Goal: Task Accomplishment & Management: Manage account settings

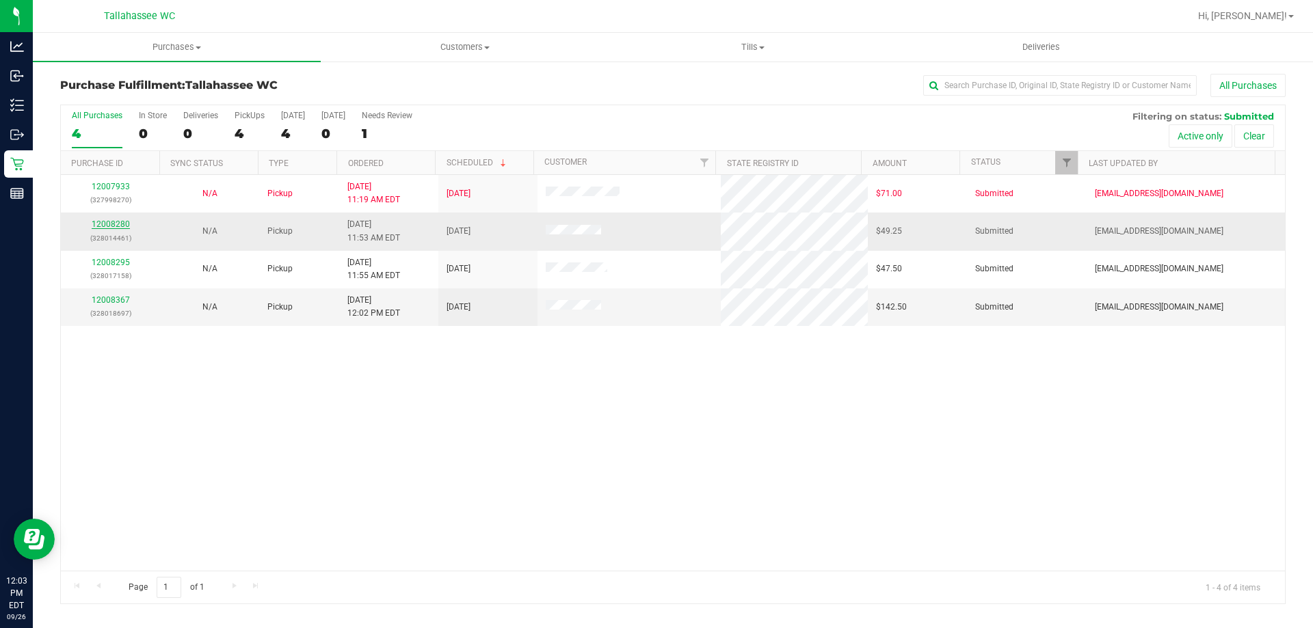
click at [120, 223] on link "12008280" at bounding box center [111, 224] width 38 height 10
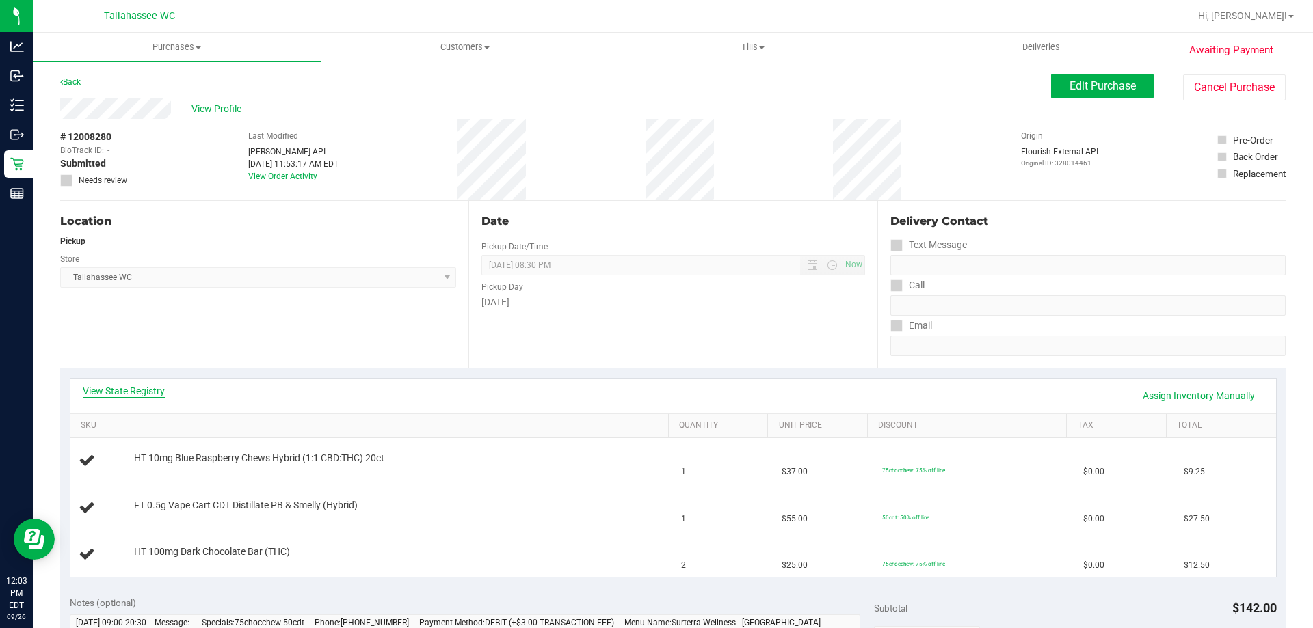
click at [153, 397] on link "View State Registry" at bounding box center [124, 391] width 82 height 14
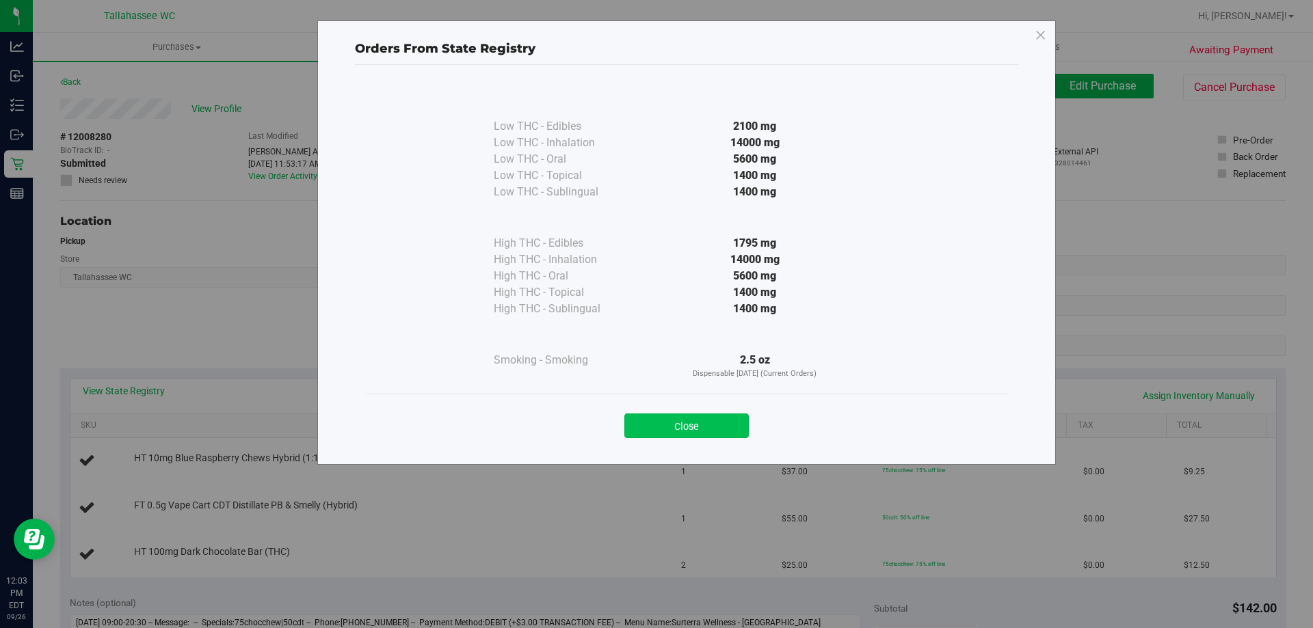
click at [674, 415] on button "Close" at bounding box center [686, 426] width 124 height 25
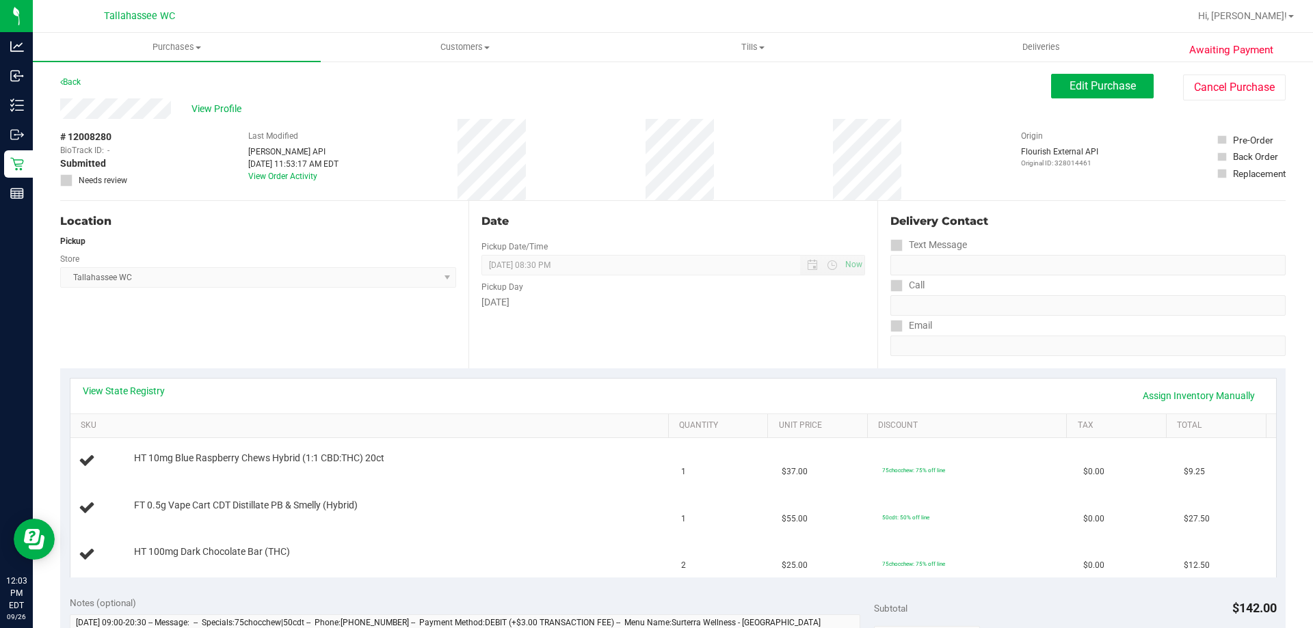
click at [133, 376] on div "View State Registry Assign Inventory Manually SKU Quantity Unit Price Discount …" at bounding box center [672, 478] width 1225 height 218
click at [134, 395] on link "View State Registry" at bounding box center [124, 391] width 82 height 14
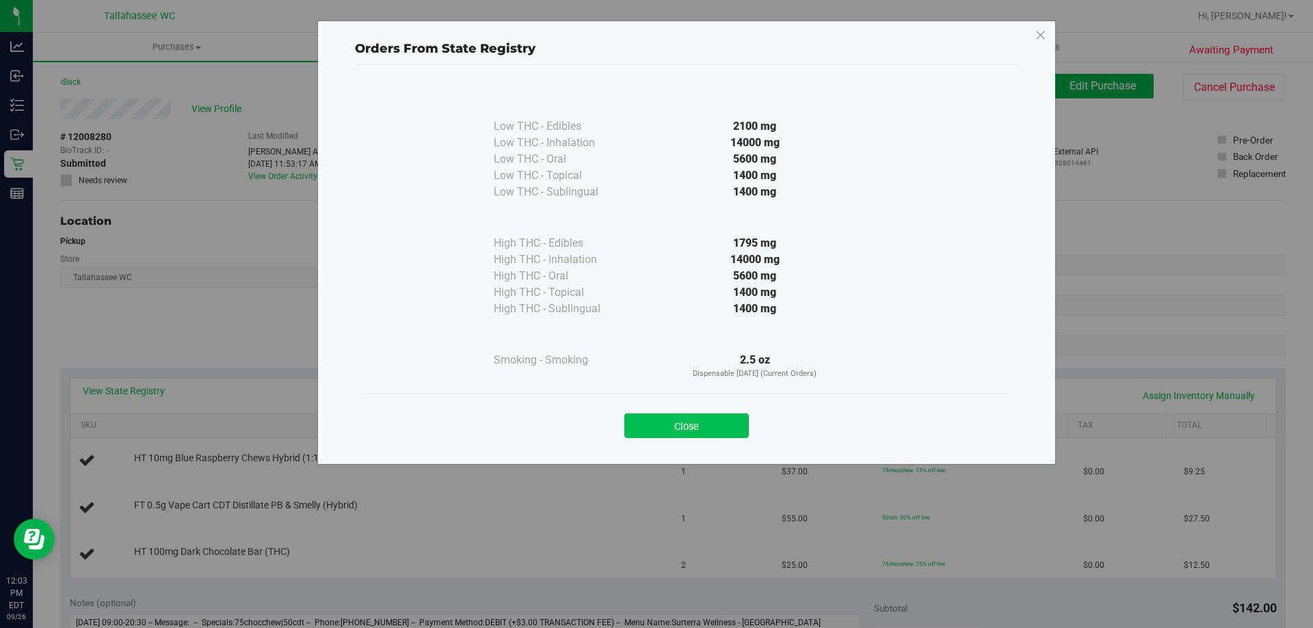
click at [659, 427] on button "Close" at bounding box center [686, 426] width 124 height 25
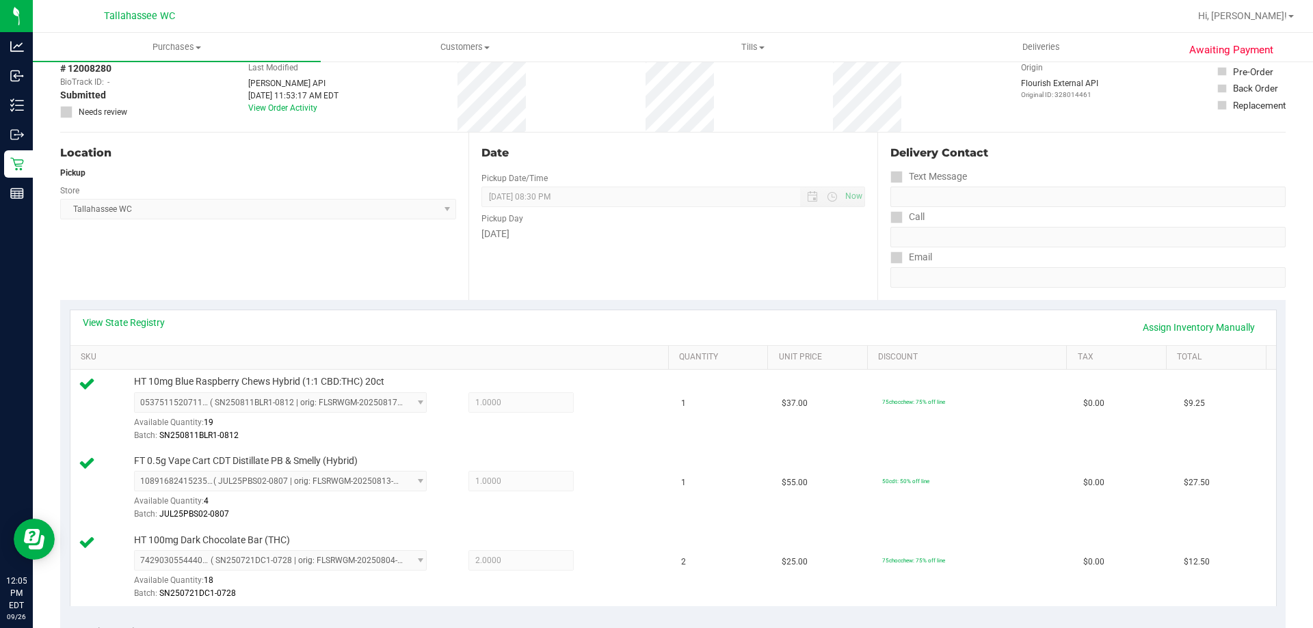
scroll to position [547, 0]
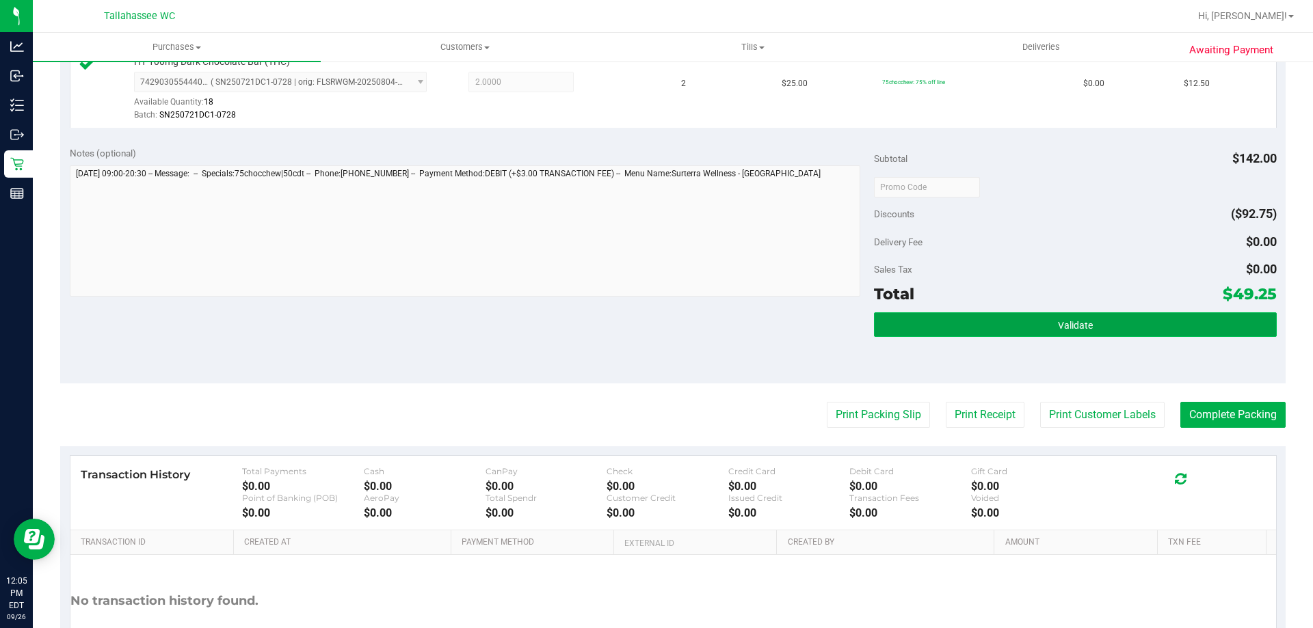
click at [948, 325] on button "Validate" at bounding box center [1075, 324] width 402 height 25
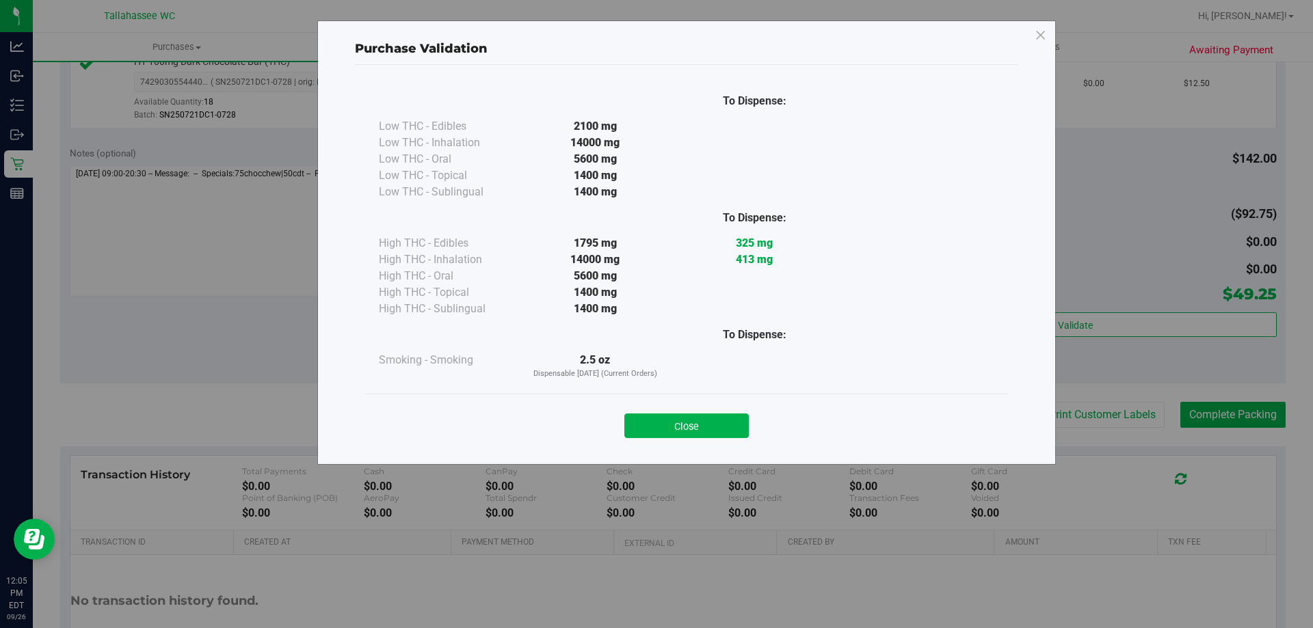
click at [710, 423] on button "Close" at bounding box center [686, 426] width 124 height 25
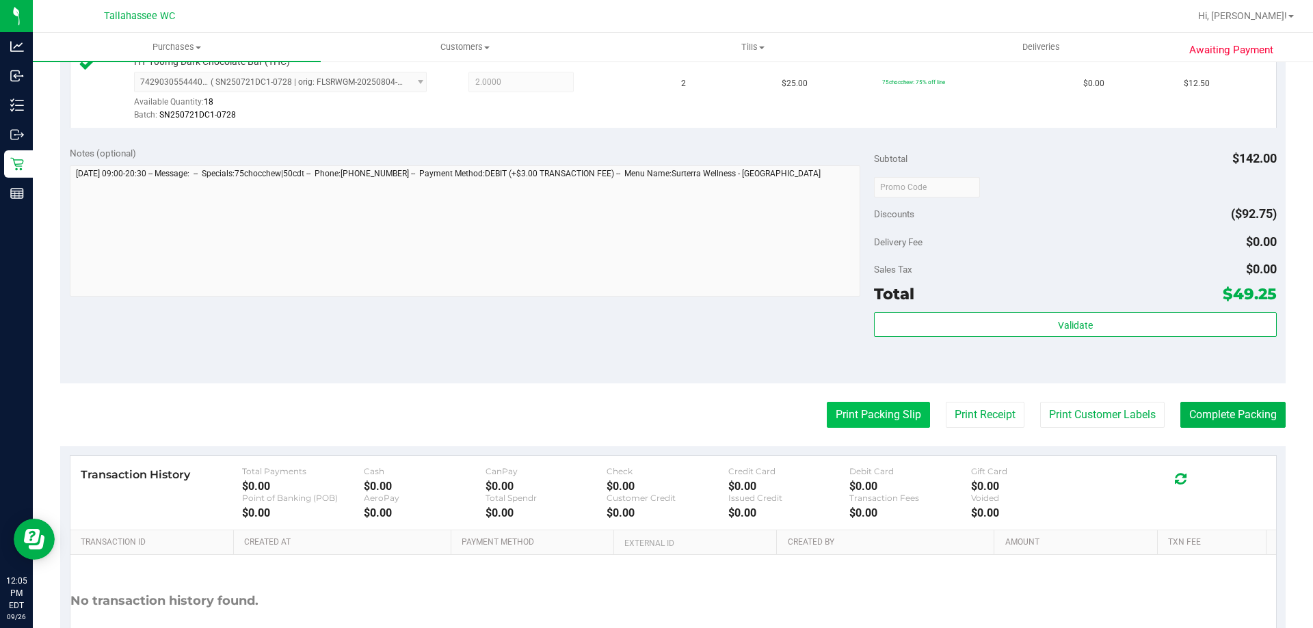
click at [841, 407] on button "Print Packing Slip" at bounding box center [878, 415] width 103 height 26
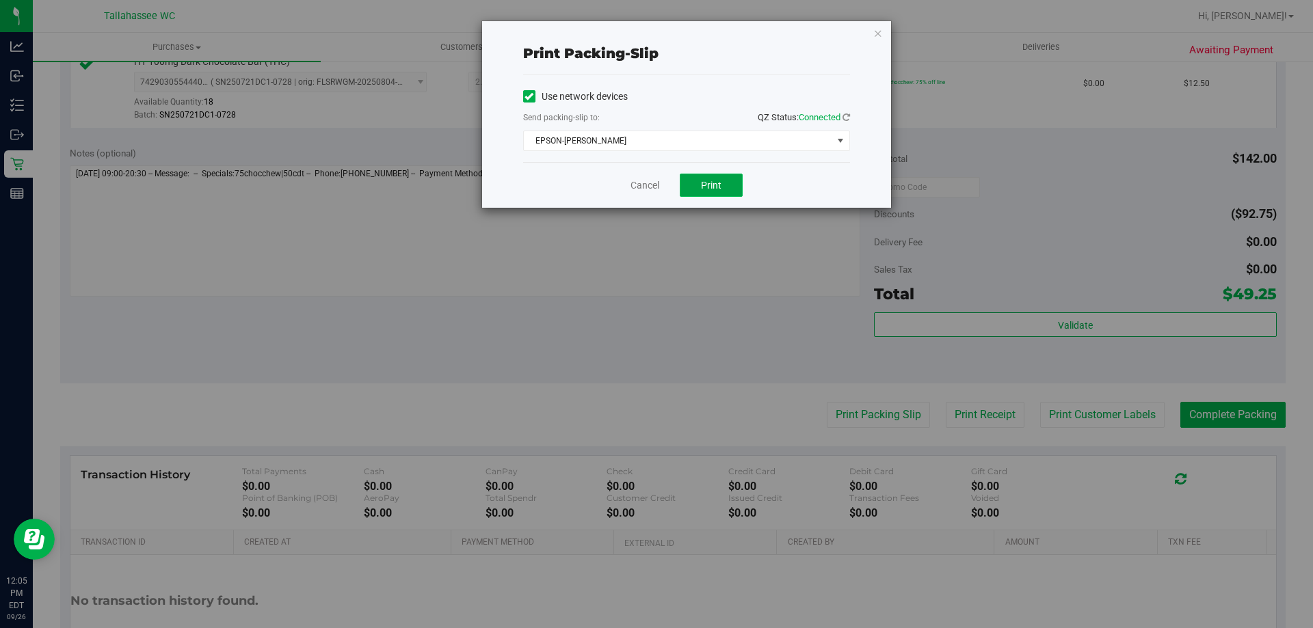
click at [703, 194] on button "Print" at bounding box center [711, 185] width 63 height 23
click at [635, 192] on link "Cancel" at bounding box center [644, 185] width 29 height 14
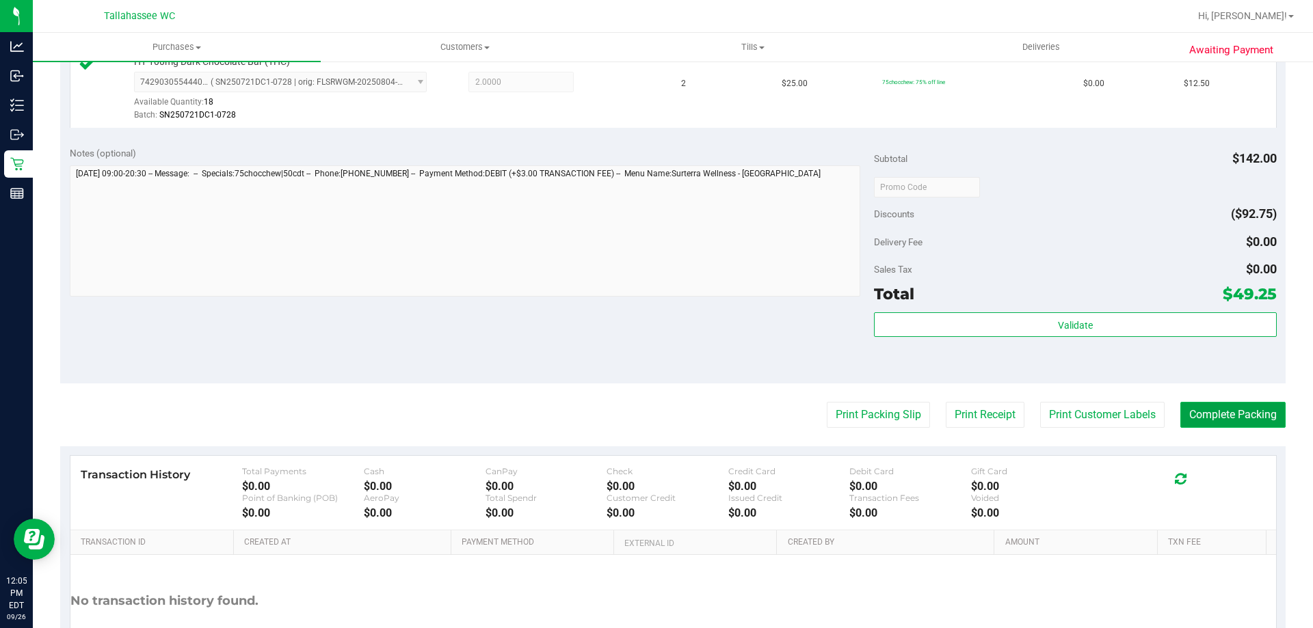
click at [1211, 408] on button "Complete Packing" at bounding box center [1232, 415] width 105 height 26
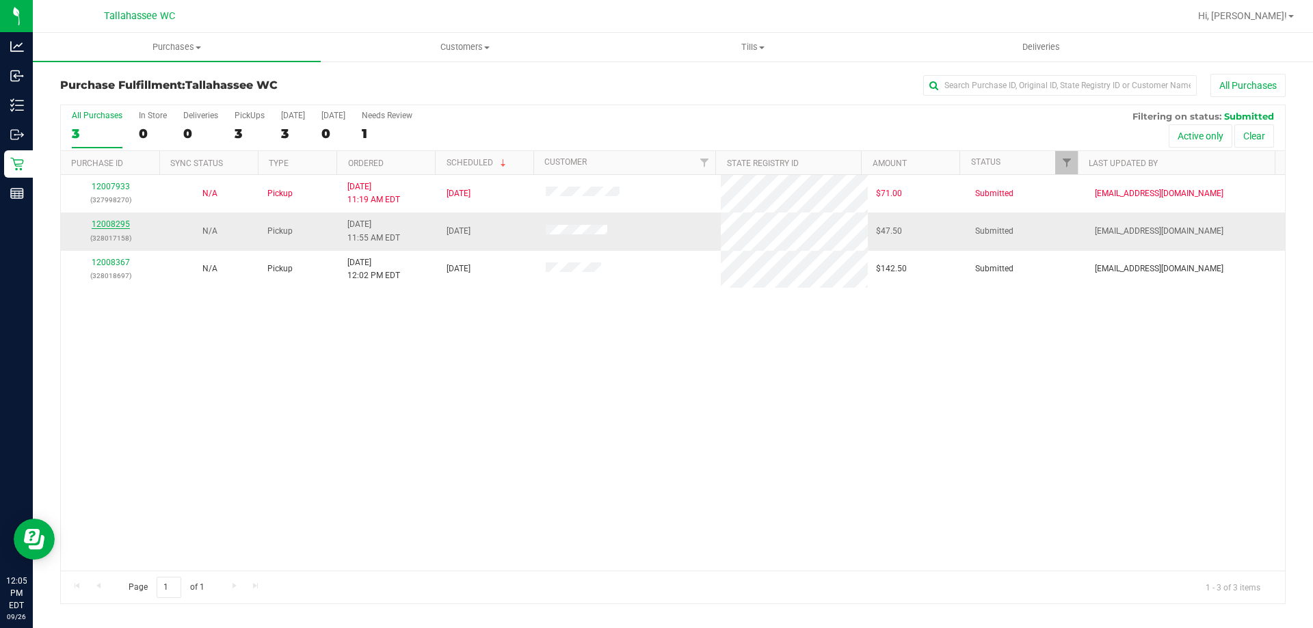
click at [97, 227] on link "12008295" at bounding box center [111, 224] width 38 height 10
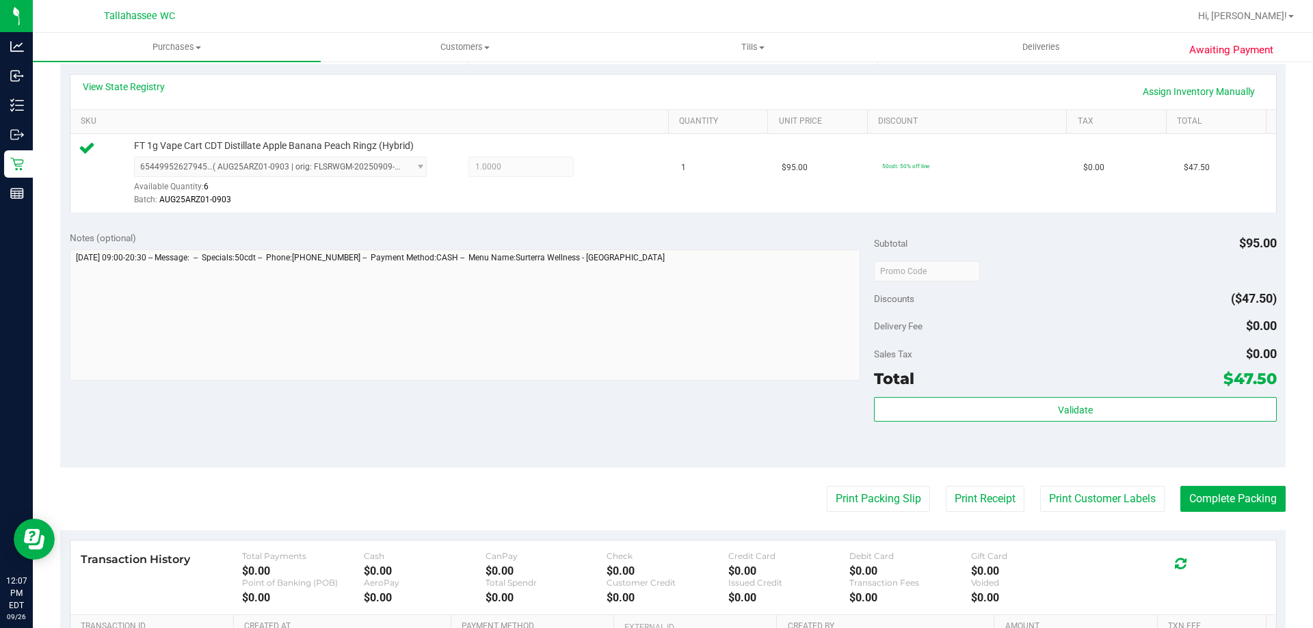
scroll to position [342, 0]
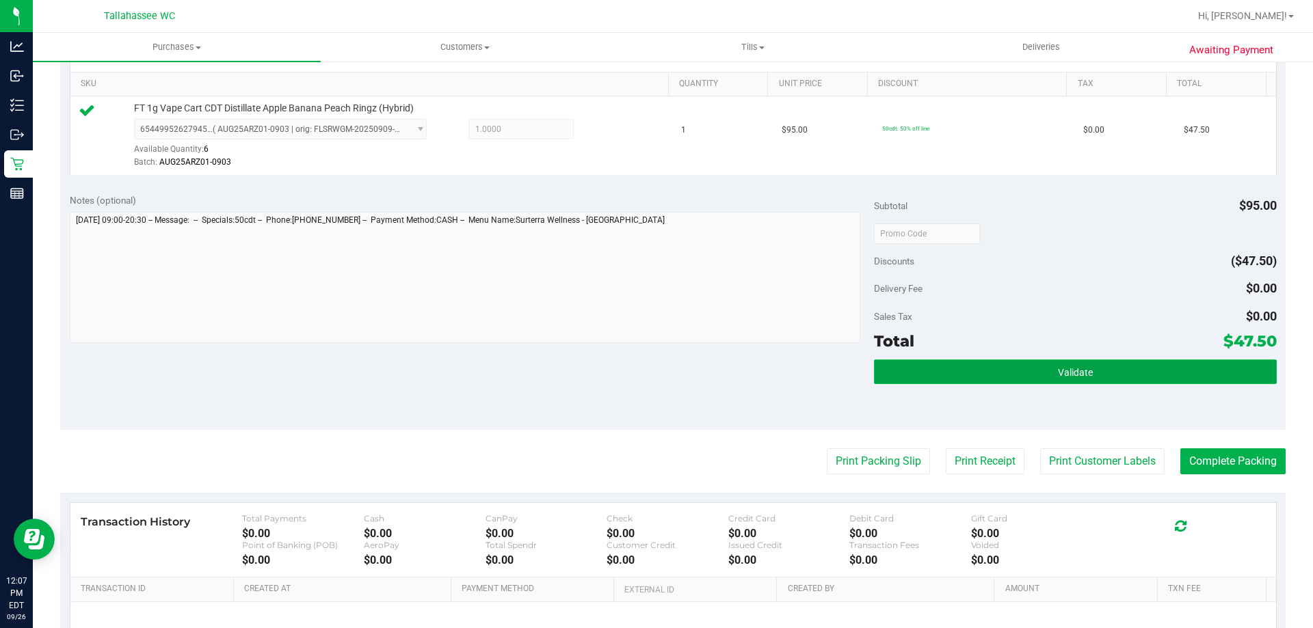
click at [1071, 360] on button "Validate" at bounding box center [1075, 372] width 402 height 25
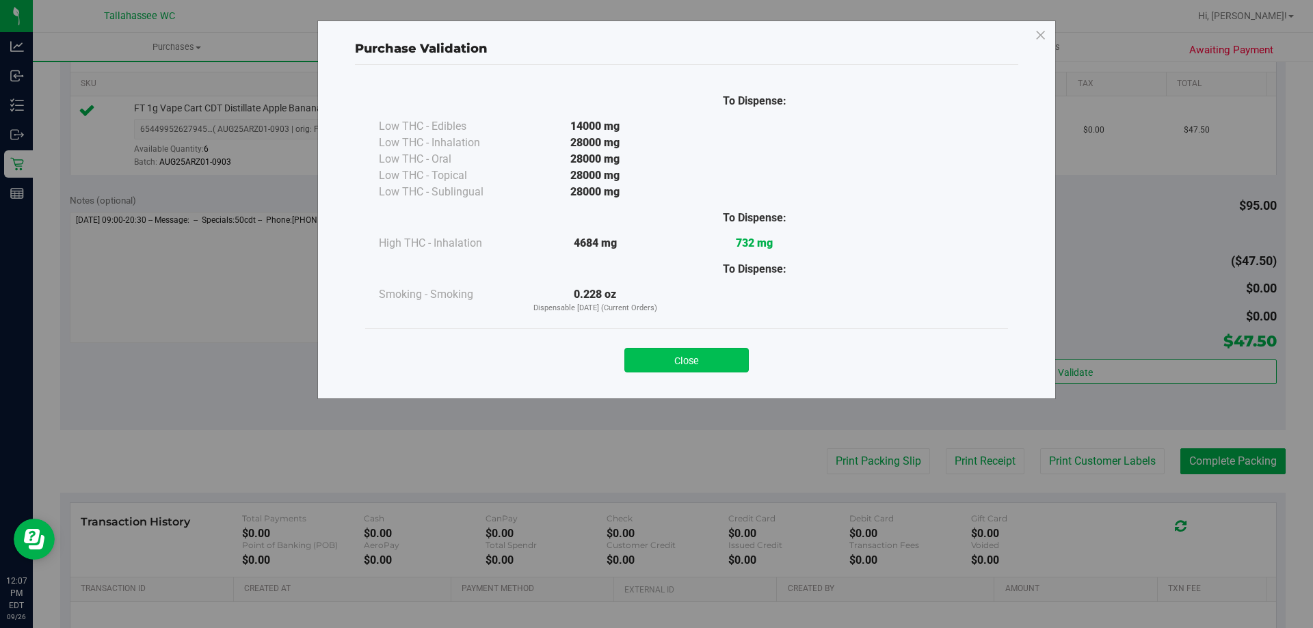
click at [687, 349] on button "Close" at bounding box center [686, 360] width 124 height 25
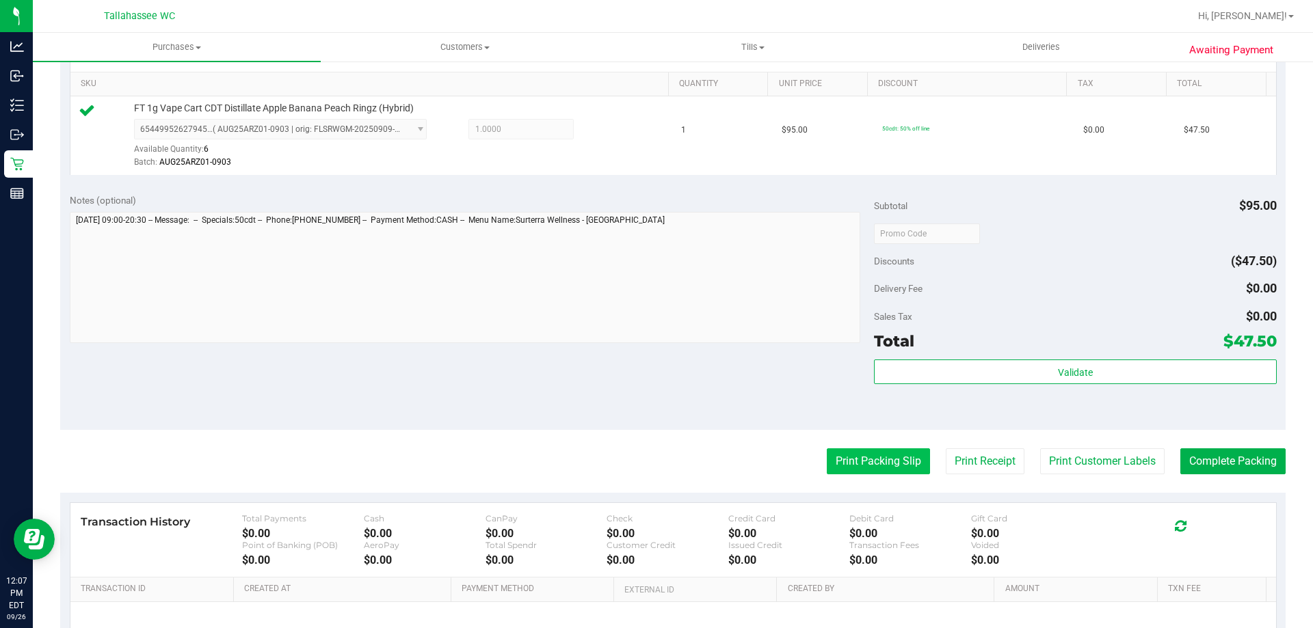
click at [842, 464] on button "Print Packing Slip" at bounding box center [878, 462] width 103 height 26
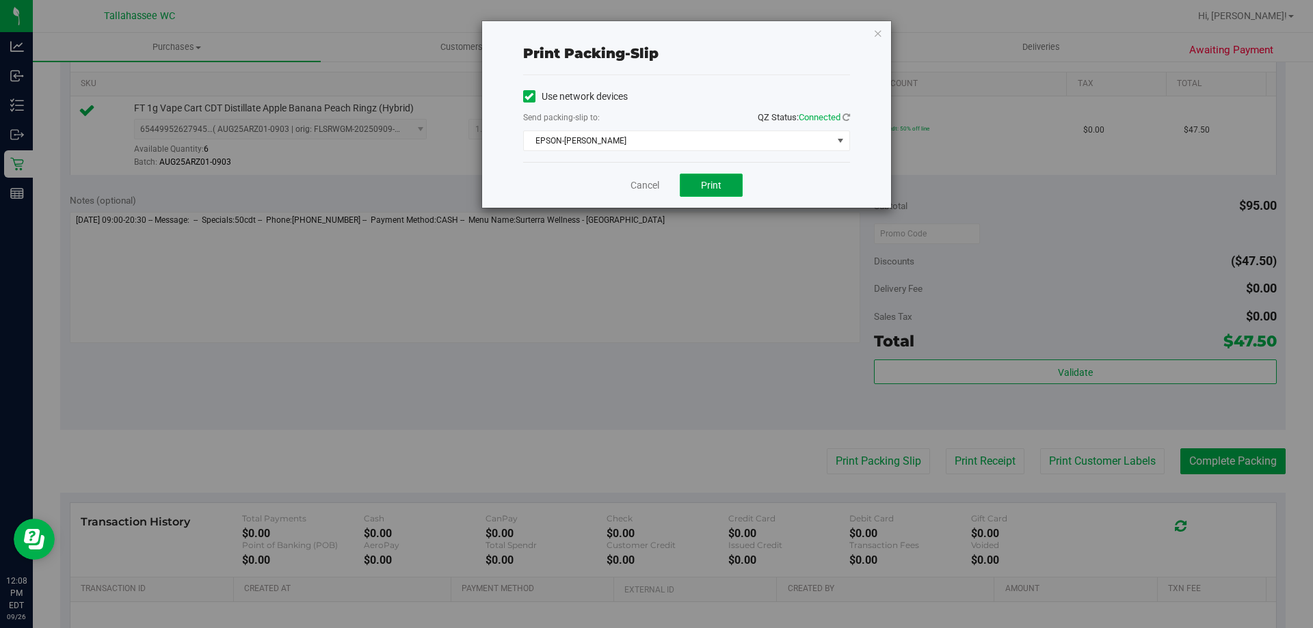
click at [723, 191] on button "Print" at bounding box center [711, 185] width 63 height 23
click at [877, 28] on icon "button" at bounding box center [878, 33] width 10 height 16
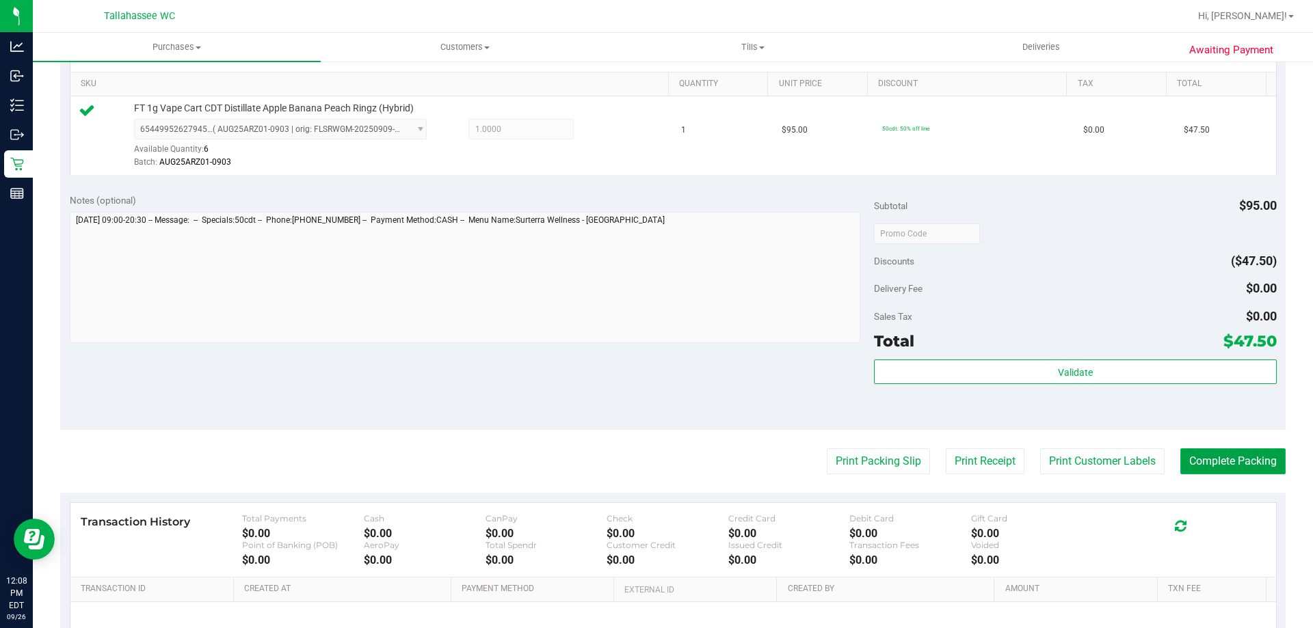
click at [1198, 459] on button "Complete Packing" at bounding box center [1232, 462] width 105 height 26
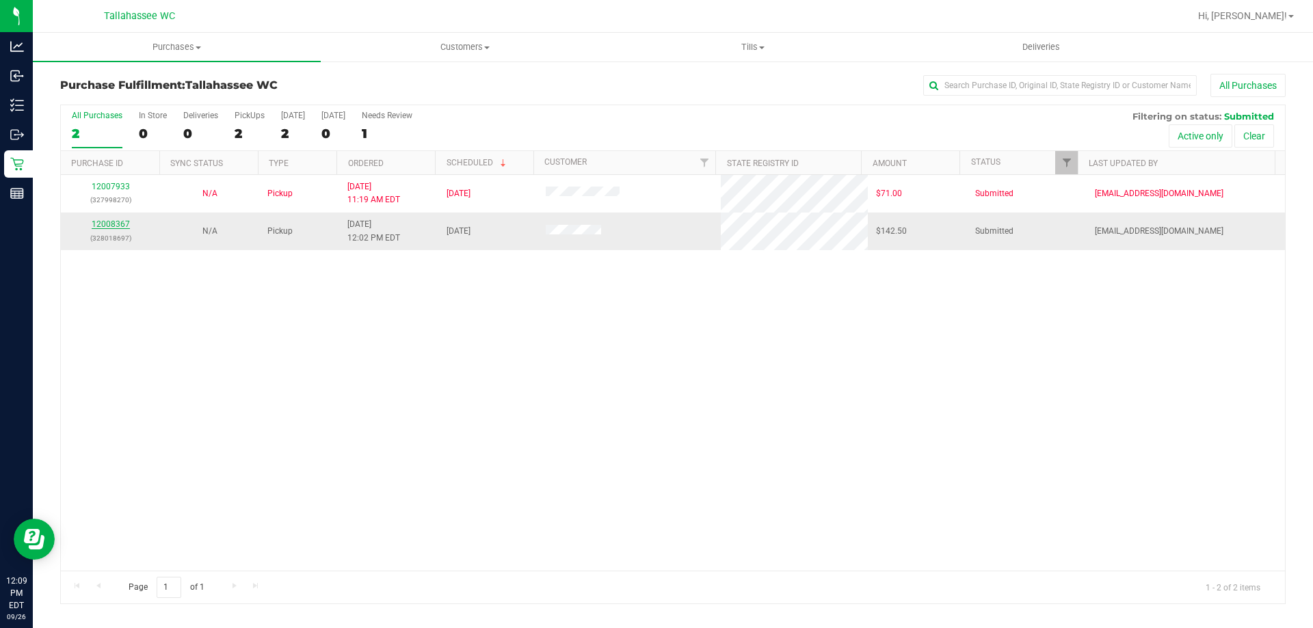
click at [114, 228] on link "12008367" at bounding box center [111, 224] width 38 height 10
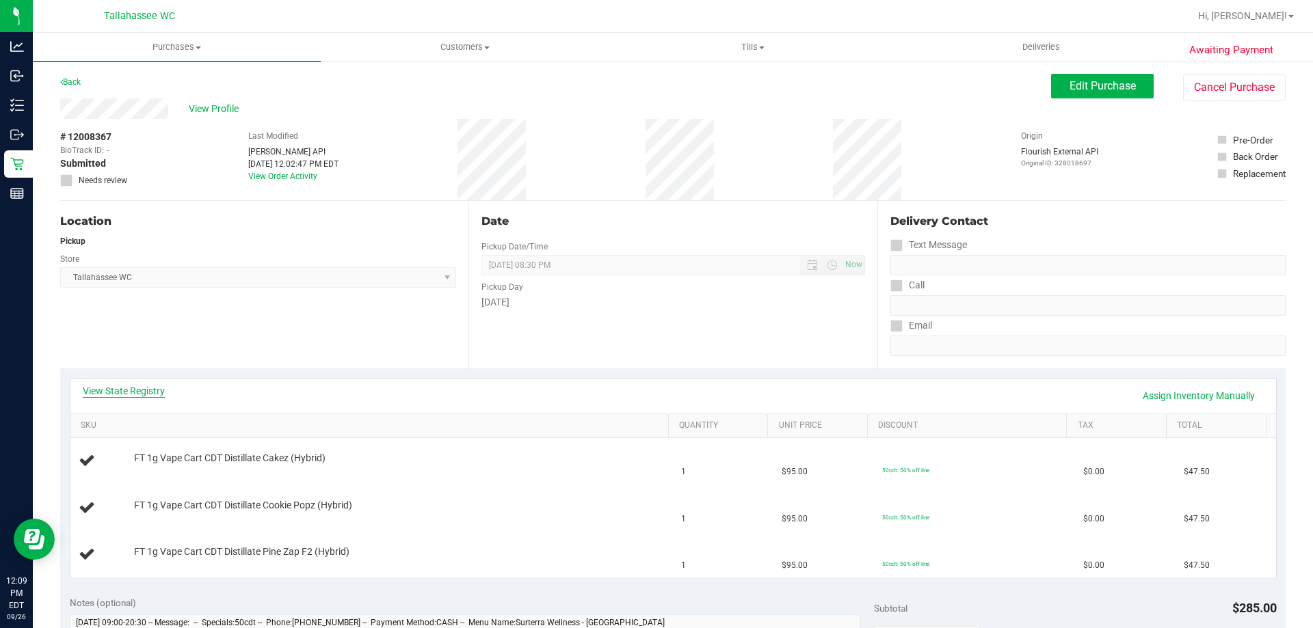
click at [150, 386] on link "View State Registry" at bounding box center [124, 391] width 82 height 14
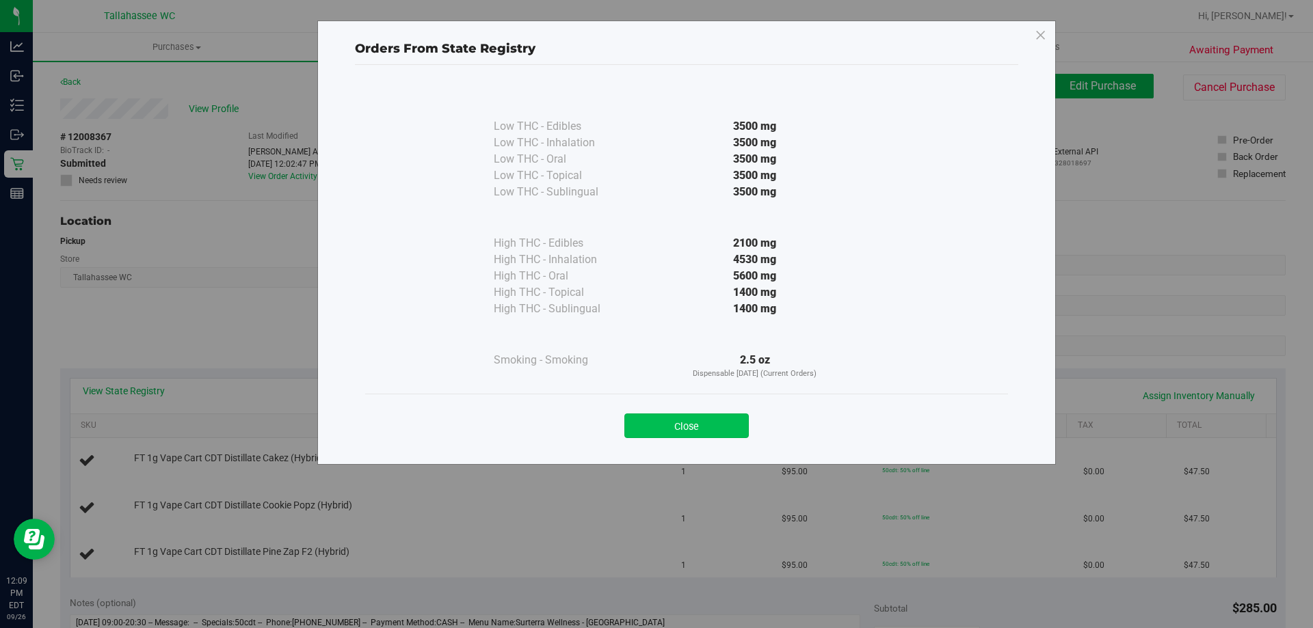
click at [666, 426] on button "Close" at bounding box center [686, 426] width 124 height 25
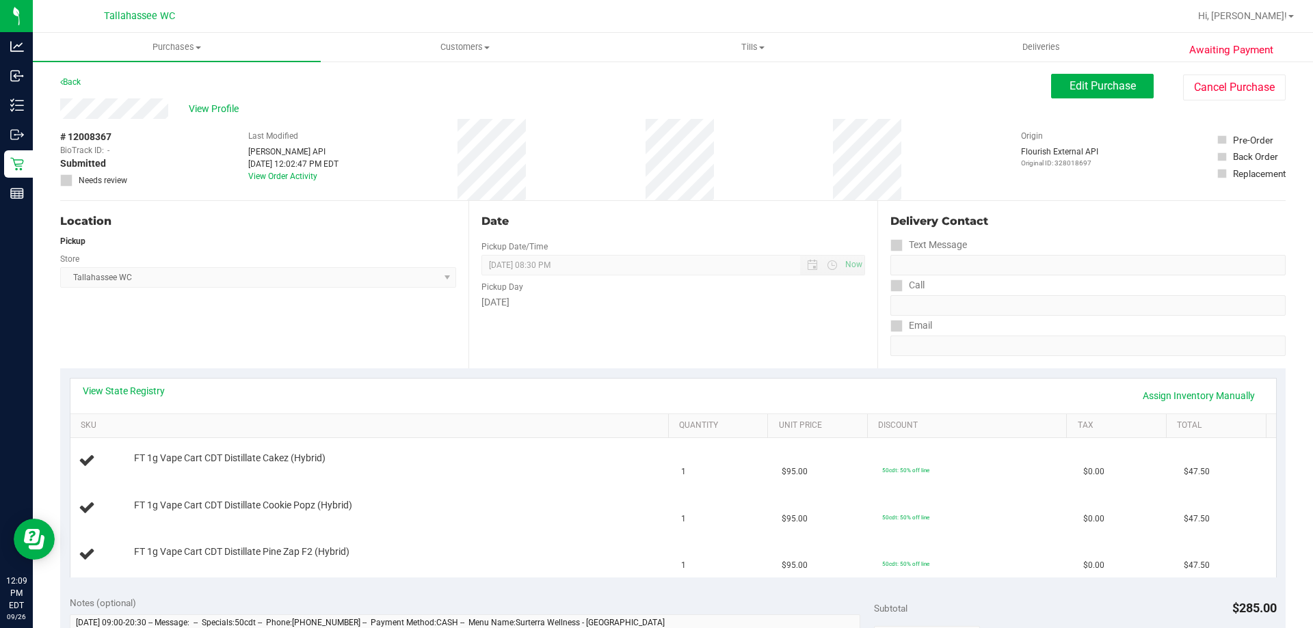
scroll to position [205, 0]
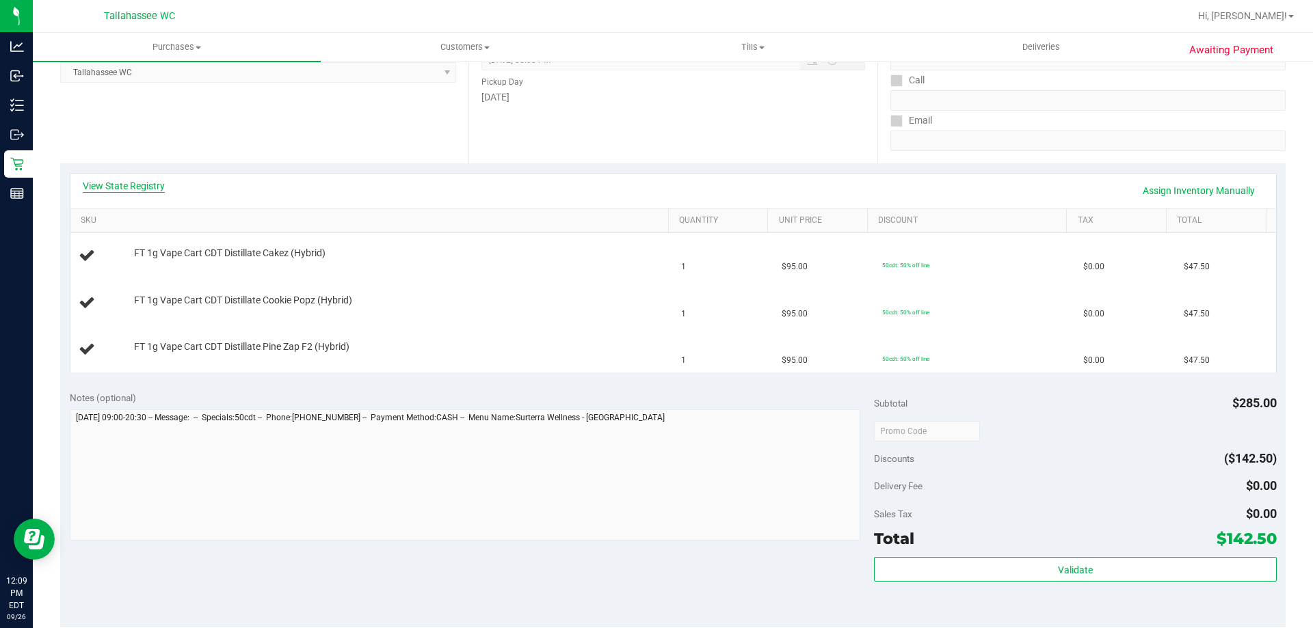
click at [124, 187] on link "View State Registry" at bounding box center [124, 186] width 82 height 14
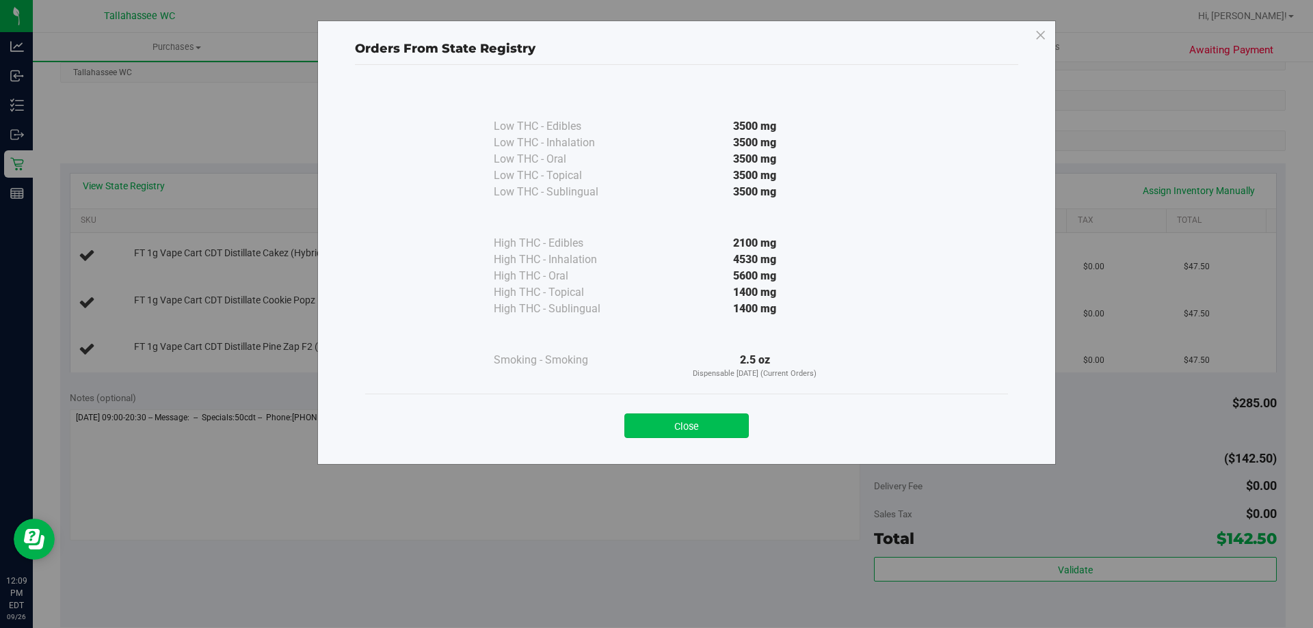
click at [691, 433] on button "Close" at bounding box center [686, 426] width 124 height 25
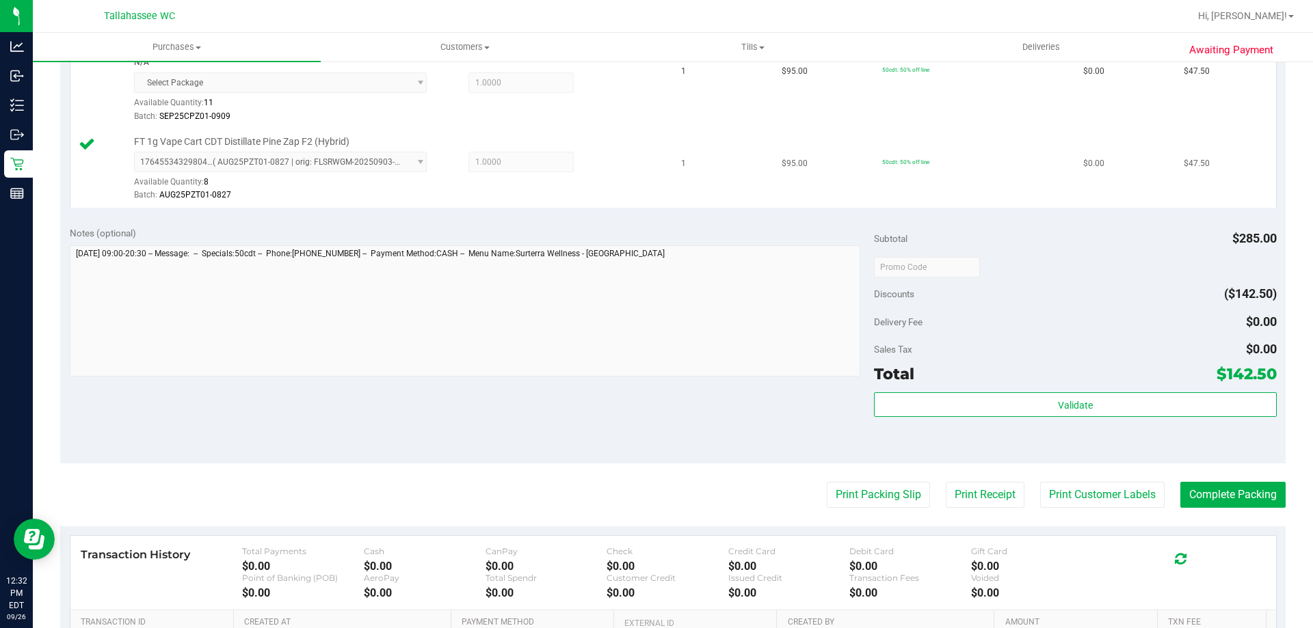
scroll to position [615, 0]
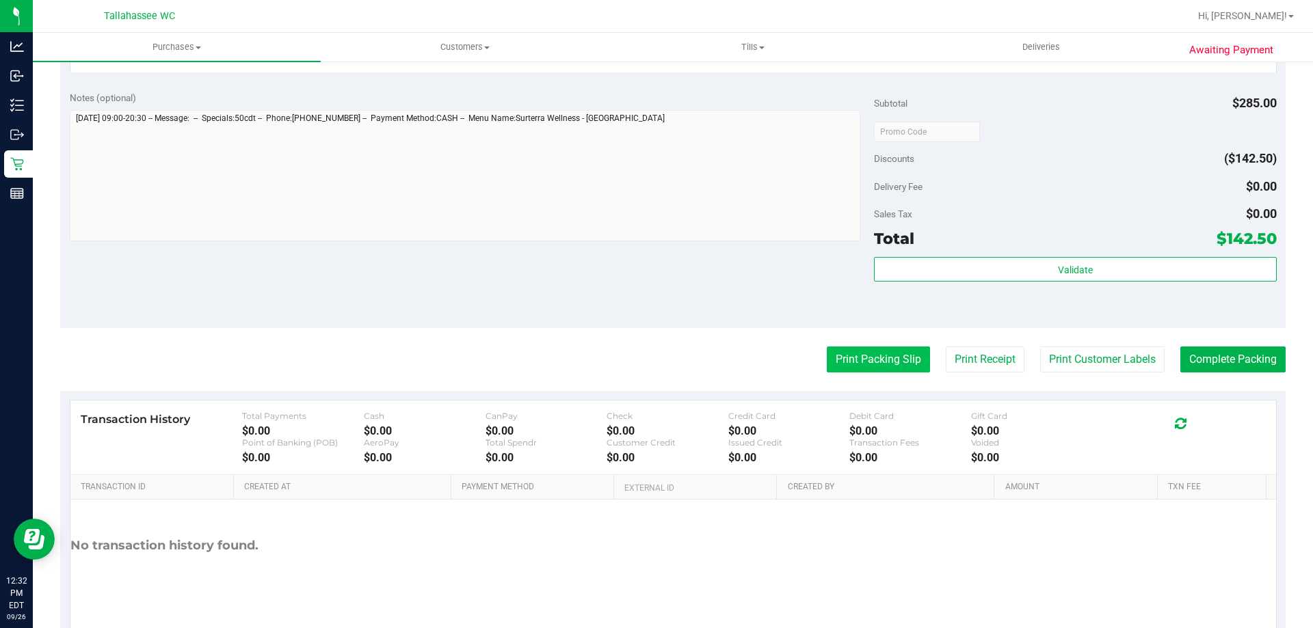
click at [869, 352] on button "Print Packing Slip" at bounding box center [878, 360] width 103 height 26
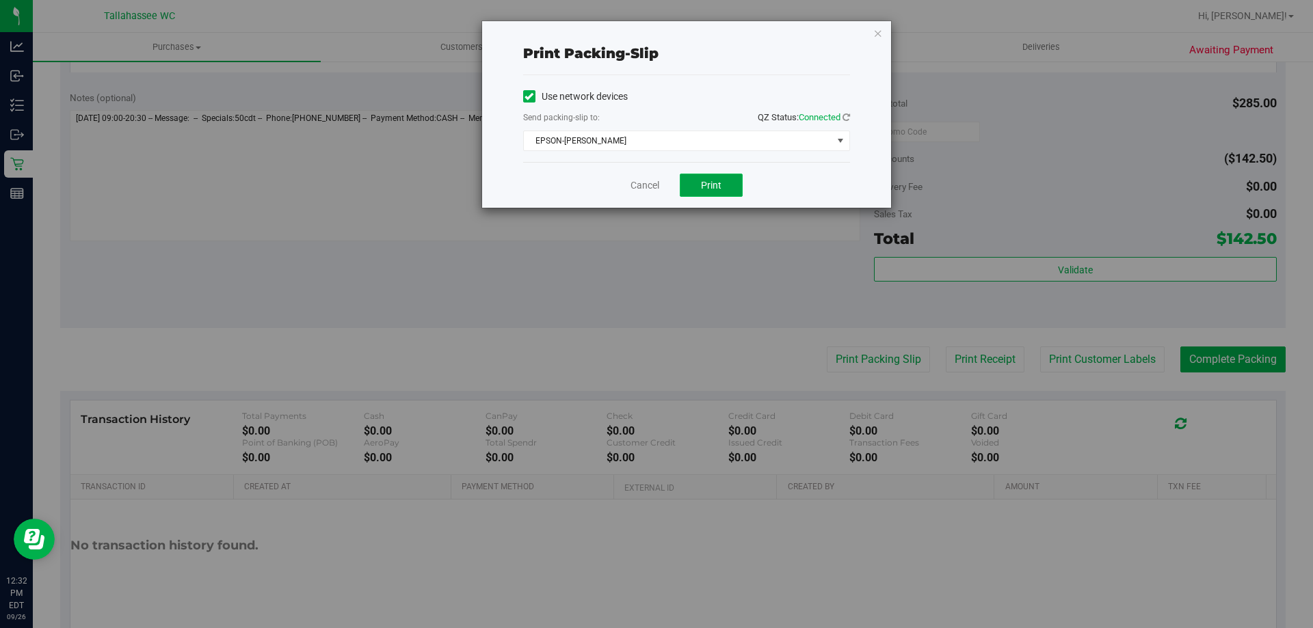
click at [703, 183] on span "Print" at bounding box center [711, 185] width 21 height 11
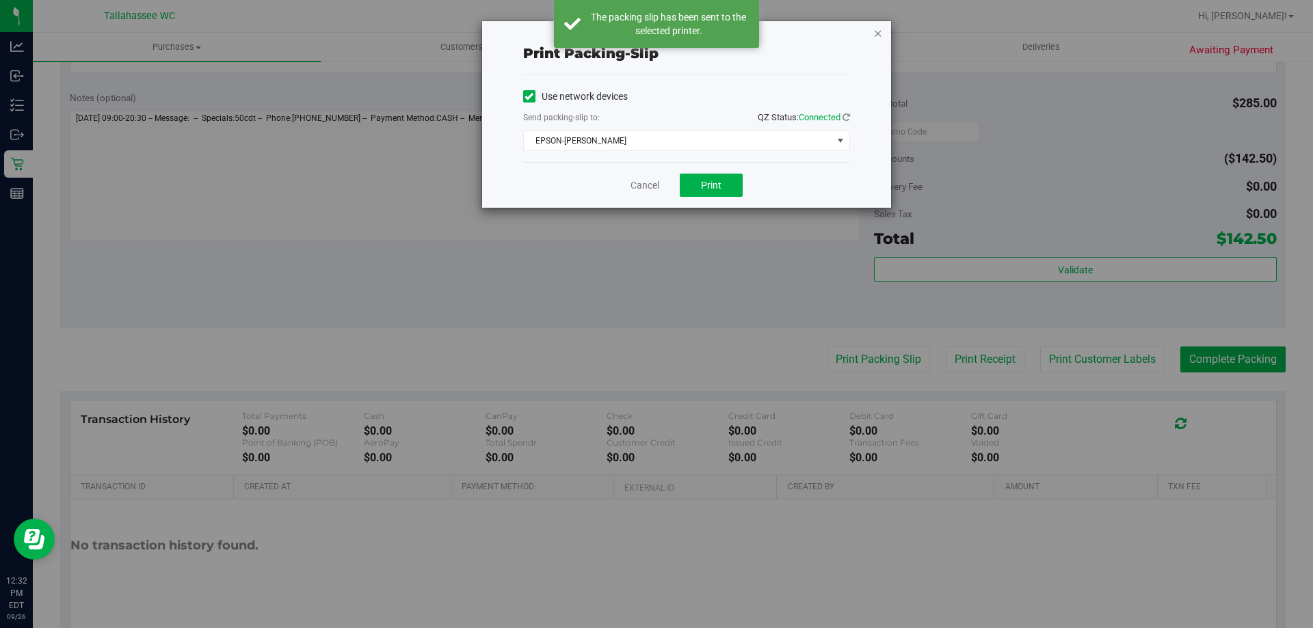
click at [878, 29] on icon "button" at bounding box center [878, 33] width 10 height 16
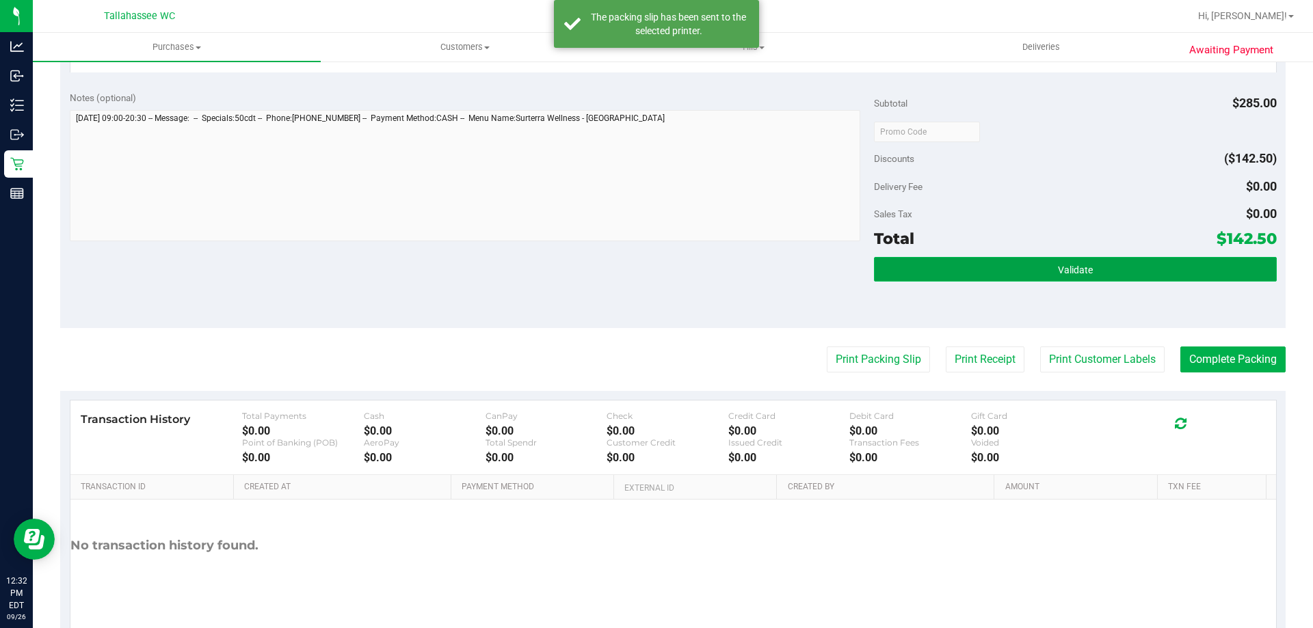
click at [935, 271] on button "Validate" at bounding box center [1075, 269] width 402 height 25
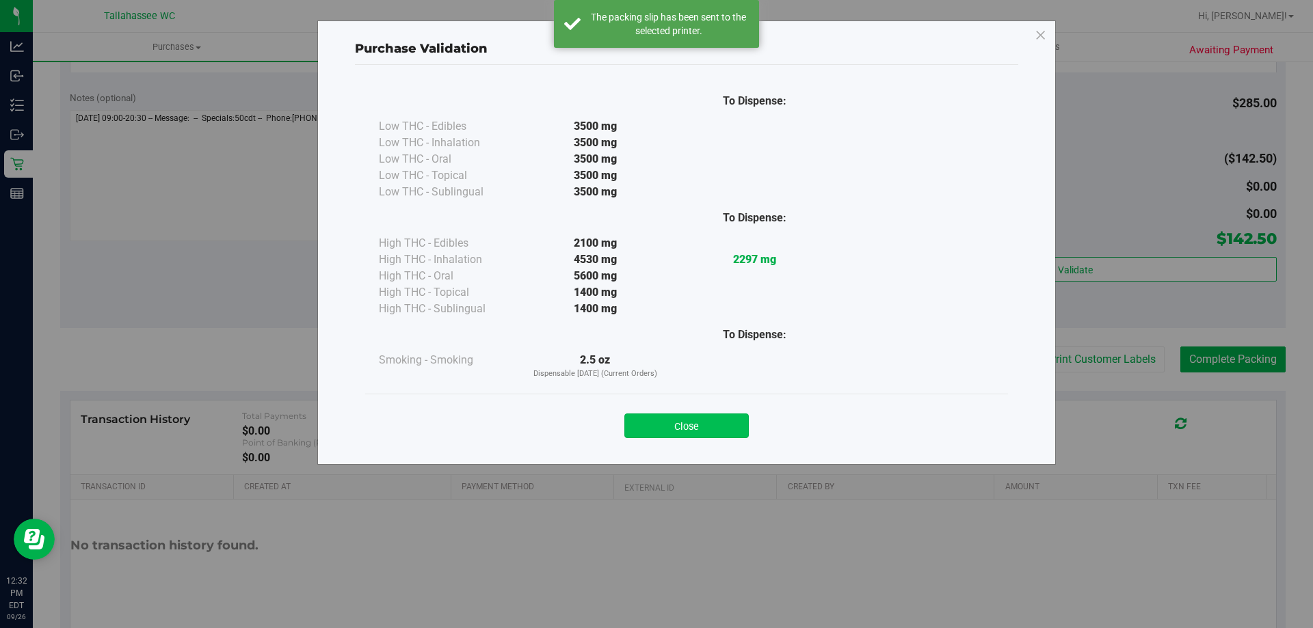
click at [747, 420] on button "Close" at bounding box center [686, 426] width 124 height 25
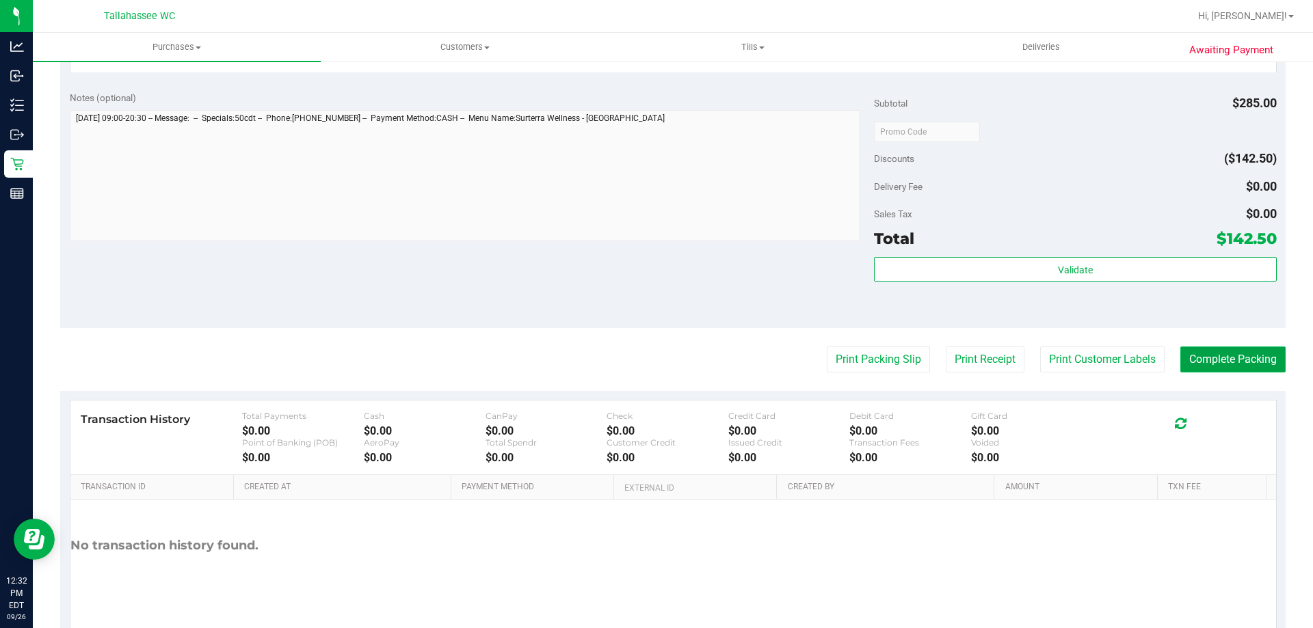
click at [1256, 358] on button "Complete Packing" at bounding box center [1232, 360] width 105 height 26
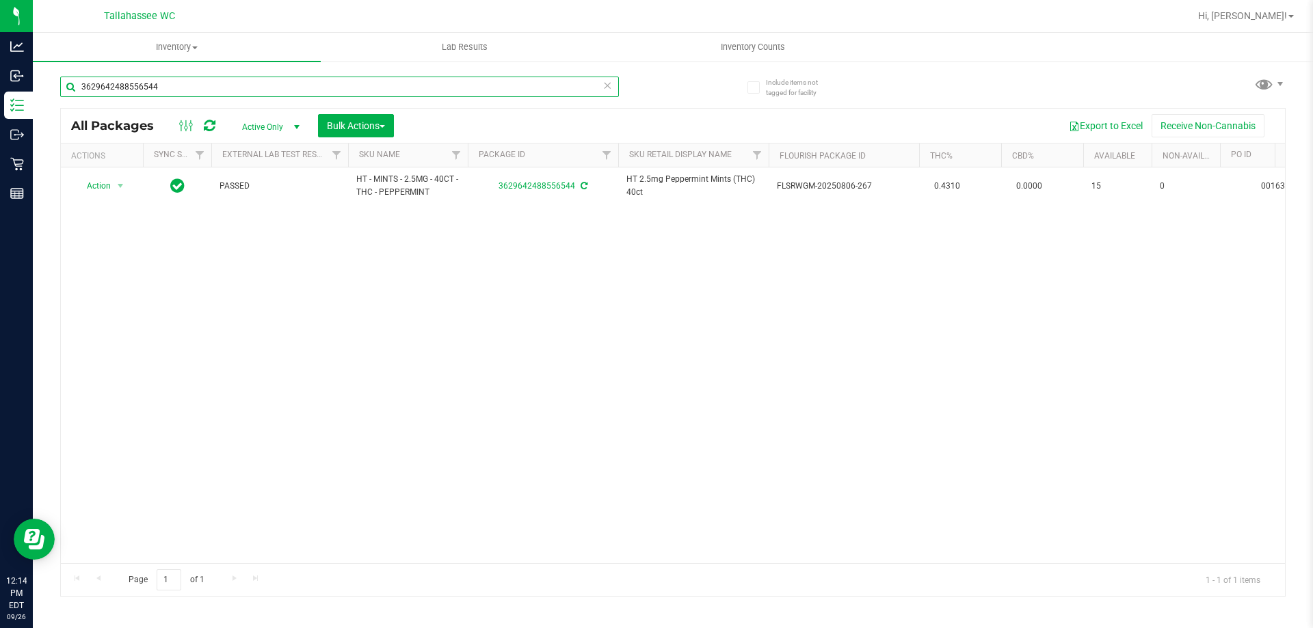
click at [230, 81] on input "3629642488556544" at bounding box center [339, 87] width 559 height 21
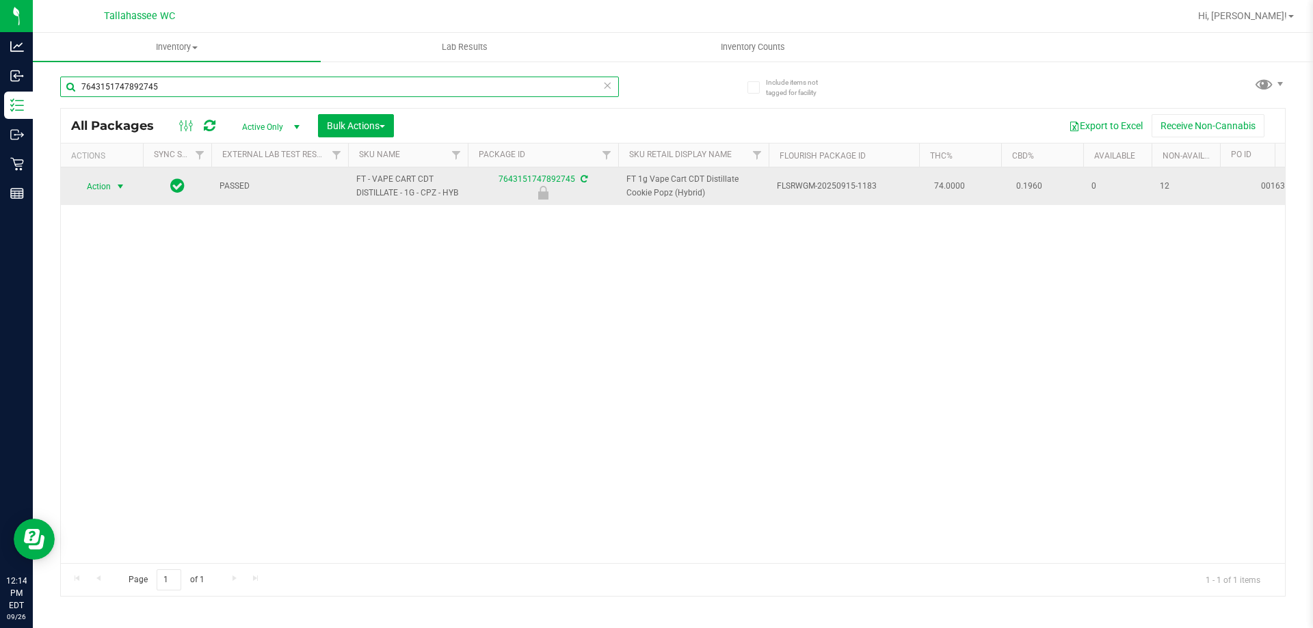
type input "7643151747892745"
click at [99, 185] on span "Action" at bounding box center [93, 186] width 37 height 19
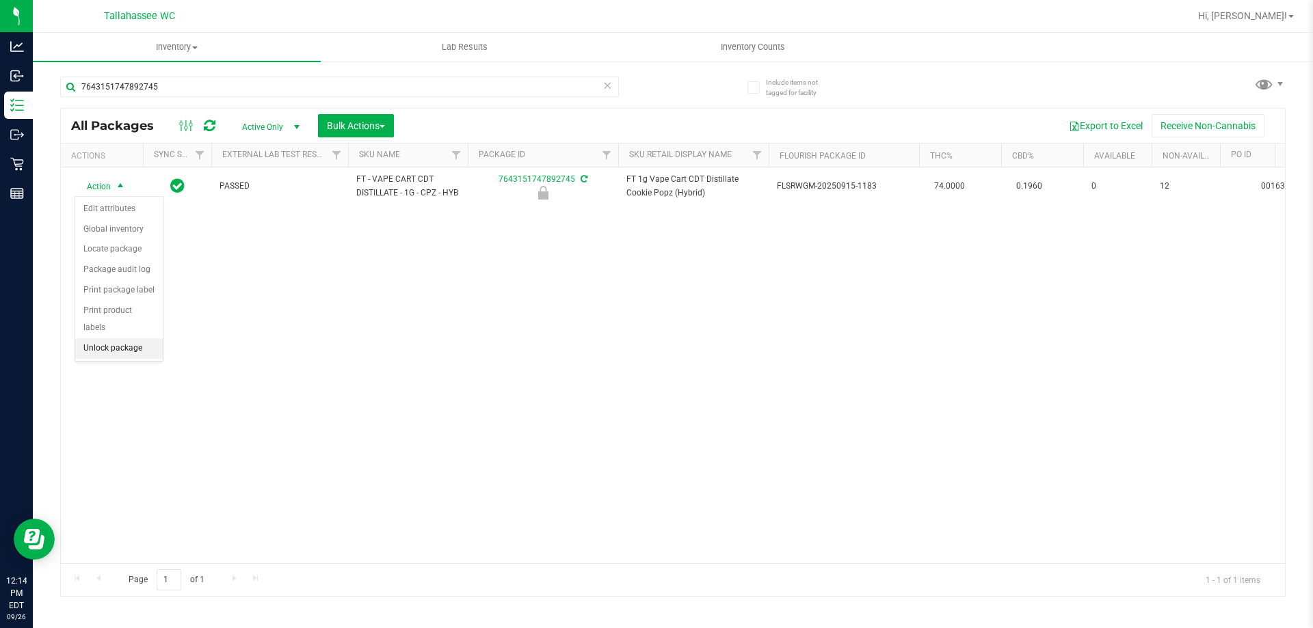
click at [126, 338] on li "Unlock package" at bounding box center [119, 348] width 88 height 21
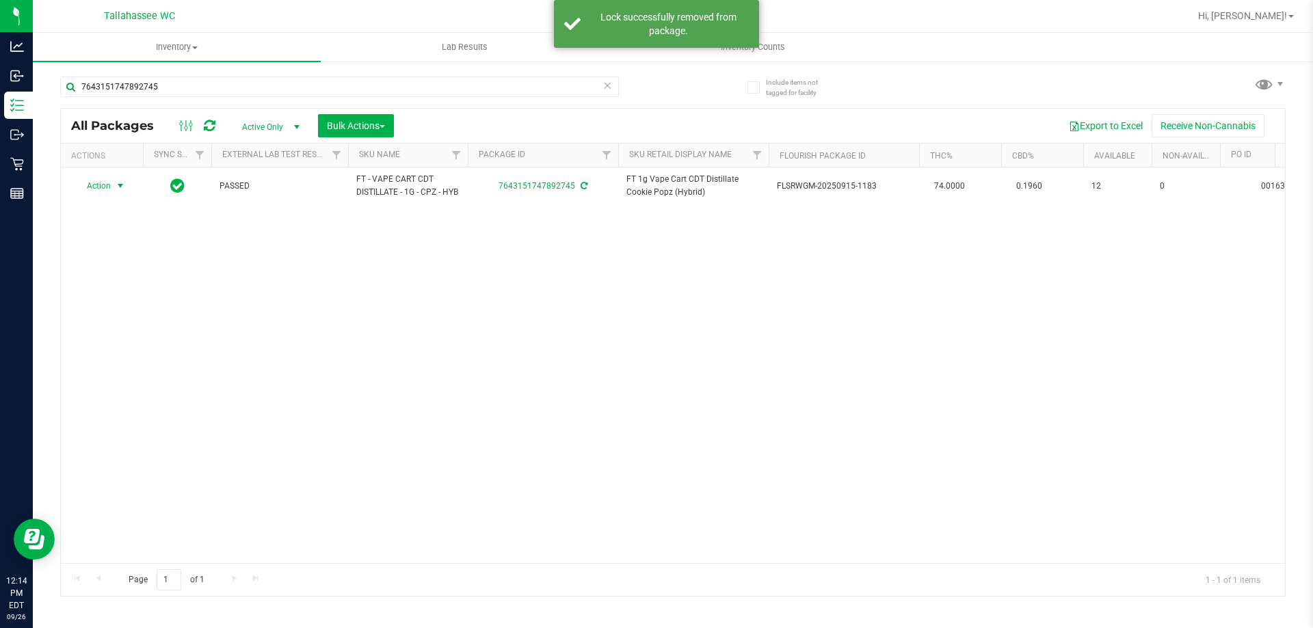
click at [116, 191] on span "select" at bounding box center [120, 186] width 11 height 11
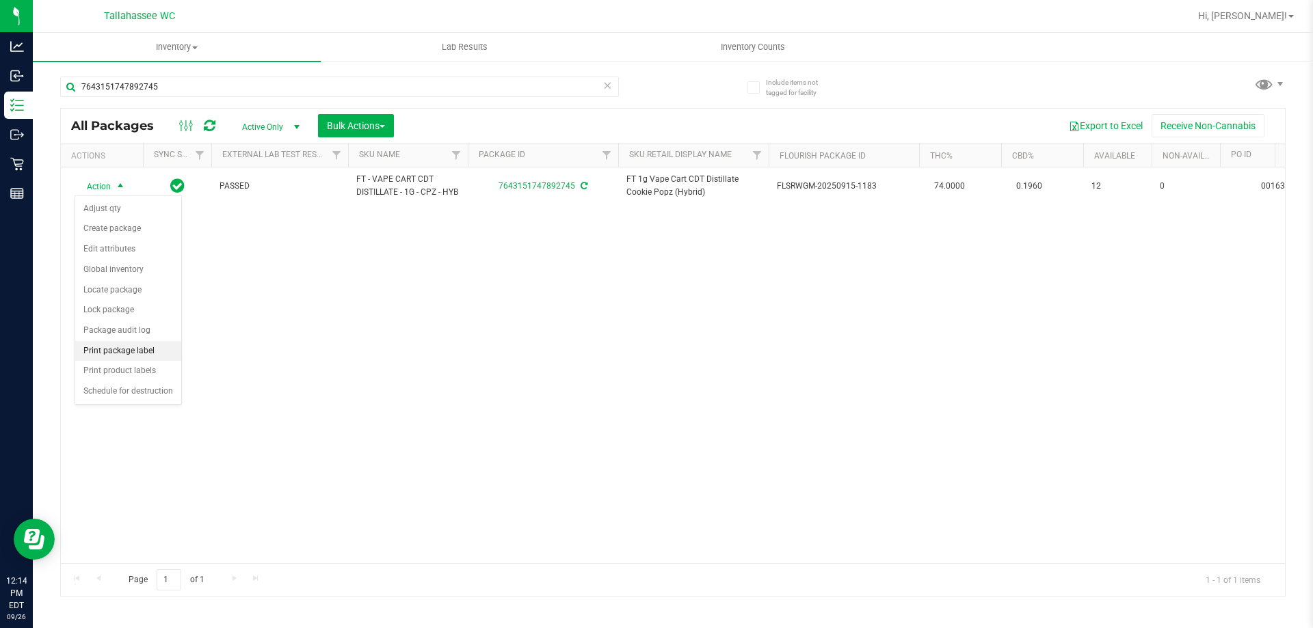
click at [156, 349] on li "Print package label" at bounding box center [128, 351] width 106 height 21
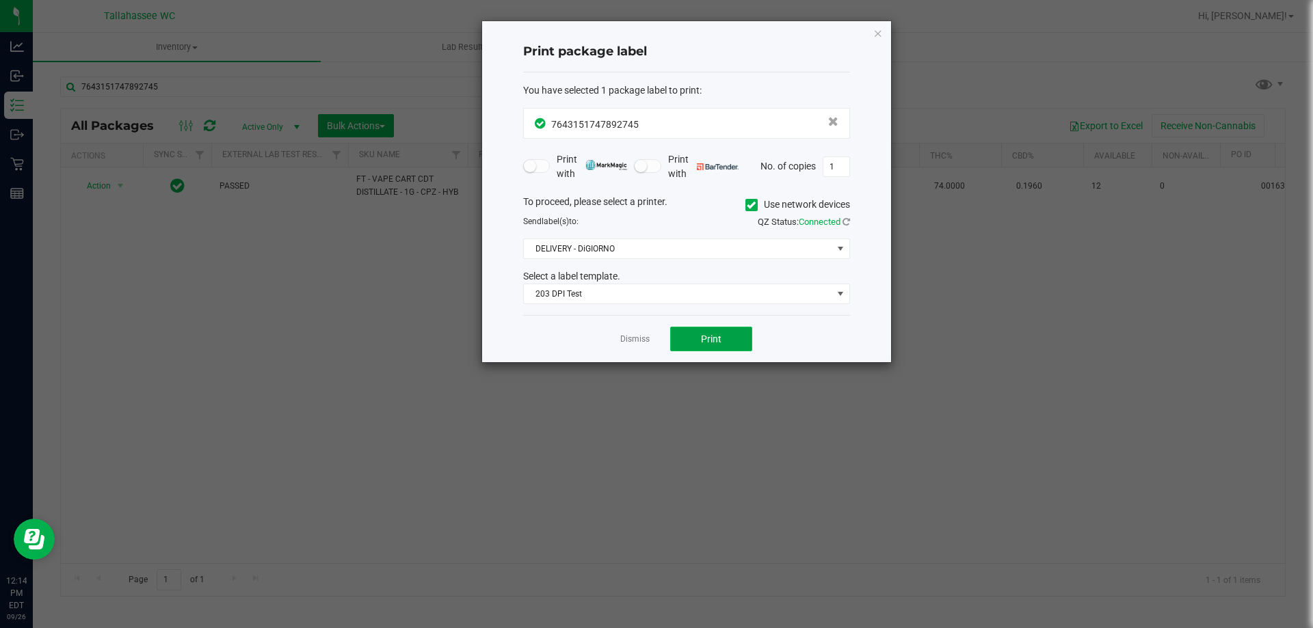
click at [749, 343] on button "Print" at bounding box center [711, 339] width 82 height 25
click at [632, 336] on link "Dismiss" at bounding box center [634, 340] width 29 height 12
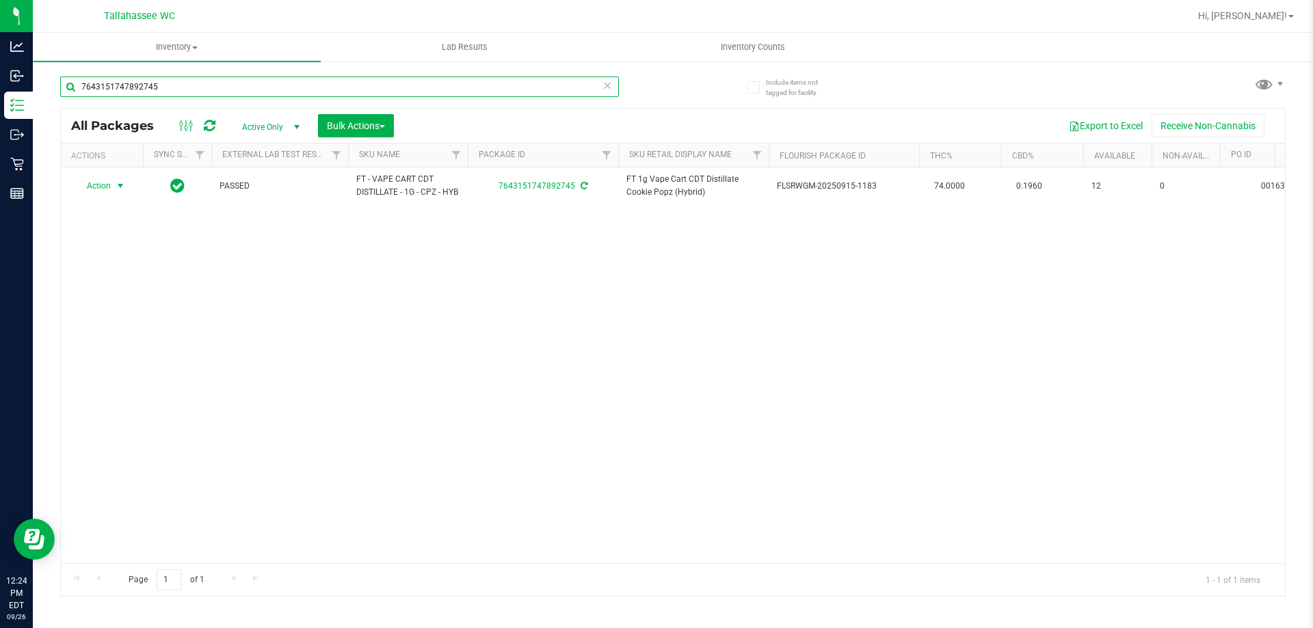
click at [168, 84] on input "7643151747892745" at bounding box center [339, 87] width 559 height 21
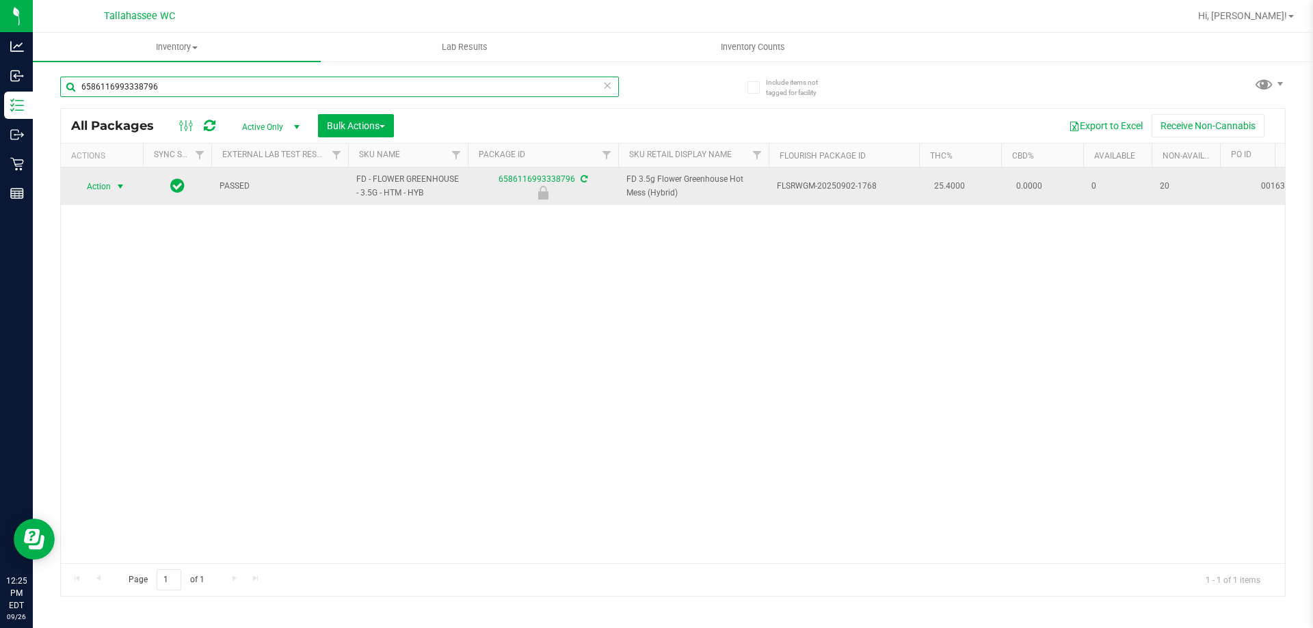
type input "6586116993338796"
click at [112, 189] on span "select" at bounding box center [120, 186] width 17 height 19
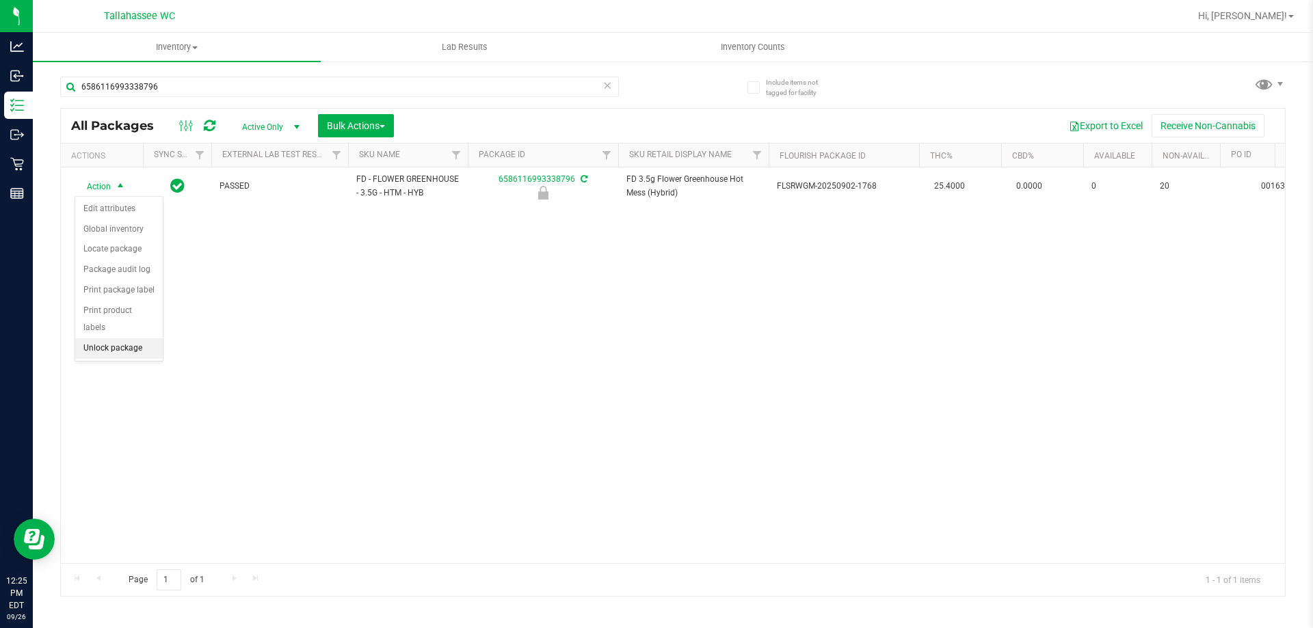
click at [126, 338] on li "Unlock package" at bounding box center [119, 348] width 88 height 21
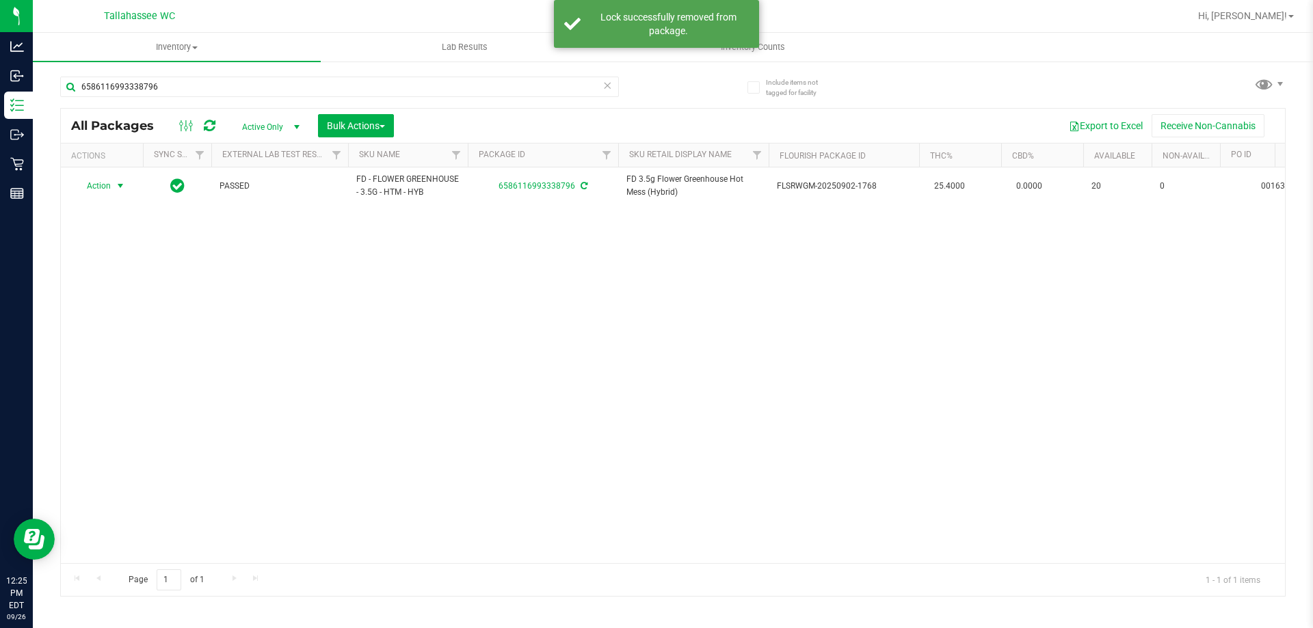
click at [114, 185] on span "select" at bounding box center [120, 185] width 17 height 19
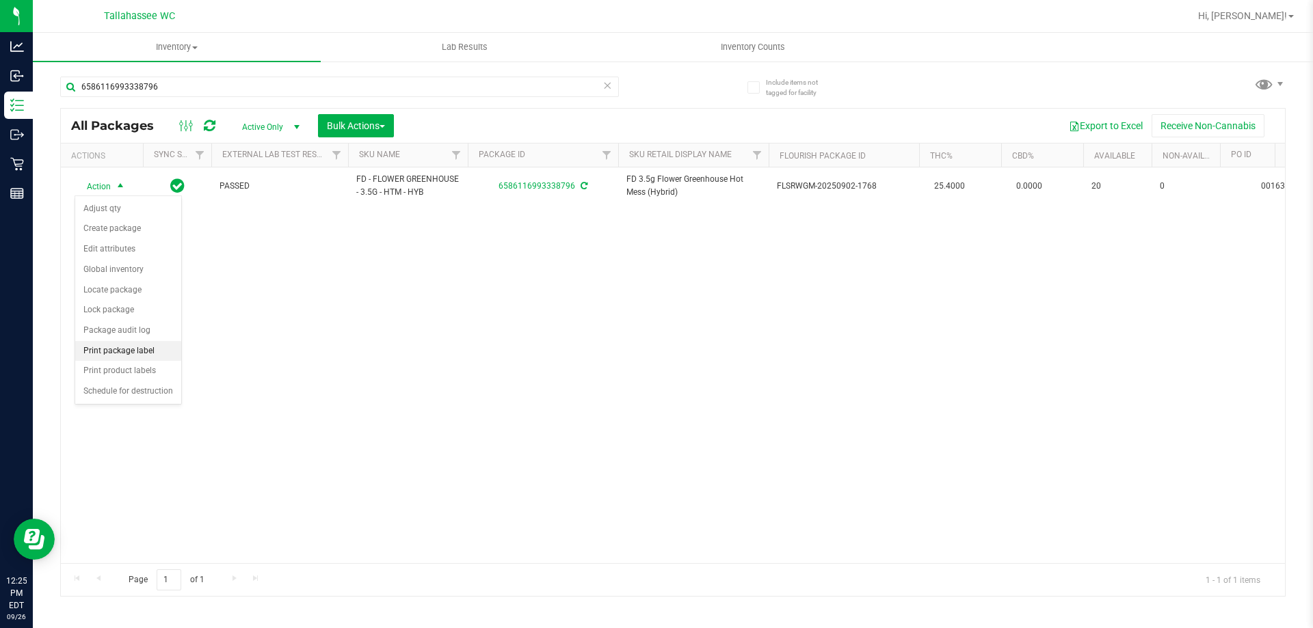
click at [131, 350] on li "Print package label" at bounding box center [128, 351] width 106 height 21
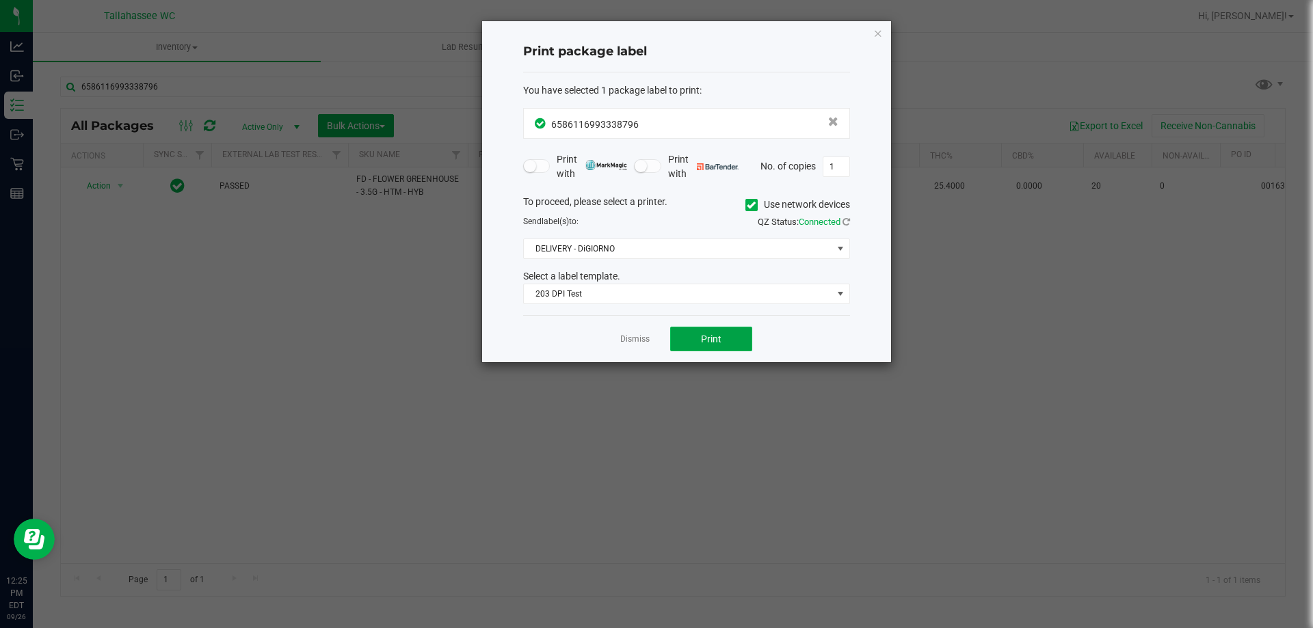
click at [723, 340] on button "Print" at bounding box center [711, 339] width 82 height 25
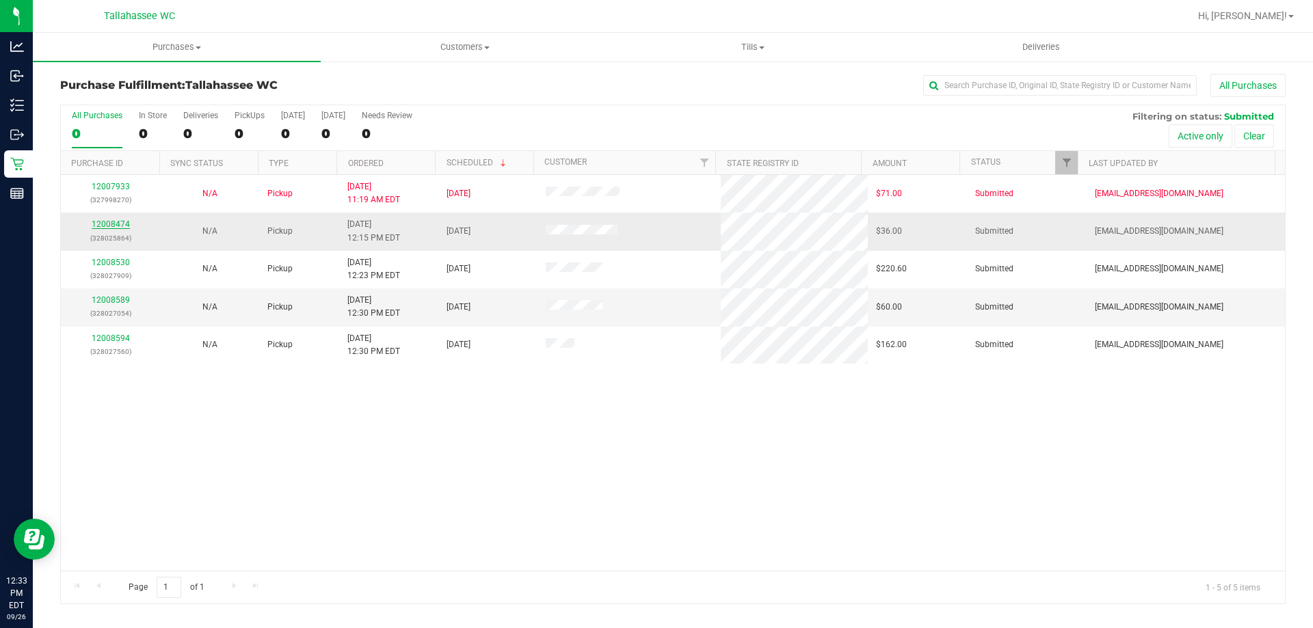
click at [110, 227] on link "12008474" at bounding box center [111, 224] width 38 height 10
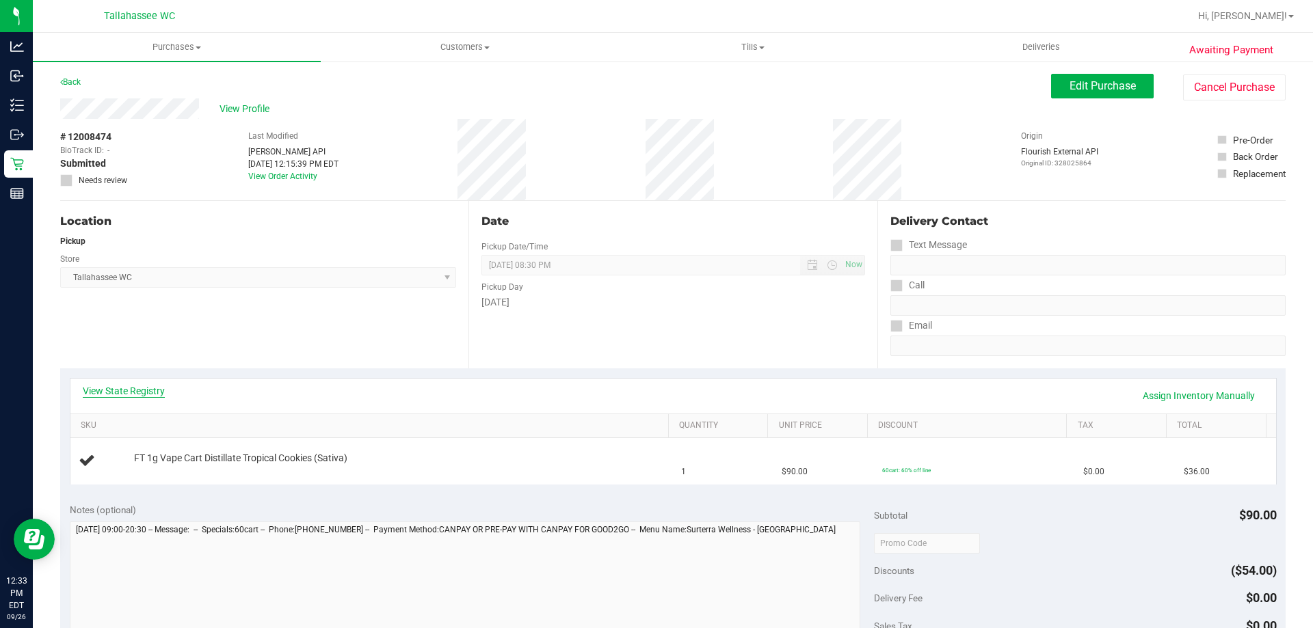
click at [105, 396] on link "View State Registry" at bounding box center [124, 391] width 82 height 14
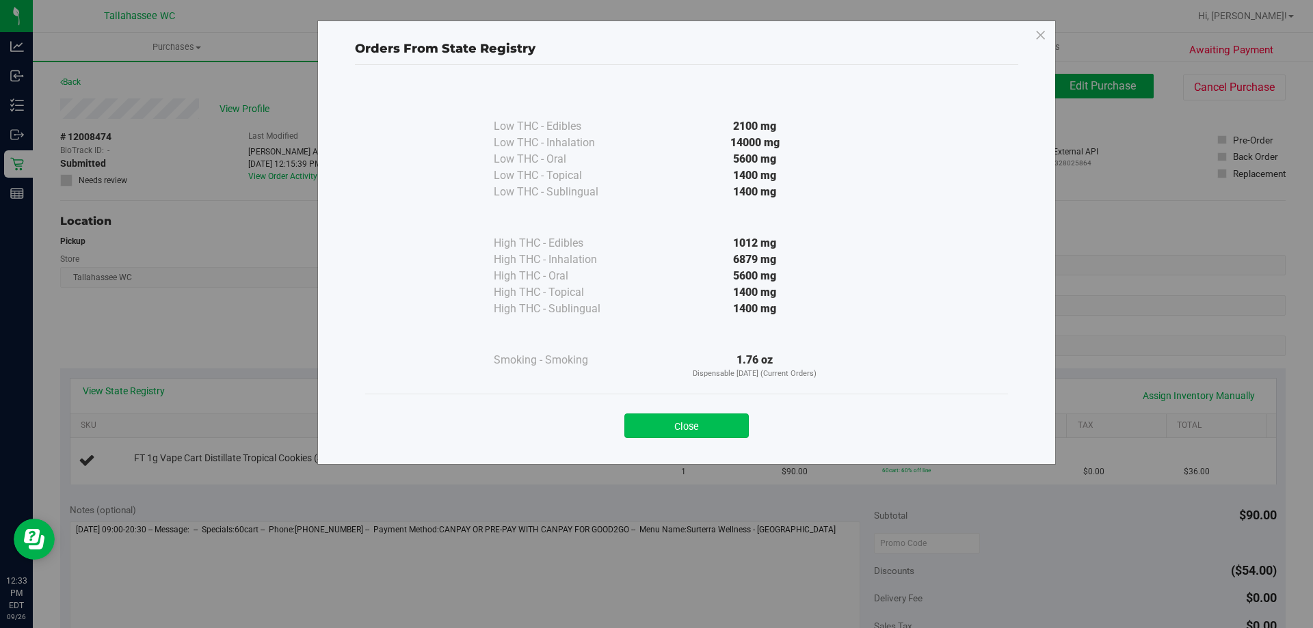
click at [681, 434] on button "Close" at bounding box center [686, 426] width 124 height 25
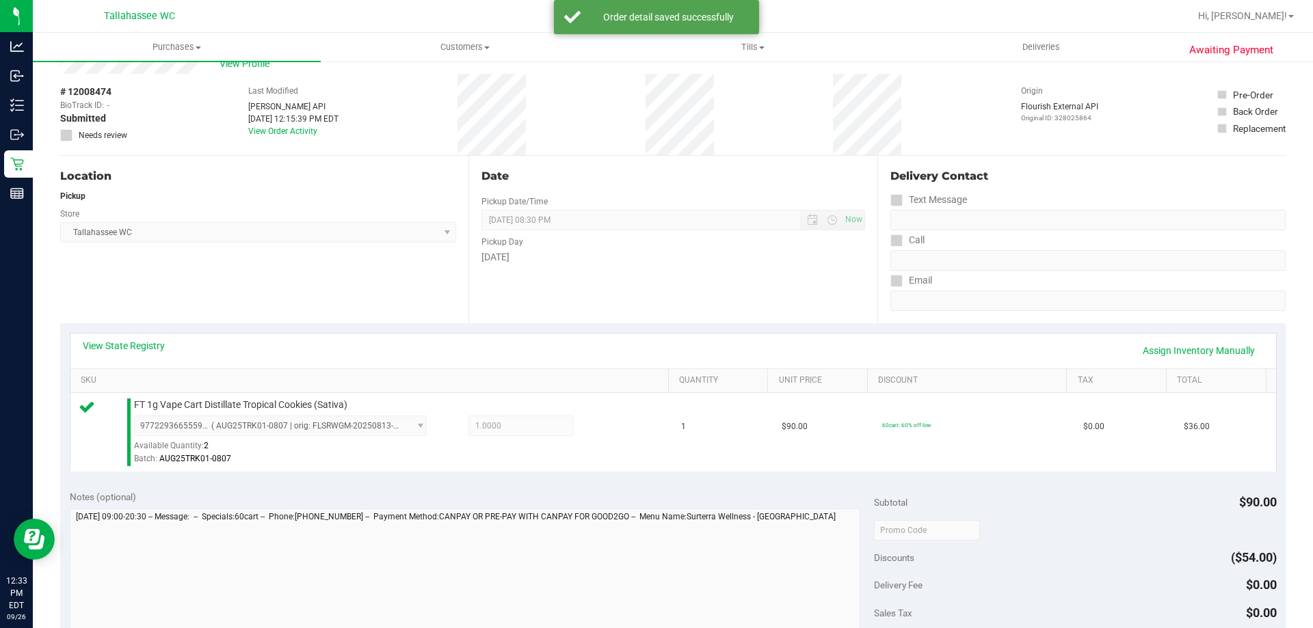
scroll to position [137, 0]
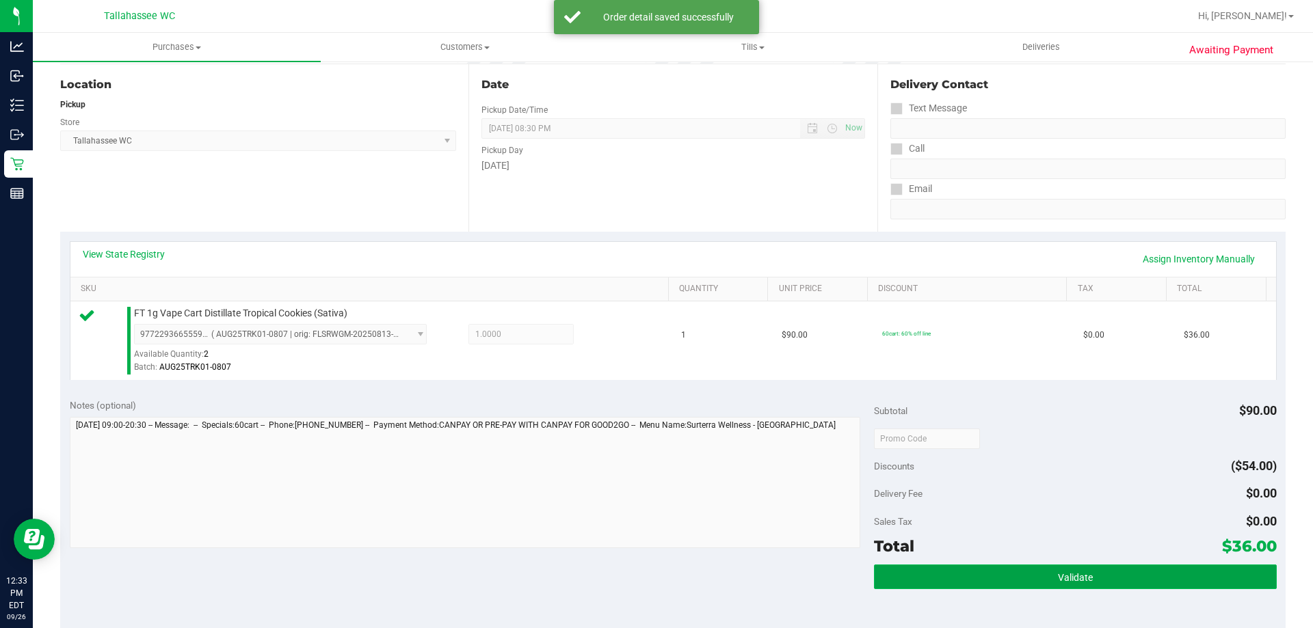
click at [960, 577] on button "Validate" at bounding box center [1075, 577] width 402 height 25
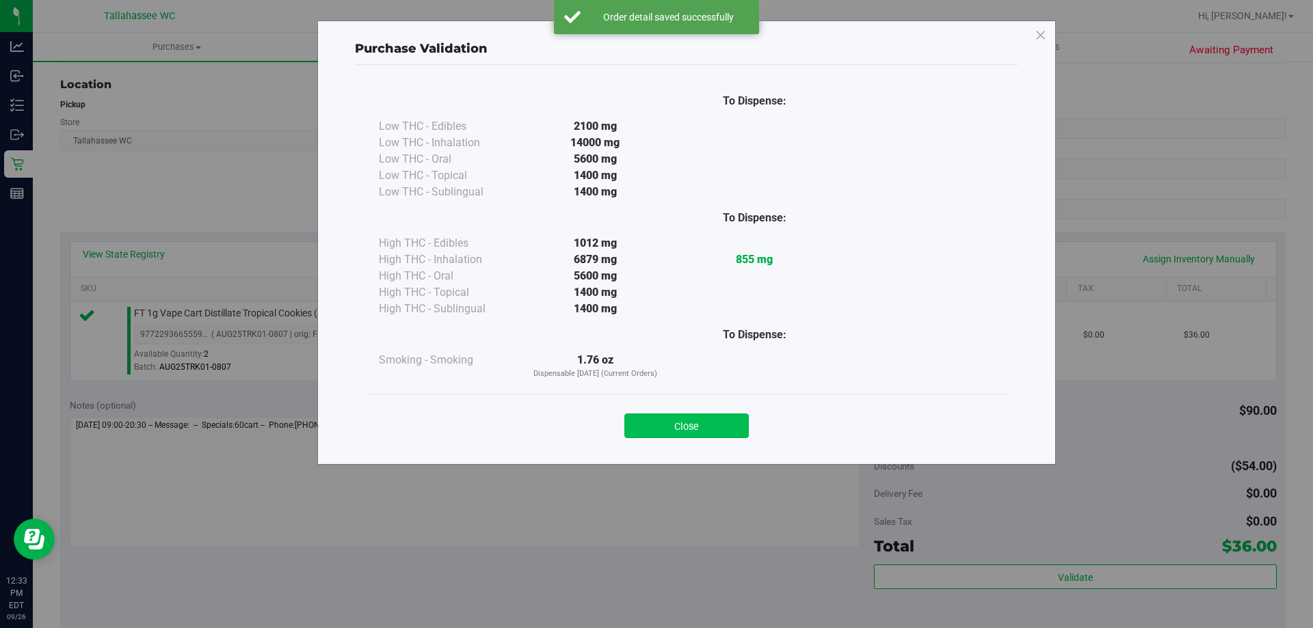
click at [669, 416] on button "Close" at bounding box center [686, 426] width 124 height 25
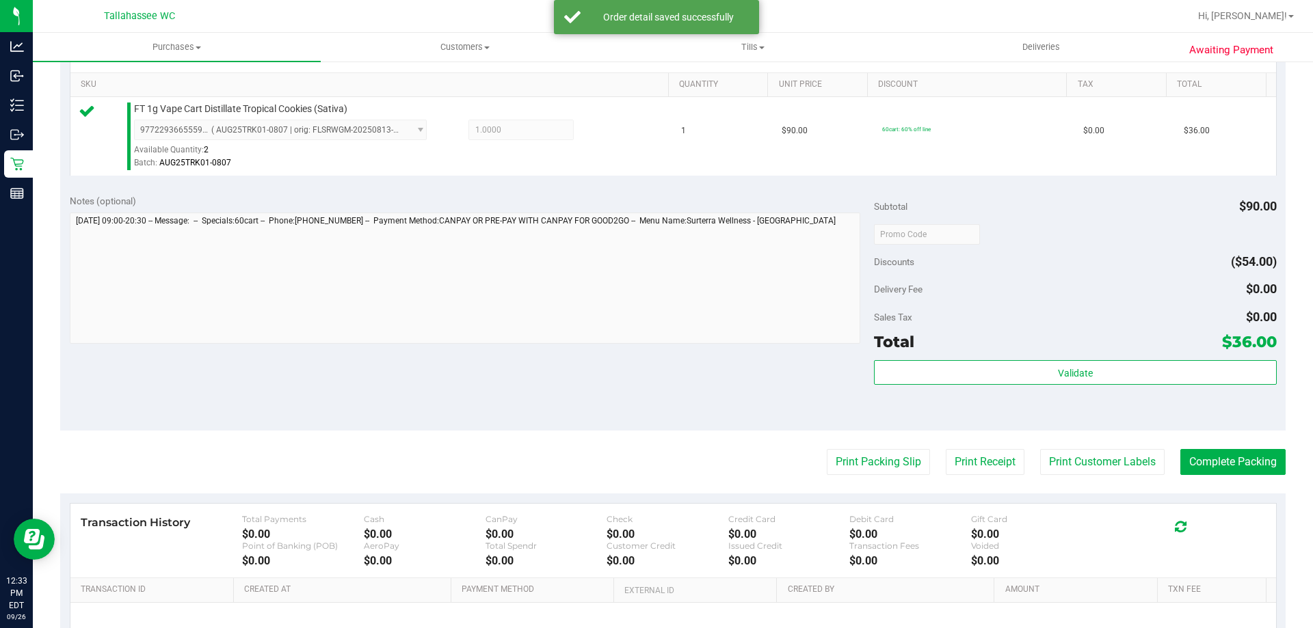
scroll to position [342, 0]
click at [872, 467] on button "Print Packing Slip" at bounding box center [878, 462] width 103 height 26
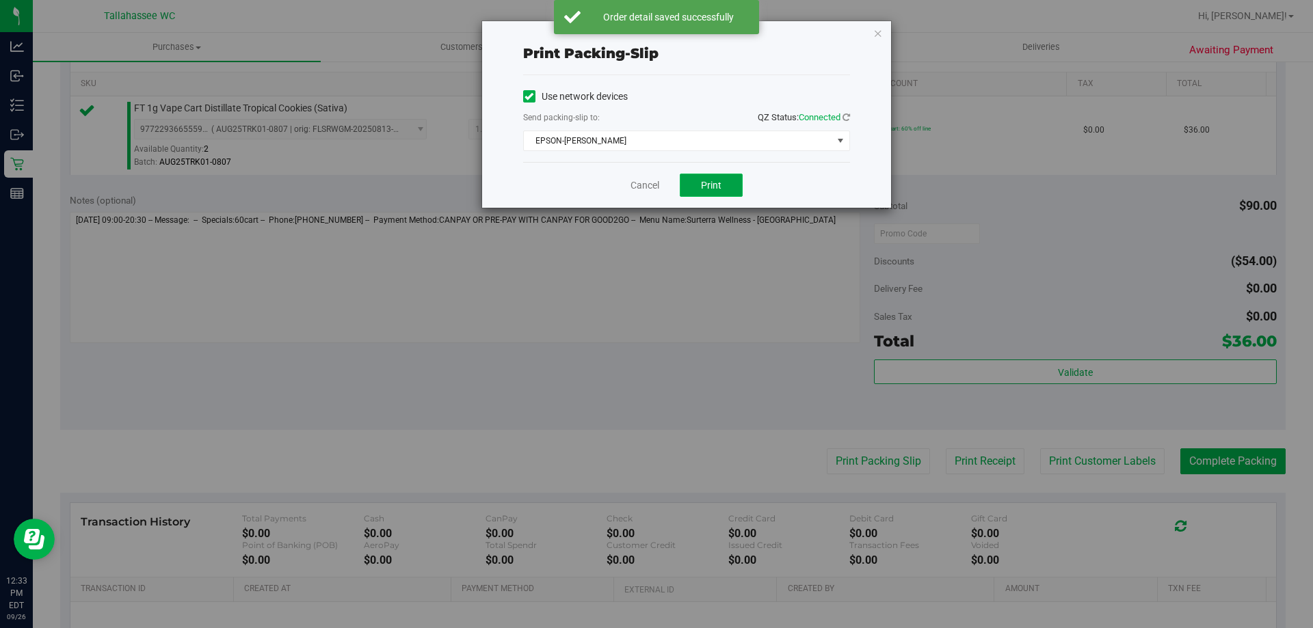
click at [702, 176] on button "Print" at bounding box center [711, 185] width 63 height 23
click at [641, 185] on link "Cancel" at bounding box center [644, 185] width 29 height 14
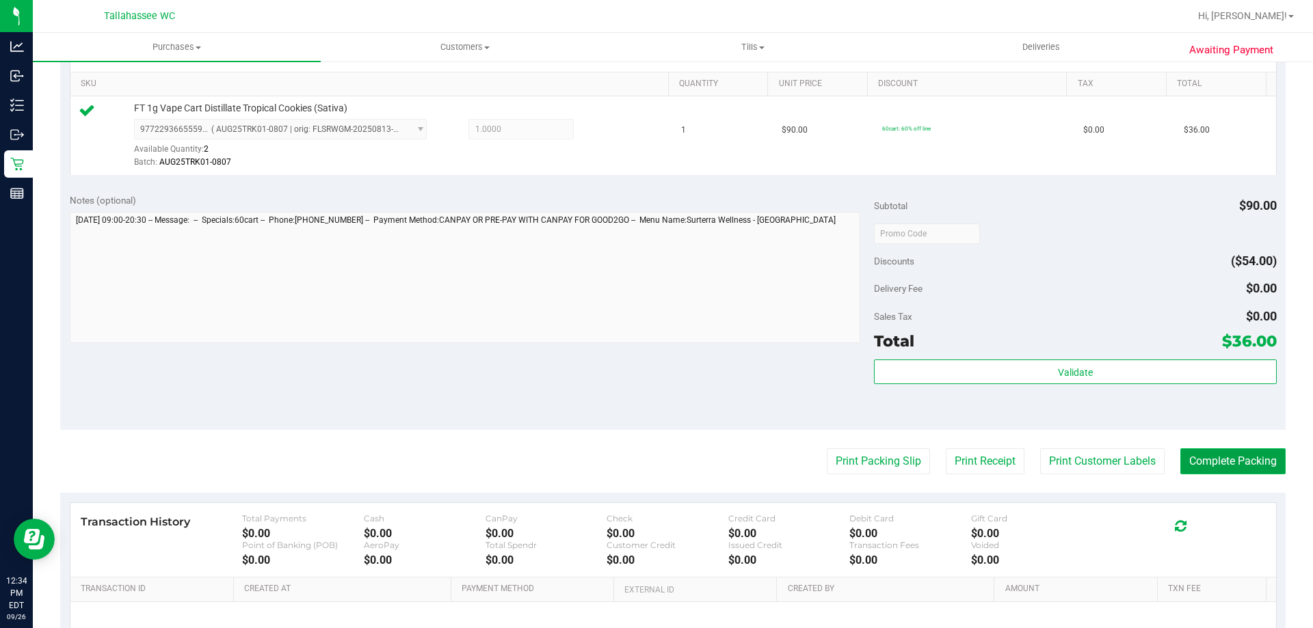
click at [1188, 460] on button "Complete Packing" at bounding box center [1232, 462] width 105 height 26
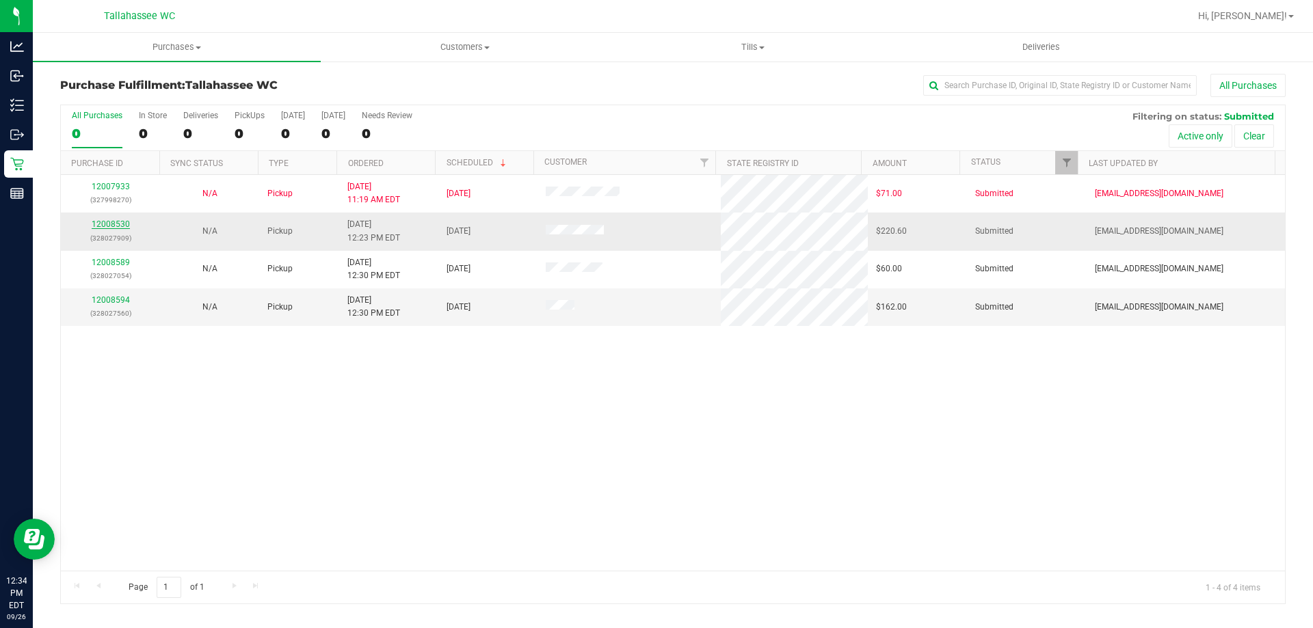
click at [123, 222] on link "12008530" at bounding box center [111, 224] width 38 height 10
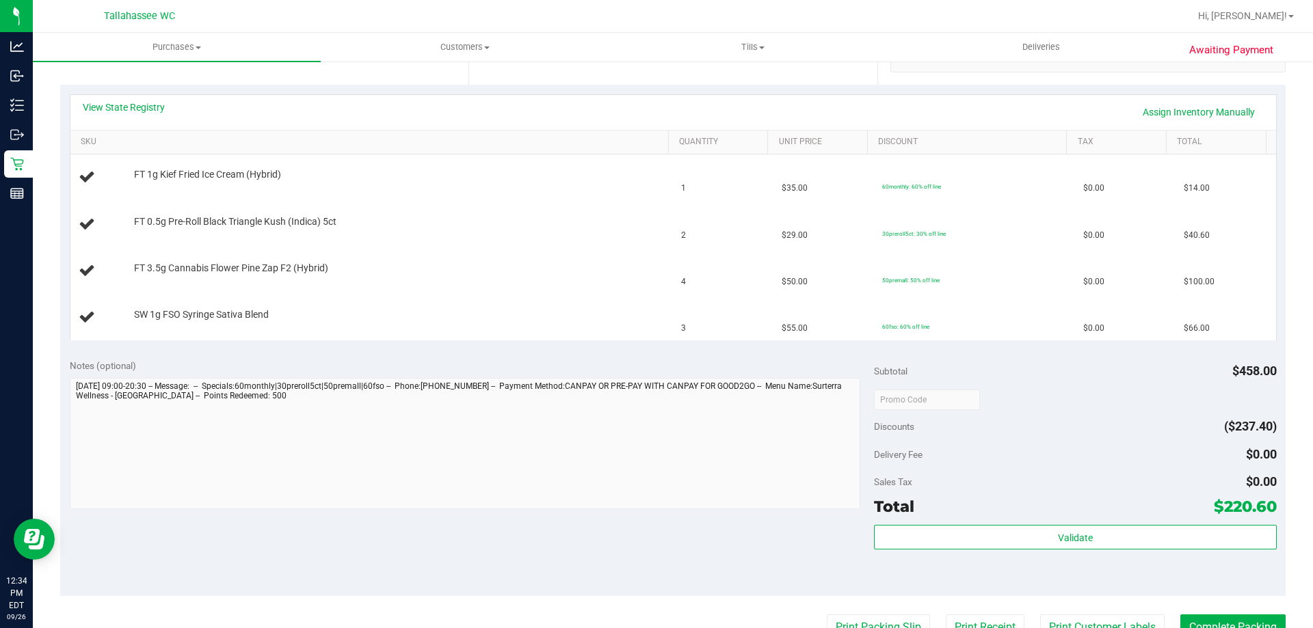
scroll to position [274, 0]
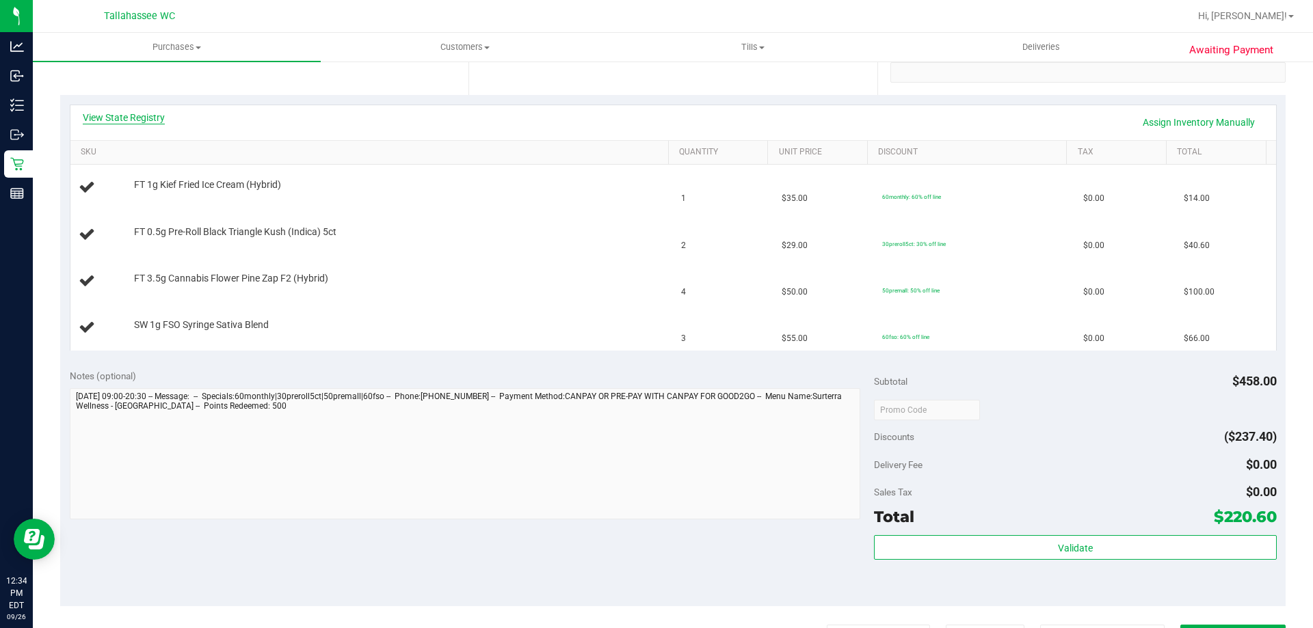
click at [125, 111] on link "View State Registry" at bounding box center [124, 118] width 82 height 14
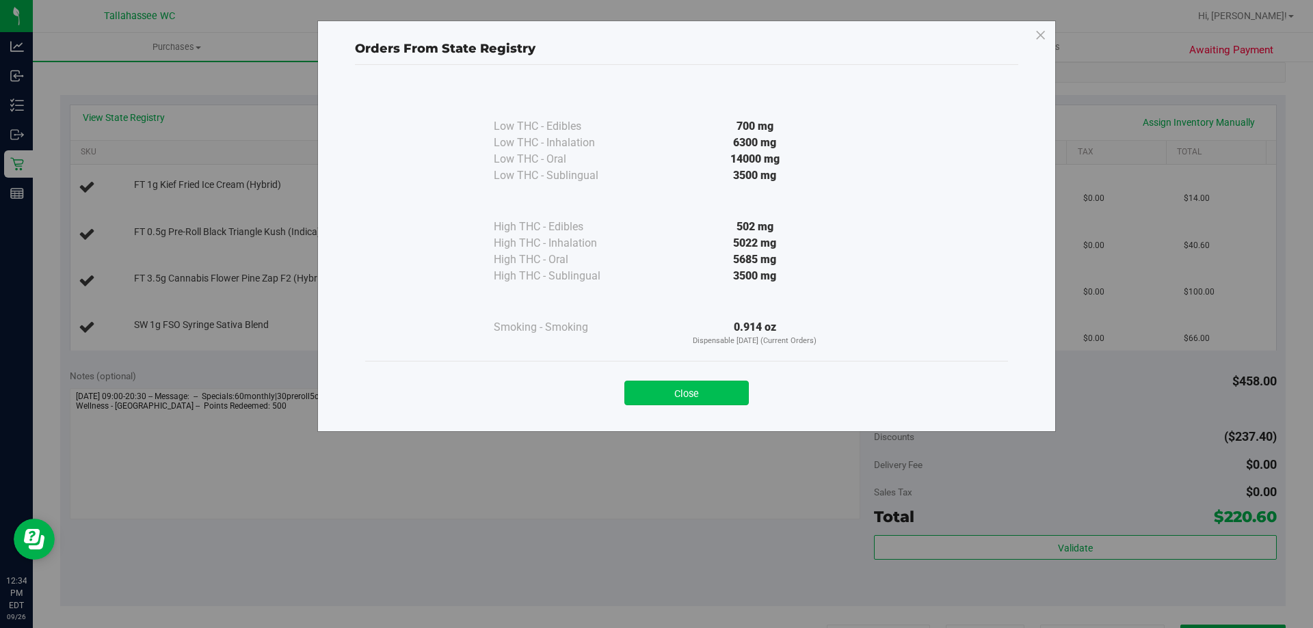
click at [652, 393] on button "Close" at bounding box center [686, 393] width 124 height 25
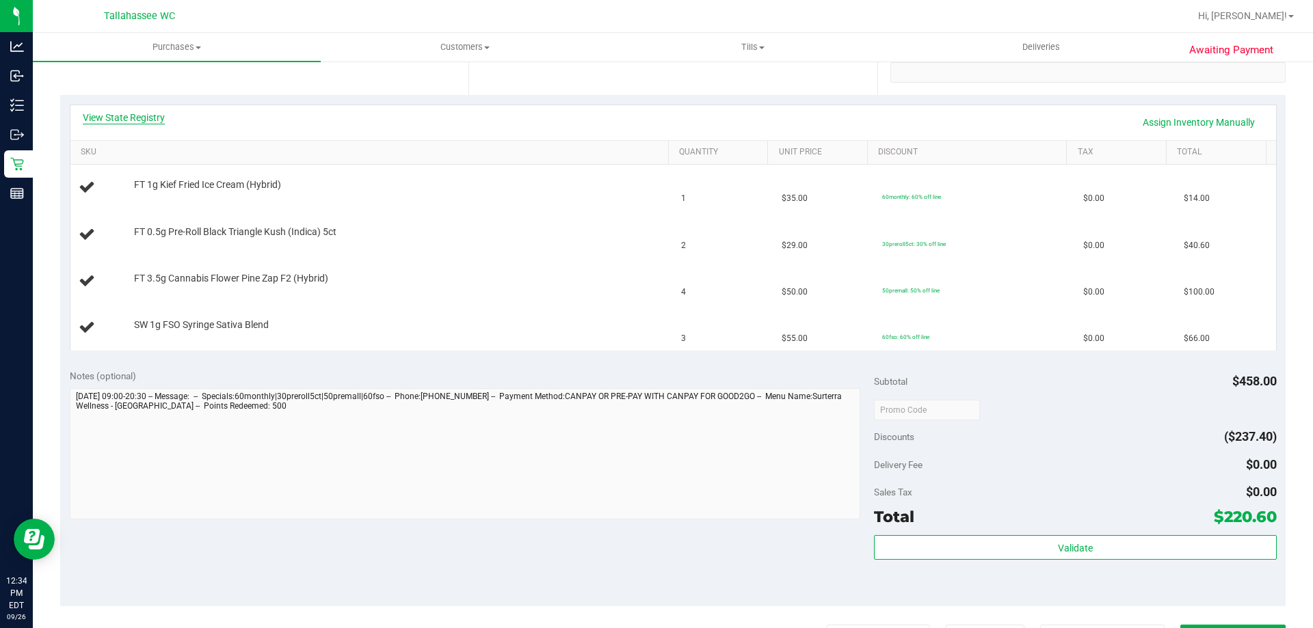
click at [131, 118] on link "View State Registry" at bounding box center [124, 118] width 82 height 14
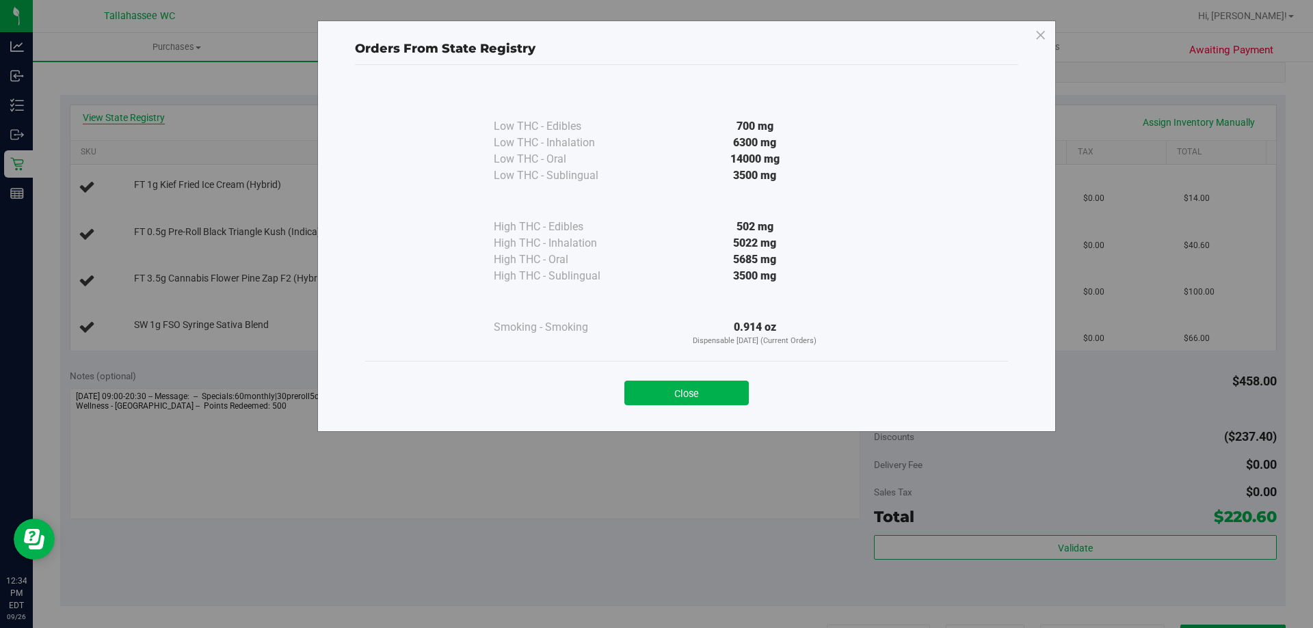
click at [131, 118] on div "Orders From State Registry Low THC - Edibles 700 mg" at bounding box center [661, 314] width 1323 height 628
click at [662, 390] on button "Close" at bounding box center [686, 393] width 124 height 25
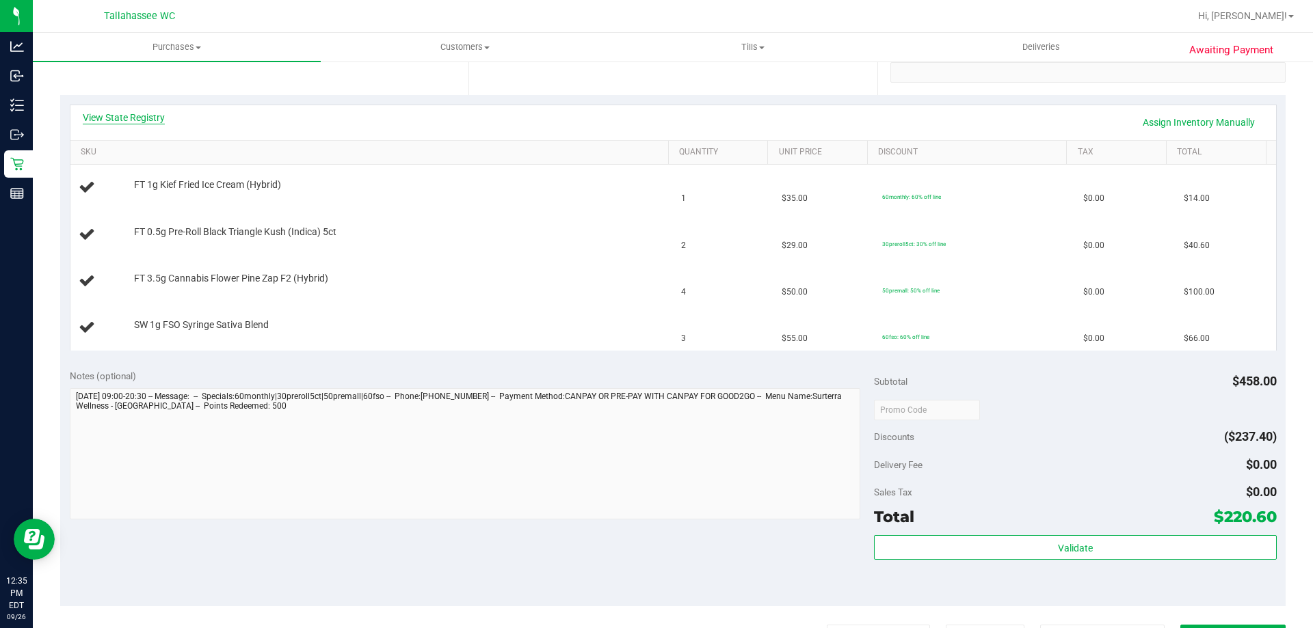
click at [113, 111] on div "View State Registry Assign Inventory Manually" at bounding box center [672, 122] width 1205 height 35
click at [109, 123] on link "View State Registry" at bounding box center [124, 118] width 82 height 14
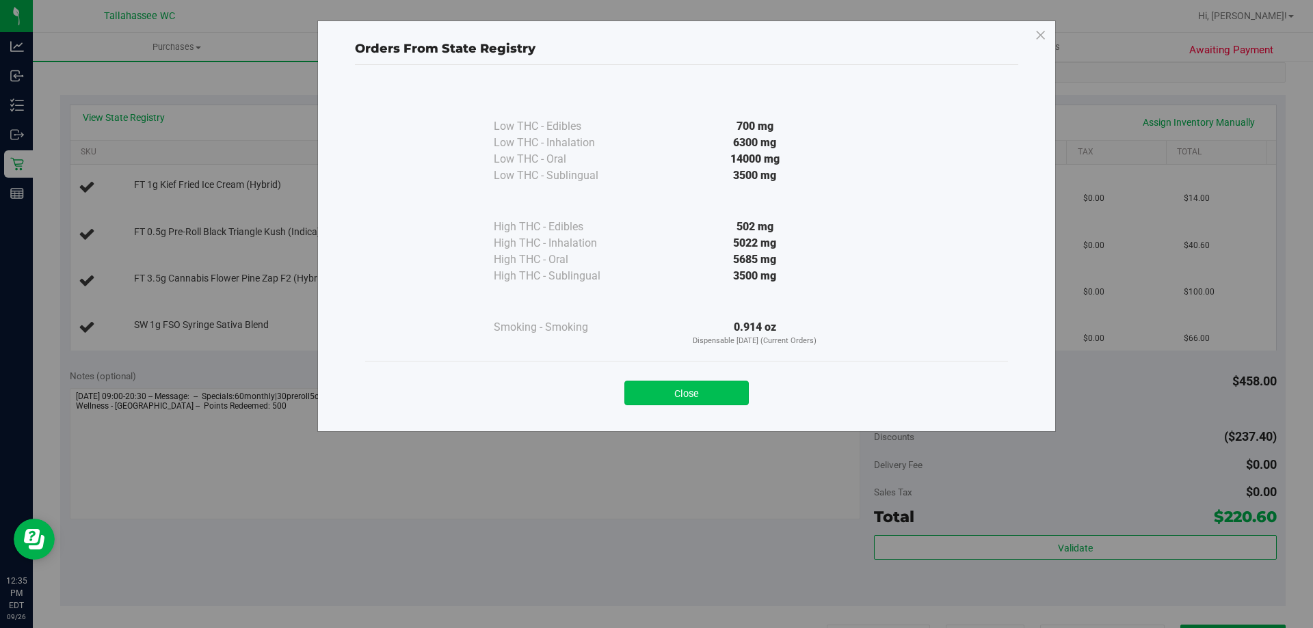
click at [704, 382] on button "Close" at bounding box center [686, 393] width 124 height 25
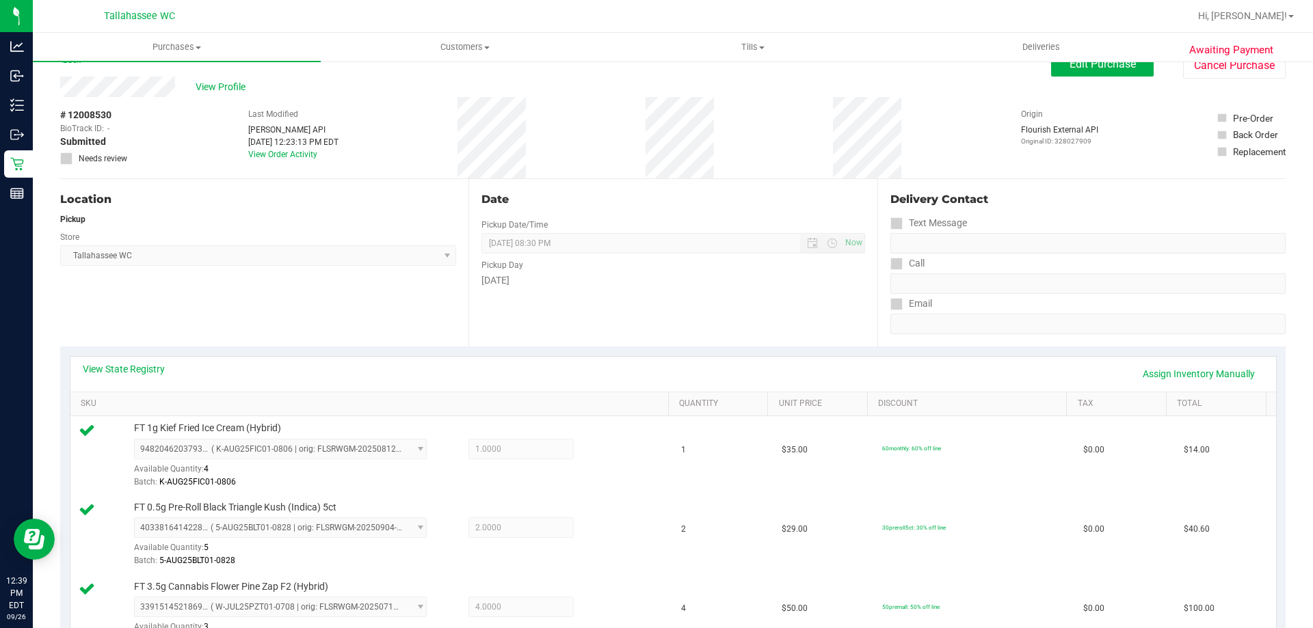
scroll to position [0, 0]
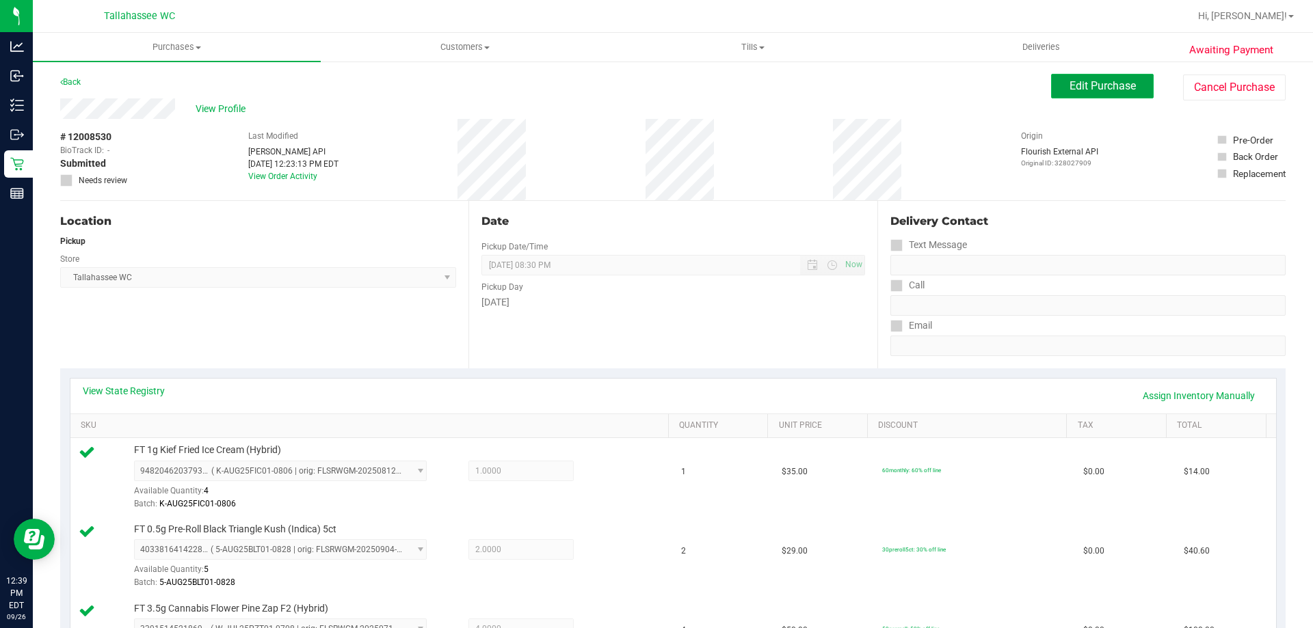
click at [1108, 80] on span "Edit Purchase" at bounding box center [1102, 85] width 66 height 13
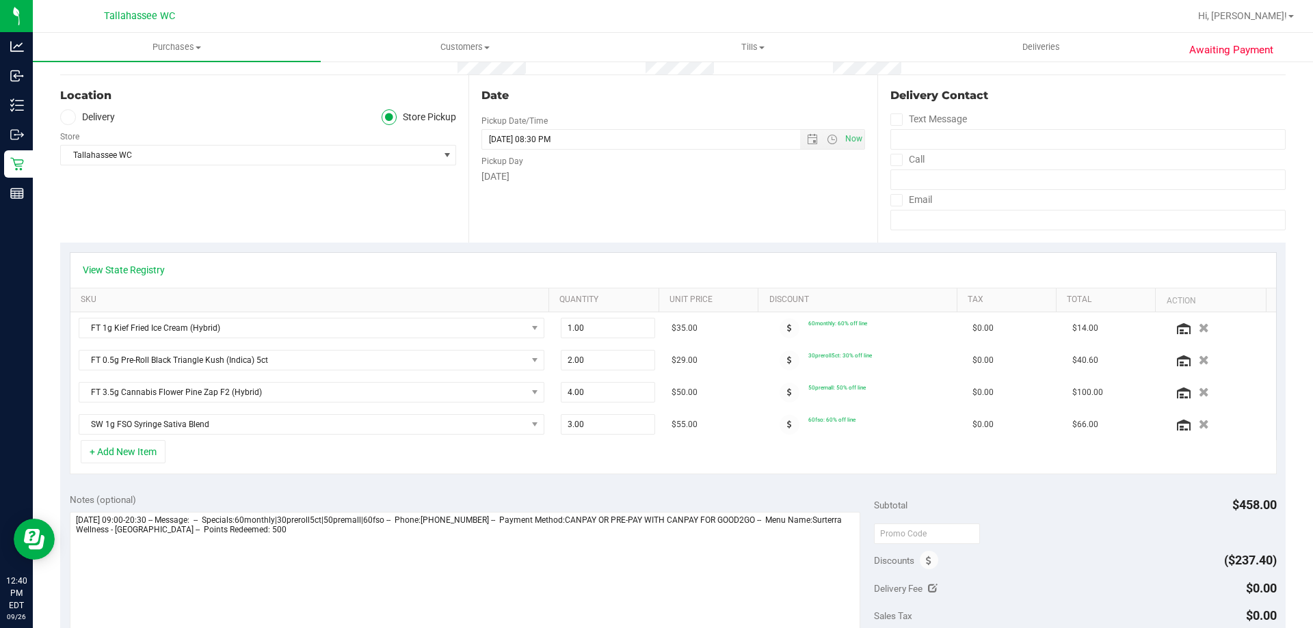
scroll to position [274, 0]
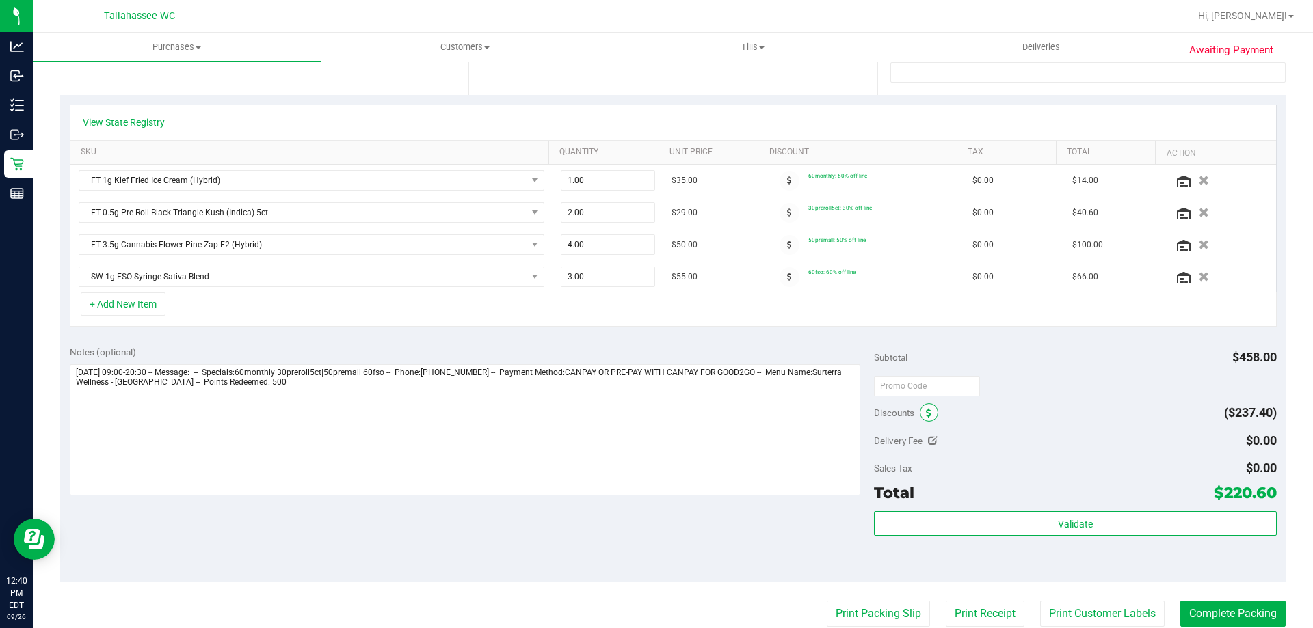
click at [920, 412] on span at bounding box center [929, 412] width 18 height 18
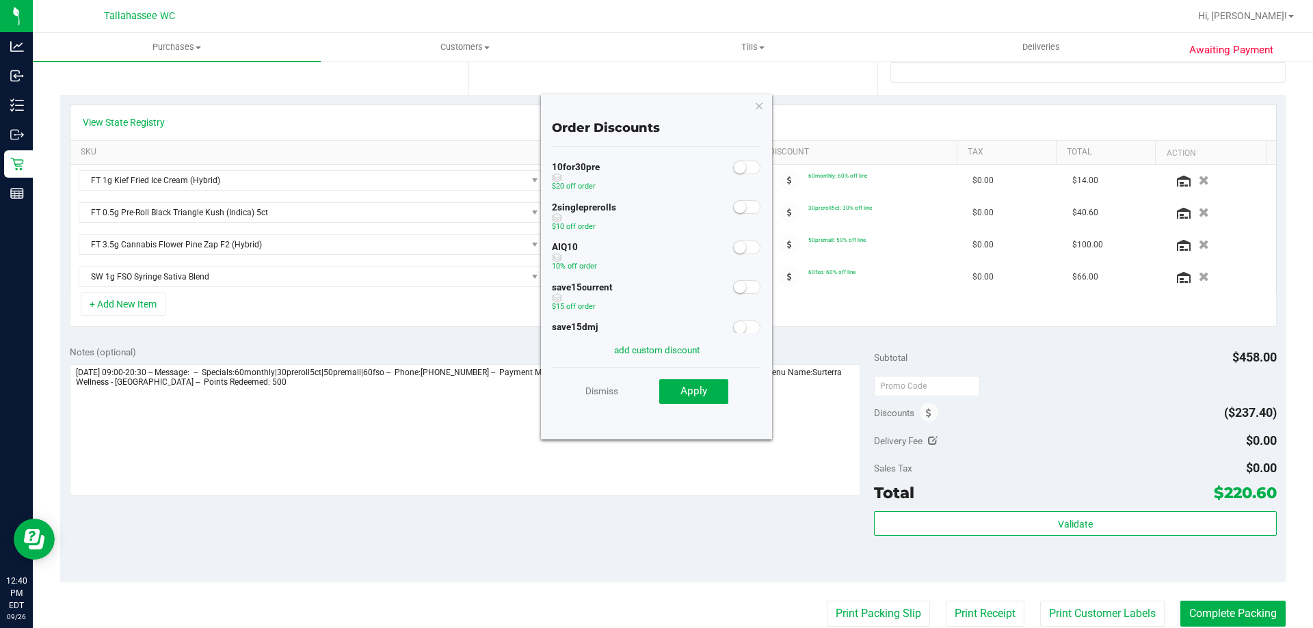
click at [738, 248] on span at bounding box center [746, 248] width 27 height 14
click at [680, 397] on span "Apply" at bounding box center [693, 391] width 27 height 12
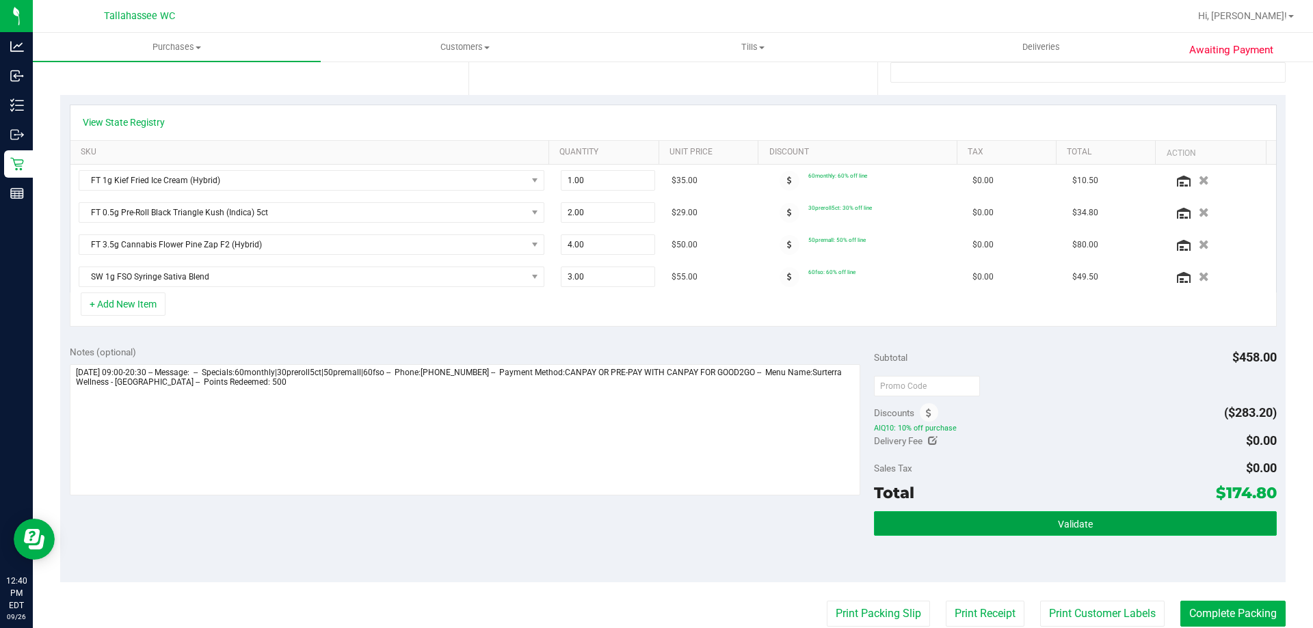
click at [1097, 524] on button "Validate" at bounding box center [1075, 523] width 402 height 25
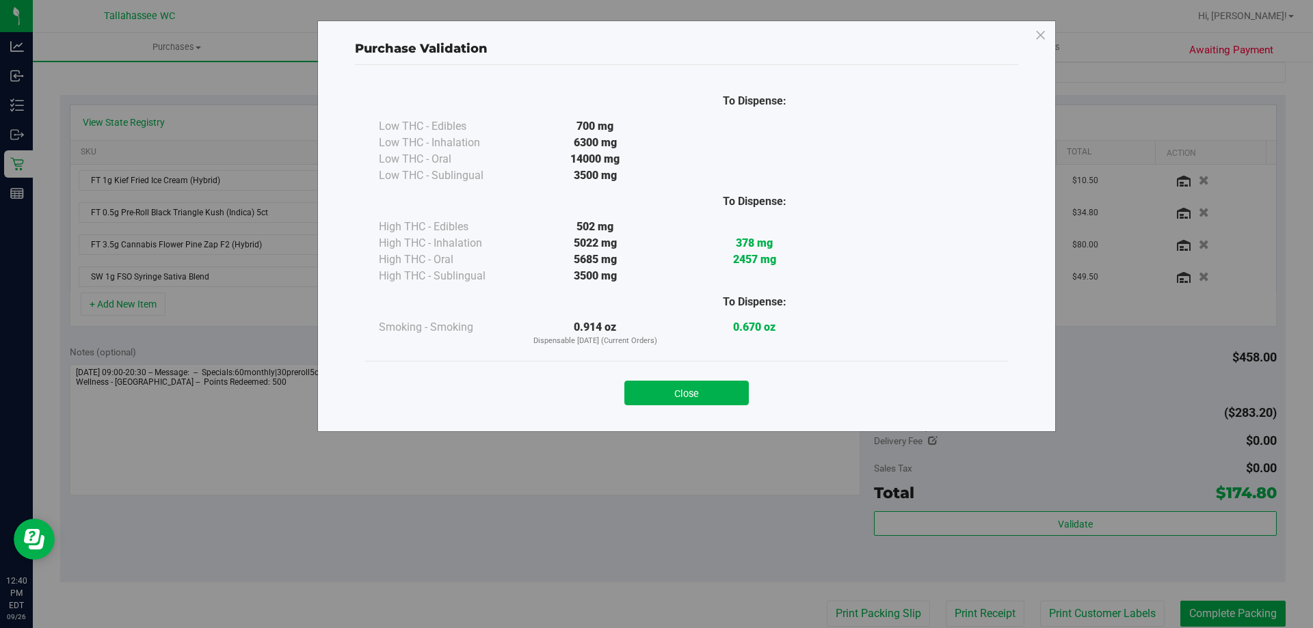
click at [732, 410] on div "Close" at bounding box center [686, 388] width 643 height 55
click at [727, 395] on button "Close" at bounding box center [686, 393] width 124 height 25
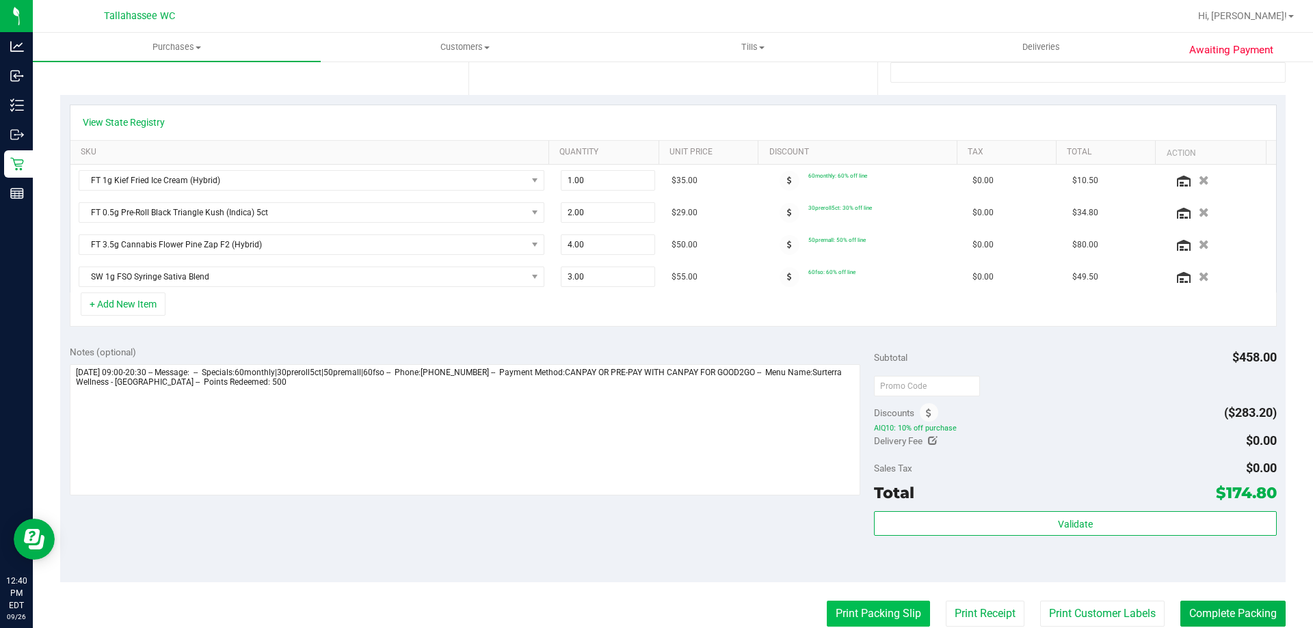
click at [838, 609] on button "Print Packing Slip" at bounding box center [878, 614] width 103 height 26
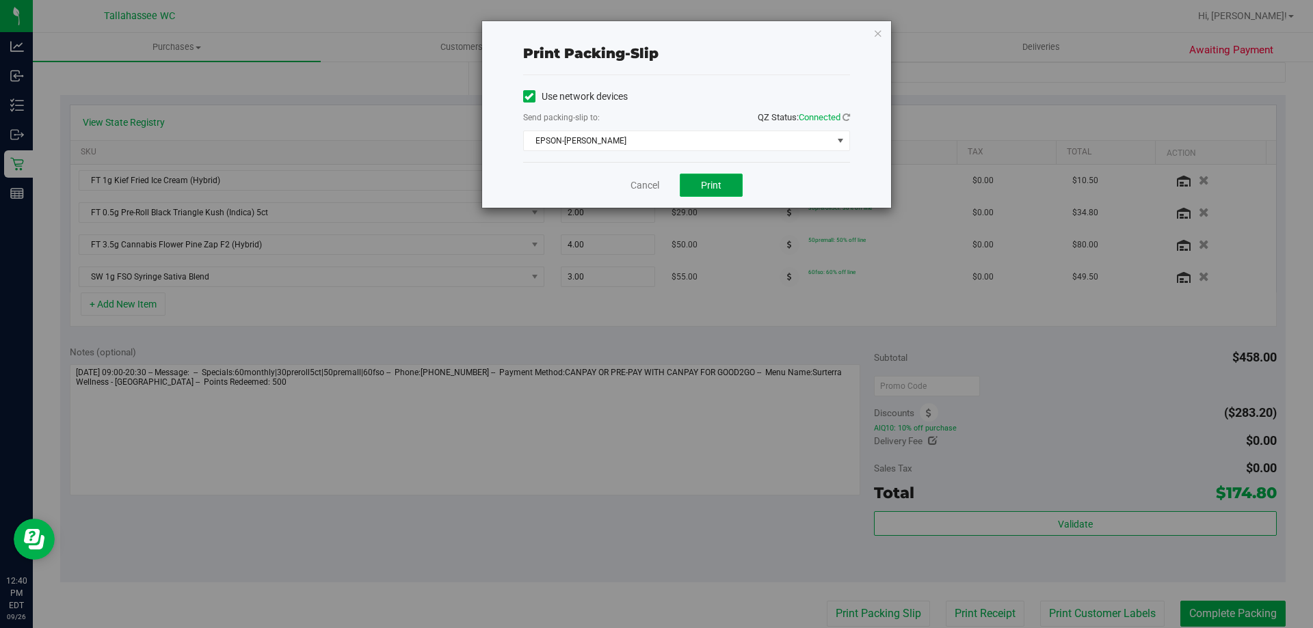
click at [738, 196] on button "Print" at bounding box center [711, 185] width 63 height 23
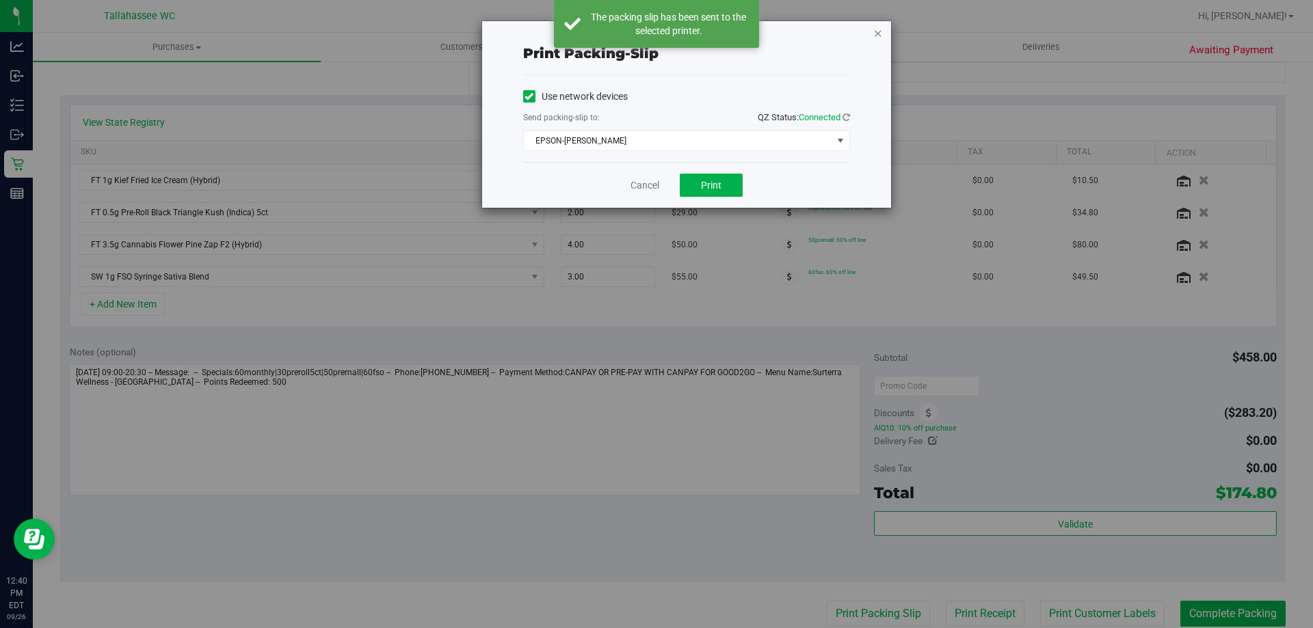
click at [876, 35] on icon "button" at bounding box center [878, 33] width 10 height 16
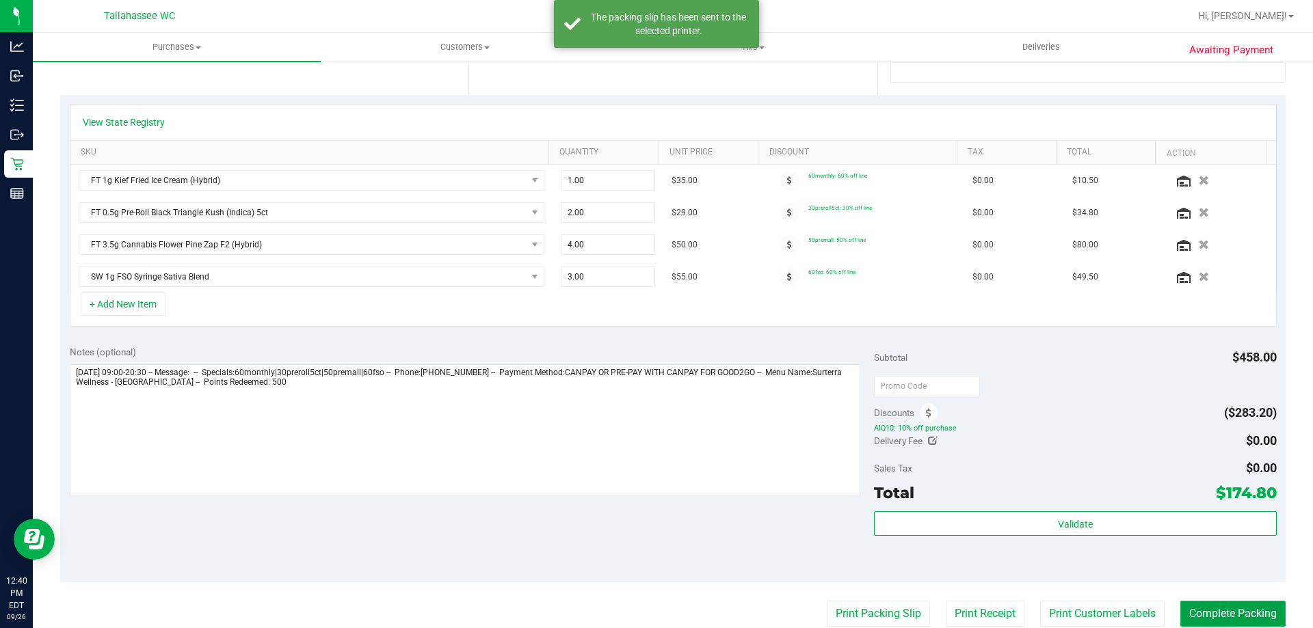
click at [1221, 607] on button "Complete Packing" at bounding box center [1232, 614] width 105 height 26
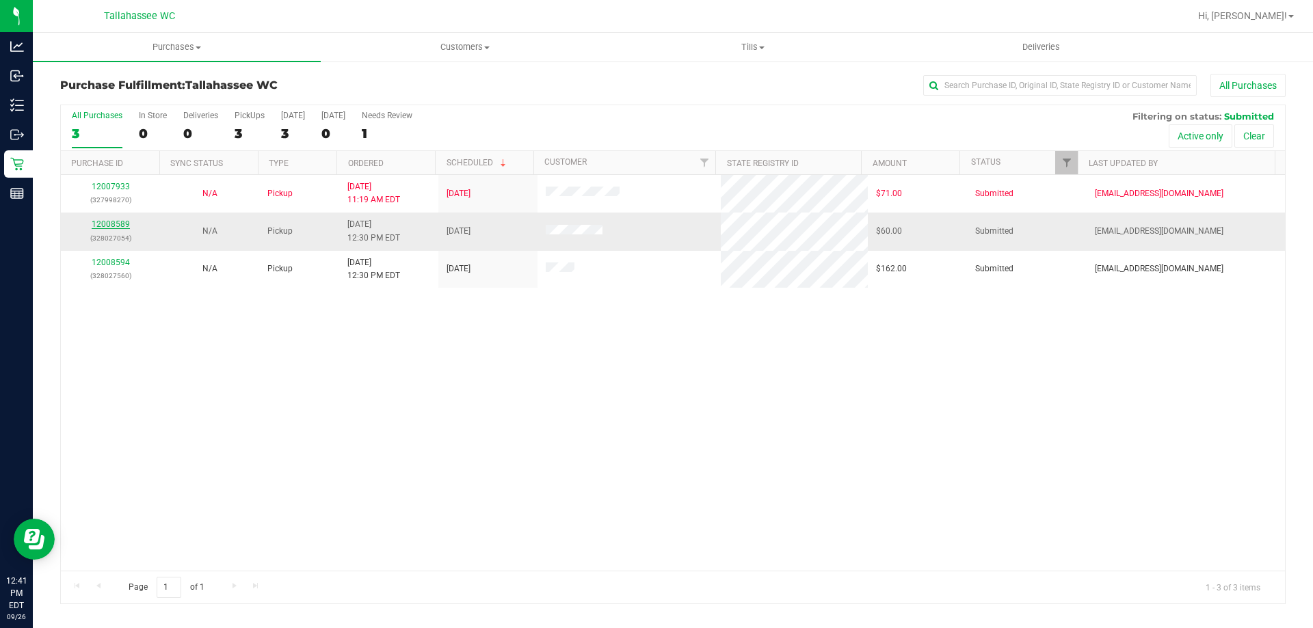
click at [101, 222] on link "12008589" at bounding box center [111, 224] width 38 height 10
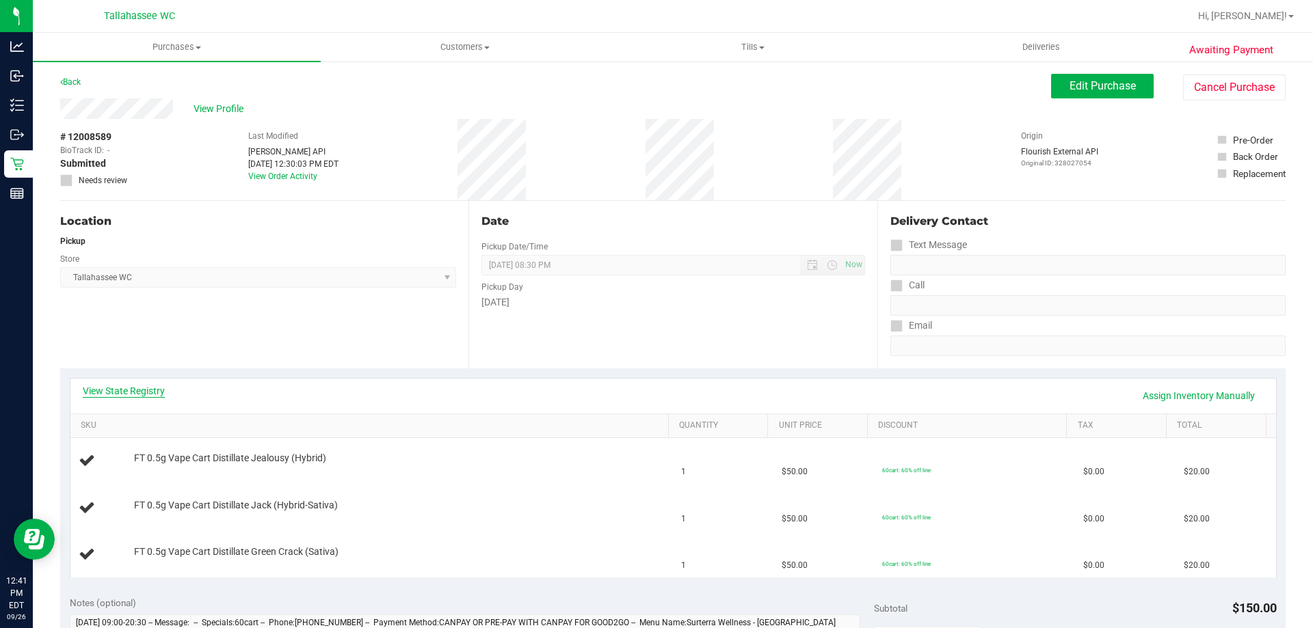
click at [133, 393] on link "View State Registry" at bounding box center [124, 391] width 82 height 14
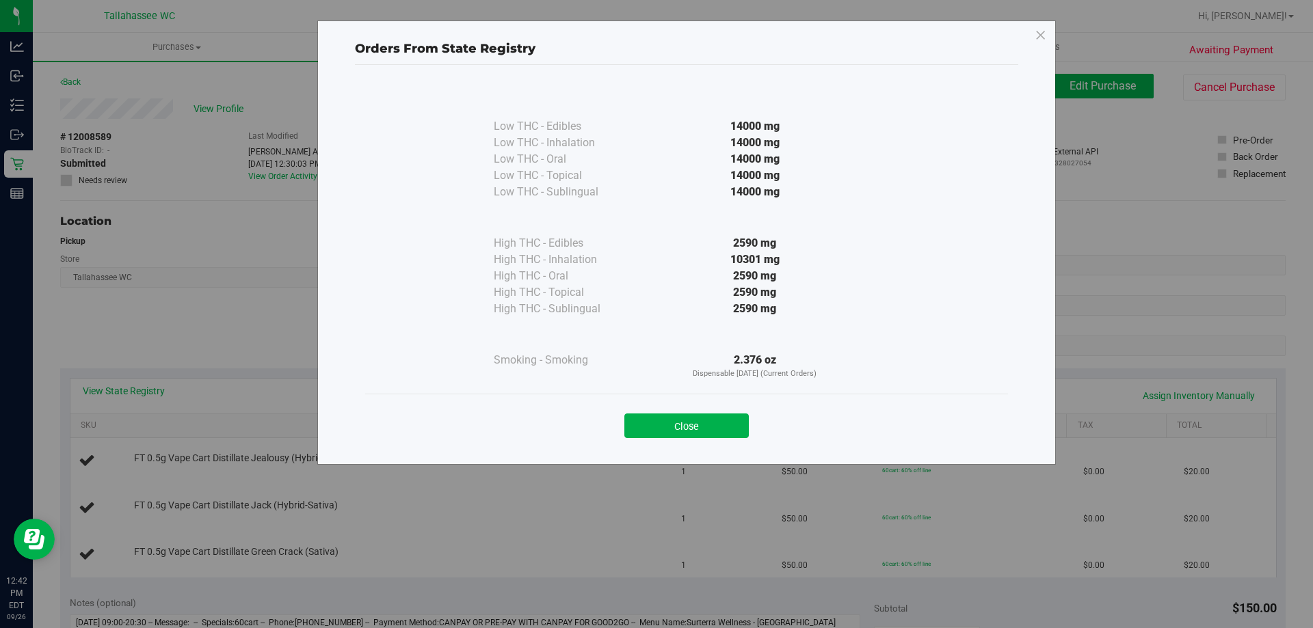
click at [723, 421] on button "Close" at bounding box center [686, 426] width 124 height 25
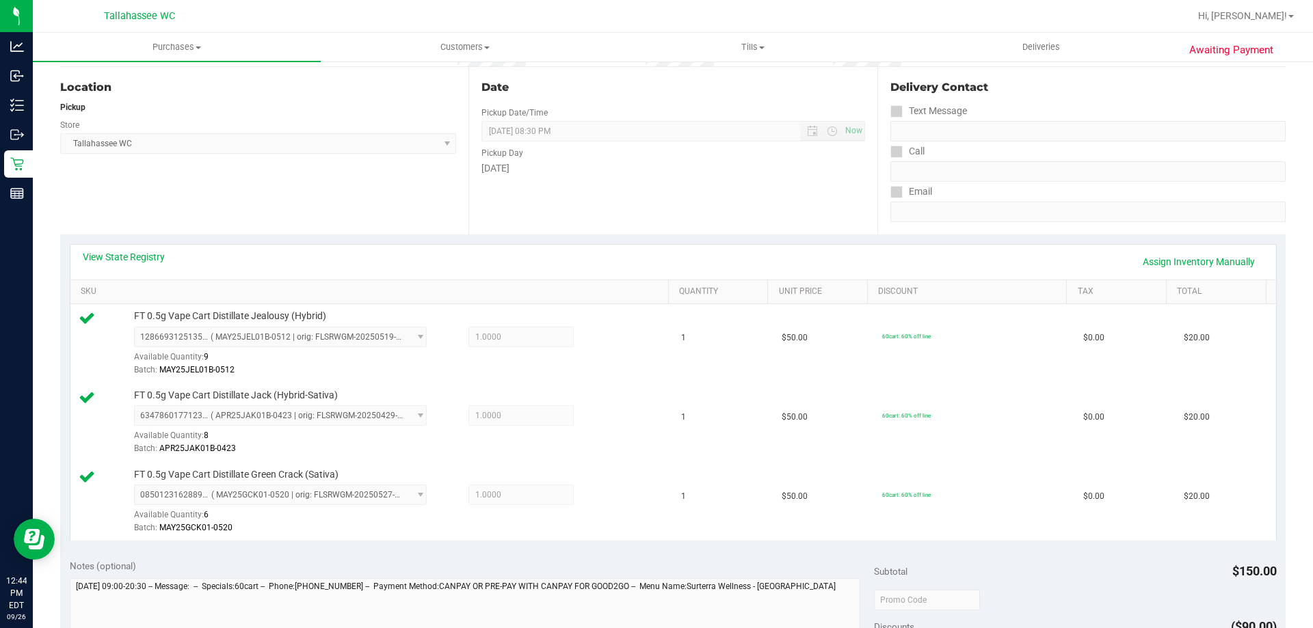
scroll to position [342, 0]
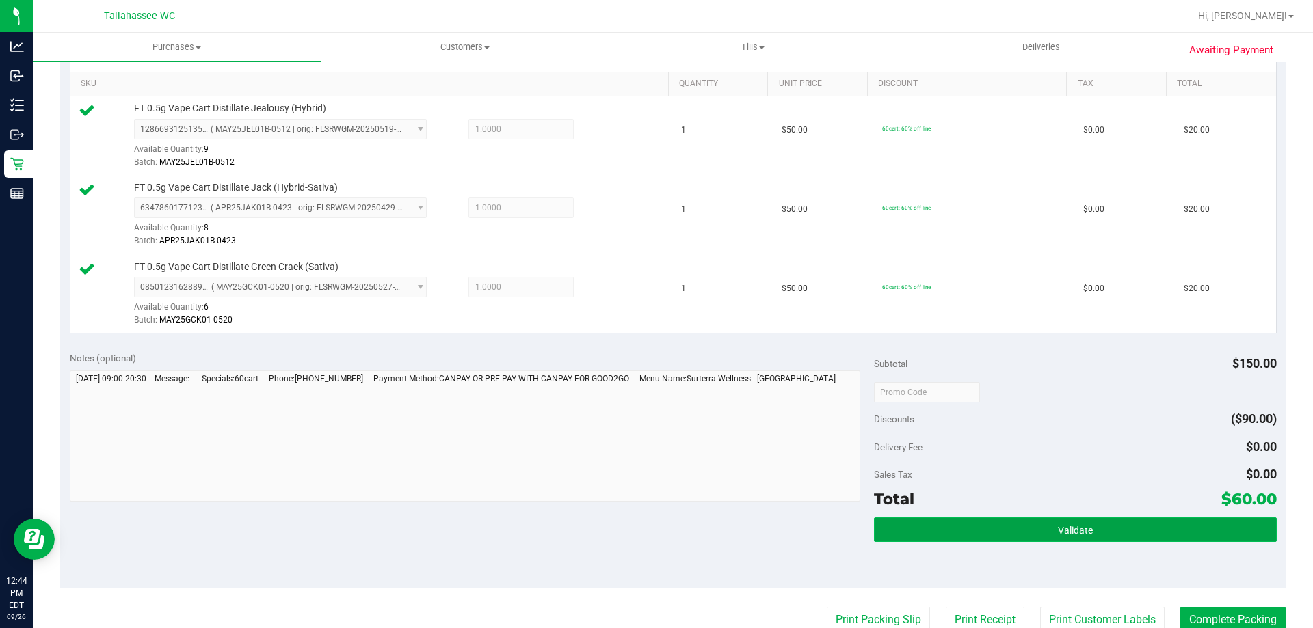
click at [1118, 524] on button "Validate" at bounding box center [1075, 530] width 402 height 25
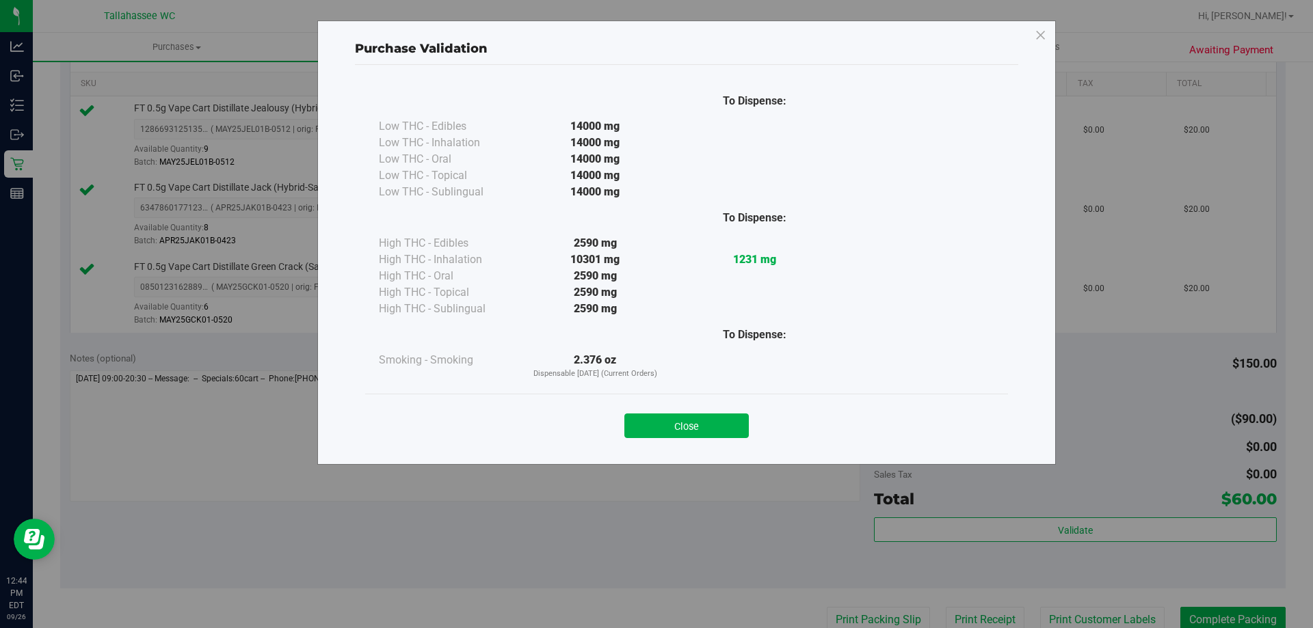
click at [696, 407] on div "Close" at bounding box center [686, 422] width 622 height 34
click at [682, 426] on button "Close" at bounding box center [686, 426] width 124 height 25
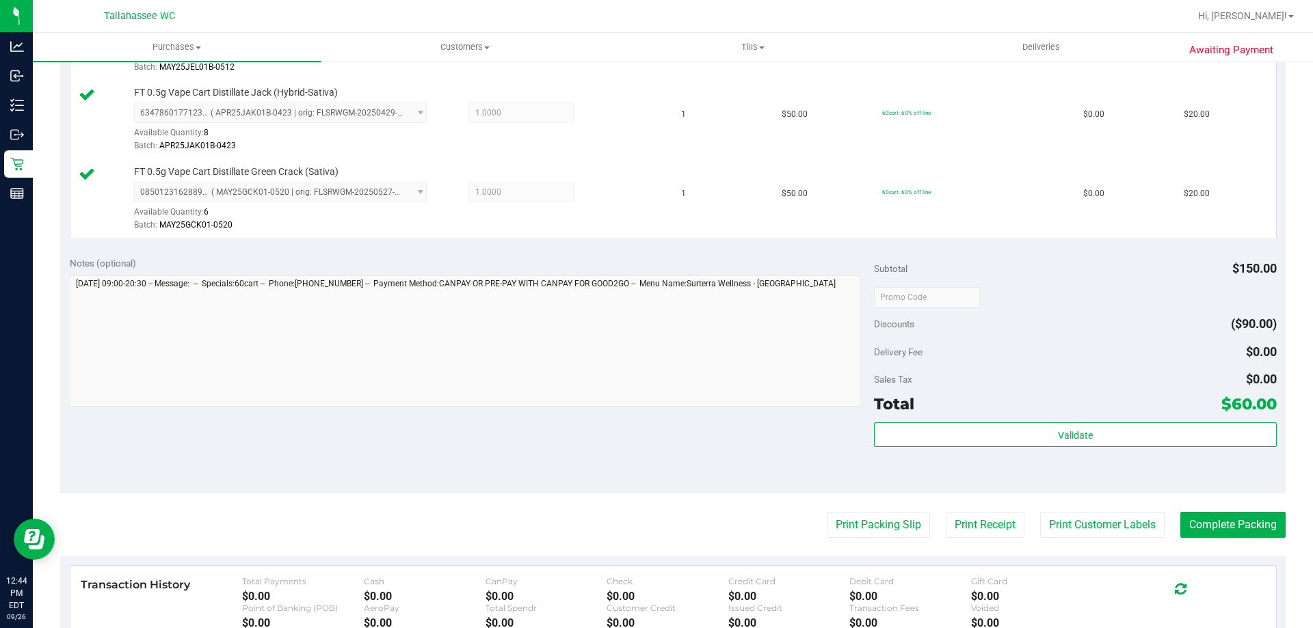
scroll to position [547, 0]
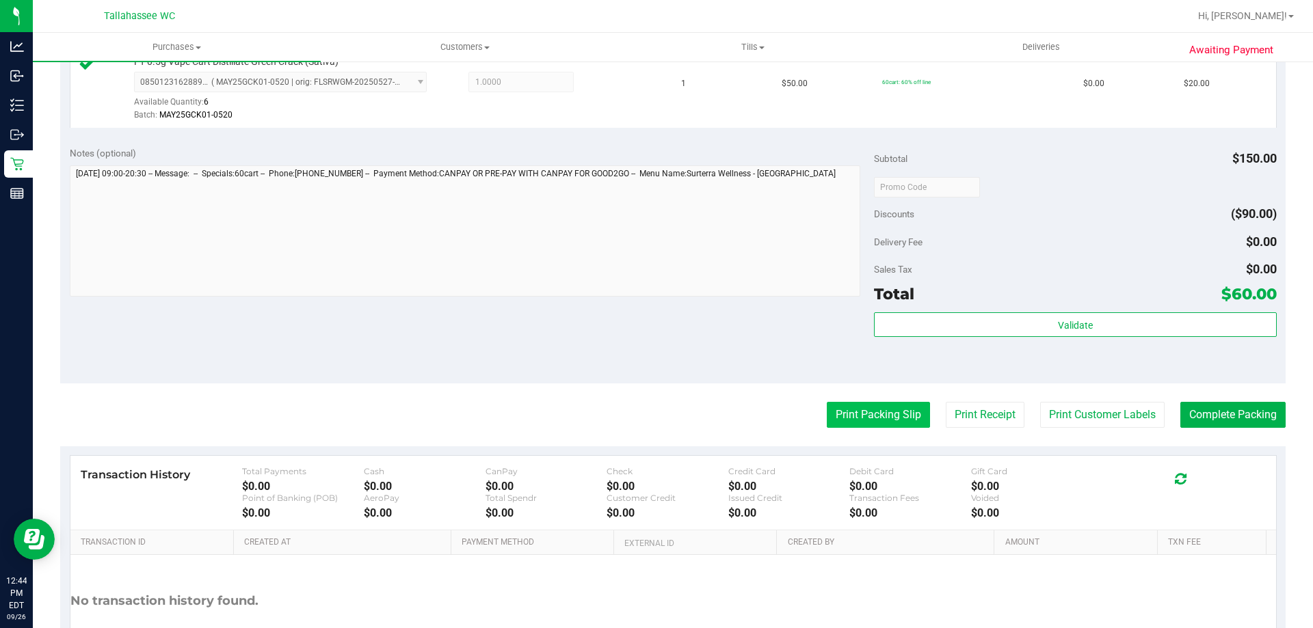
click at [906, 410] on button "Print Packing Slip" at bounding box center [878, 415] width 103 height 26
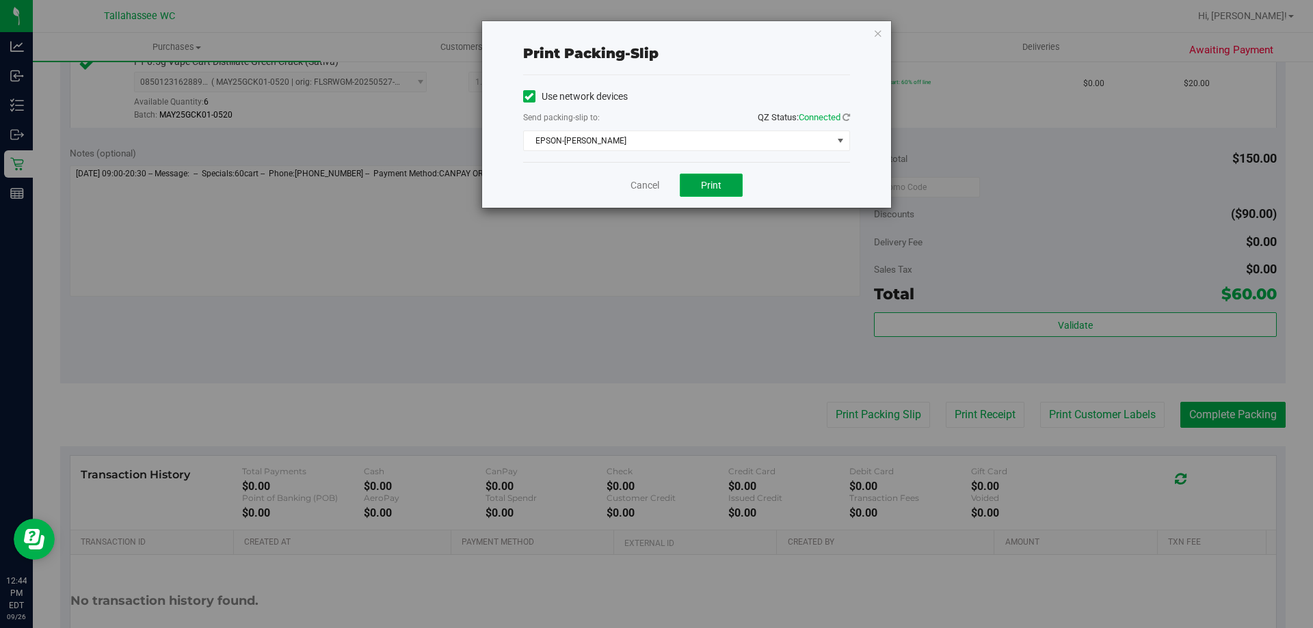
click at [733, 188] on button "Print" at bounding box center [711, 185] width 63 height 23
click at [879, 39] on icon "button" at bounding box center [878, 33] width 10 height 16
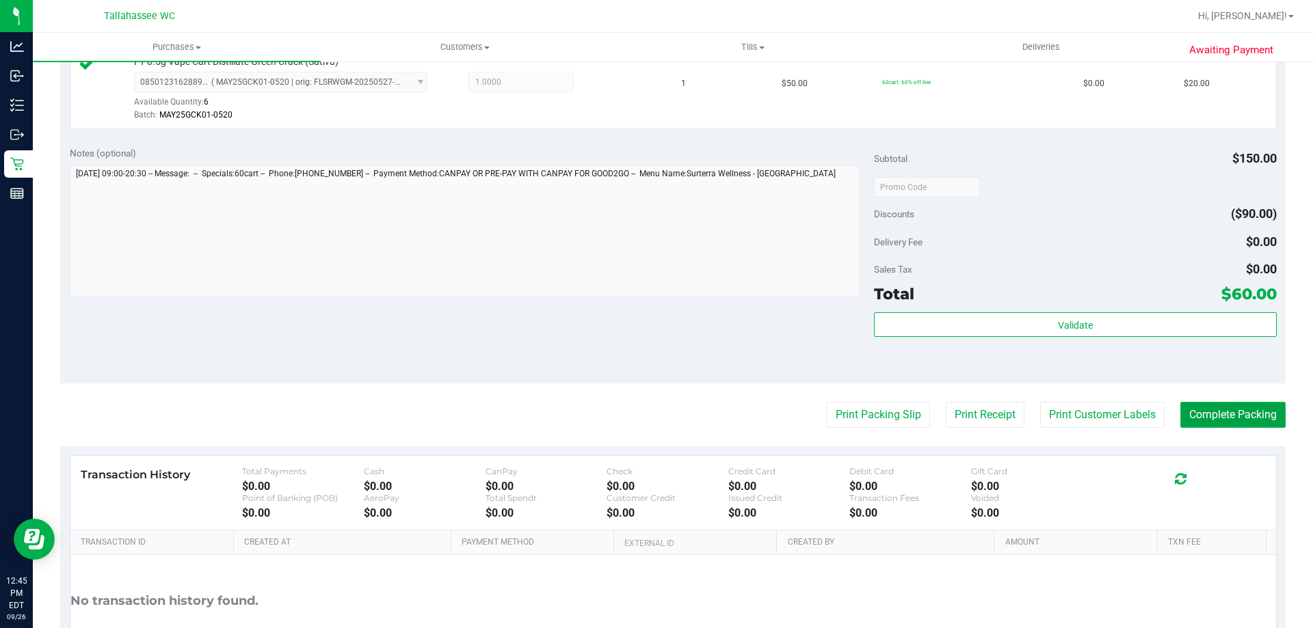
click at [1234, 413] on button "Complete Packing" at bounding box center [1232, 415] width 105 height 26
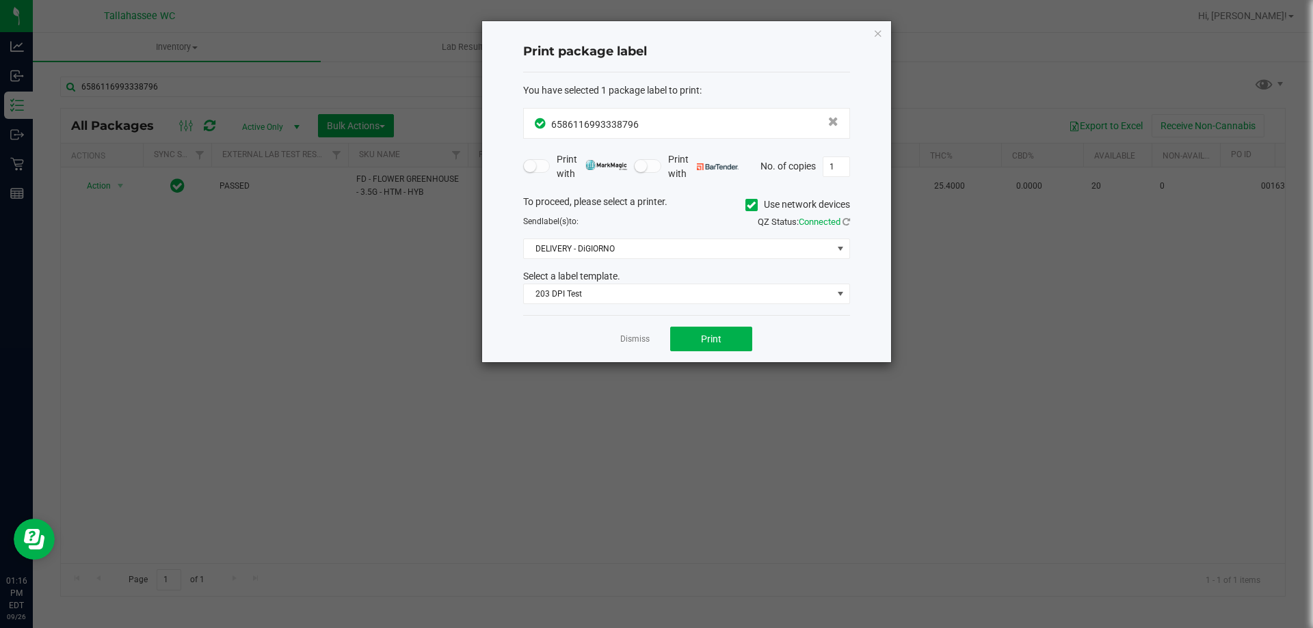
click at [883, 36] on div "Print package label You have selected 1 package label to print : 65861169933387…" at bounding box center [686, 191] width 409 height 341
click at [877, 32] on icon "button" at bounding box center [878, 33] width 10 height 16
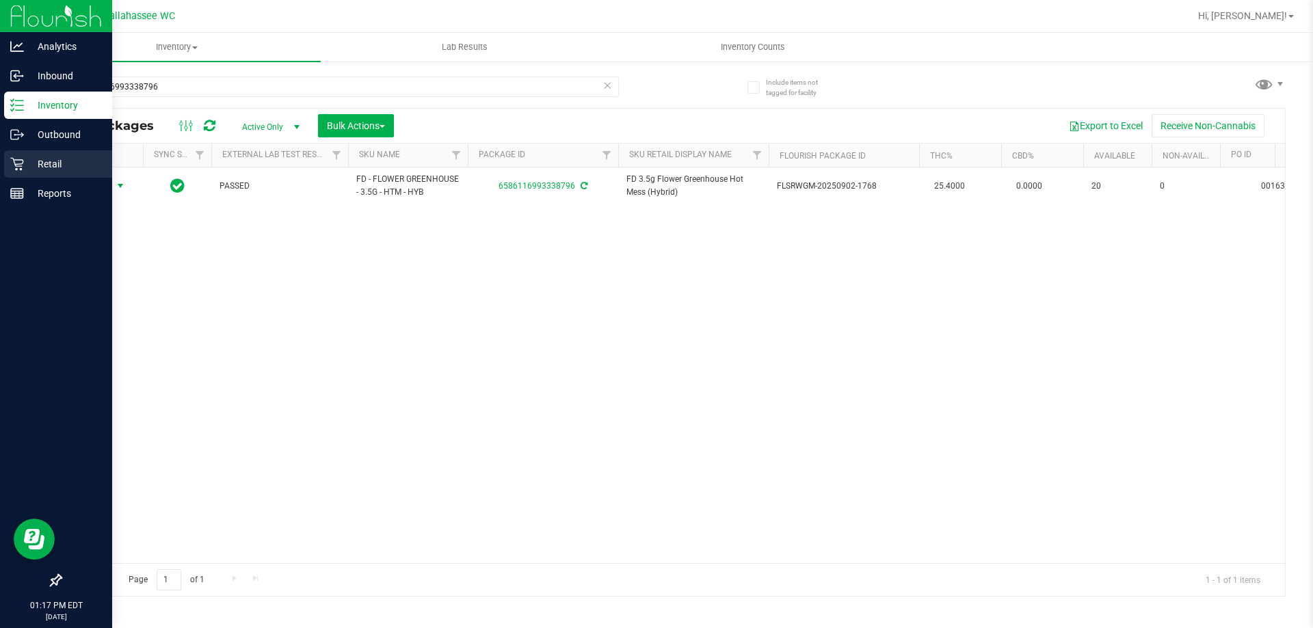
click at [2, 159] on link "Retail" at bounding box center [56, 164] width 112 height 29
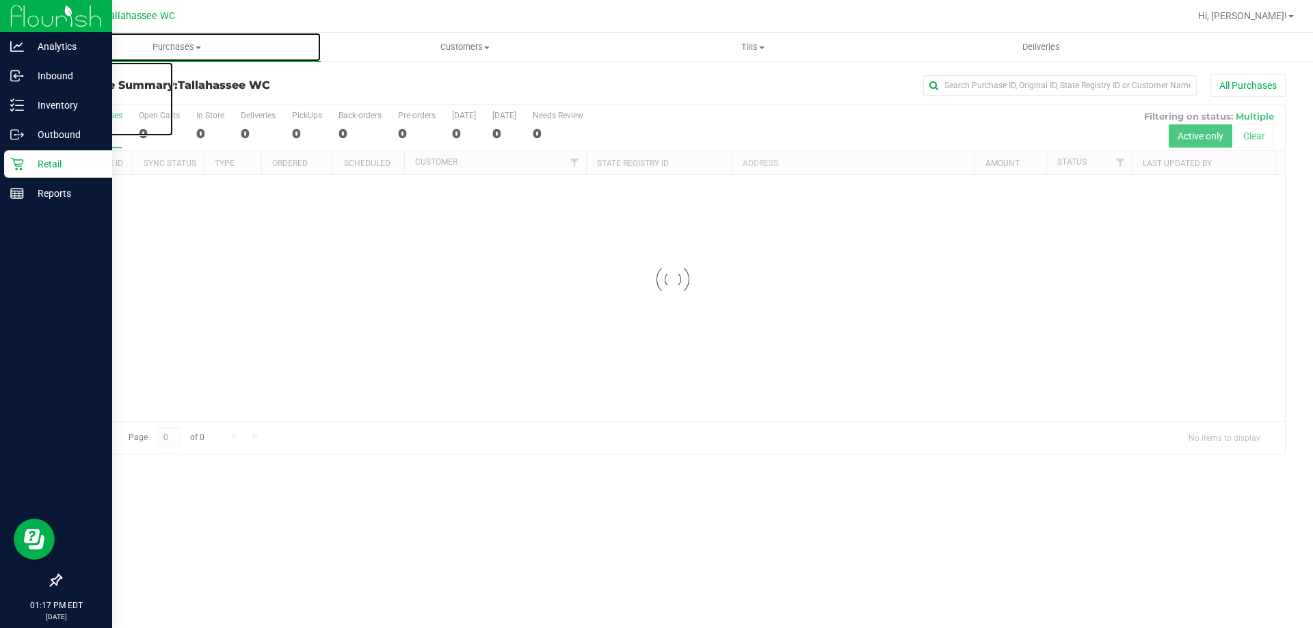
click at [187, 46] on span "Purchases" at bounding box center [177, 47] width 288 height 12
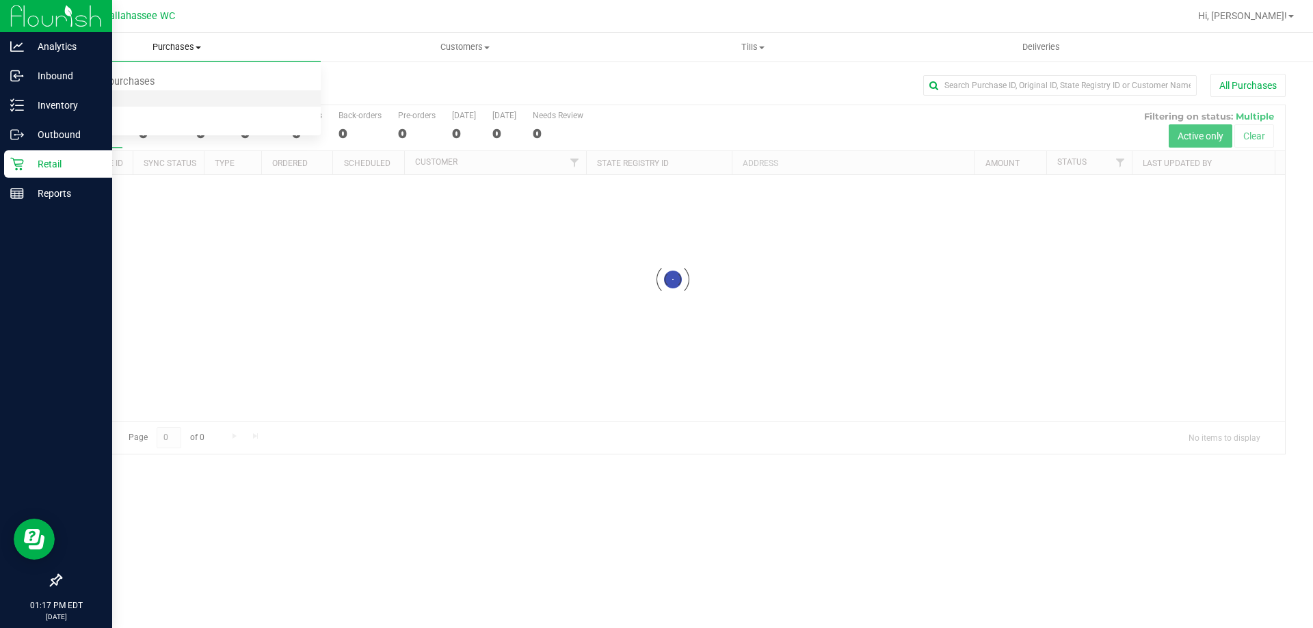
click at [105, 99] on span "Fulfillment" at bounding box center [75, 99] width 85 height 12
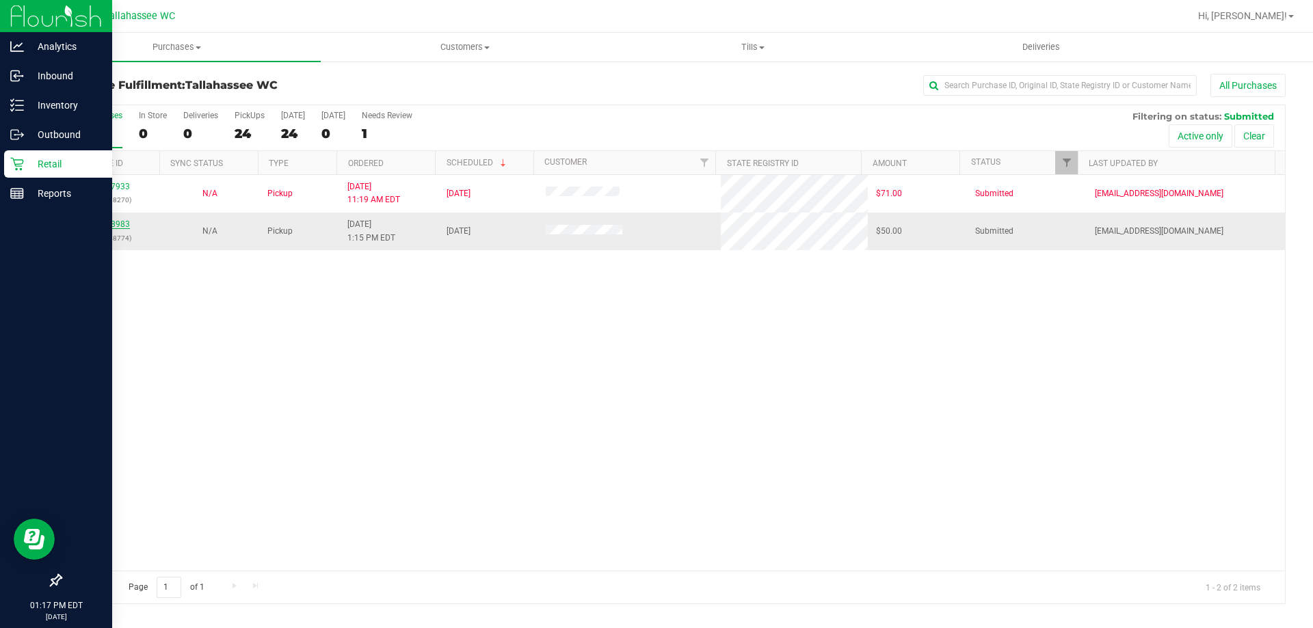
click at [105, 223] on link "12008983" at bounding box center [111, 224] width 38 height 10
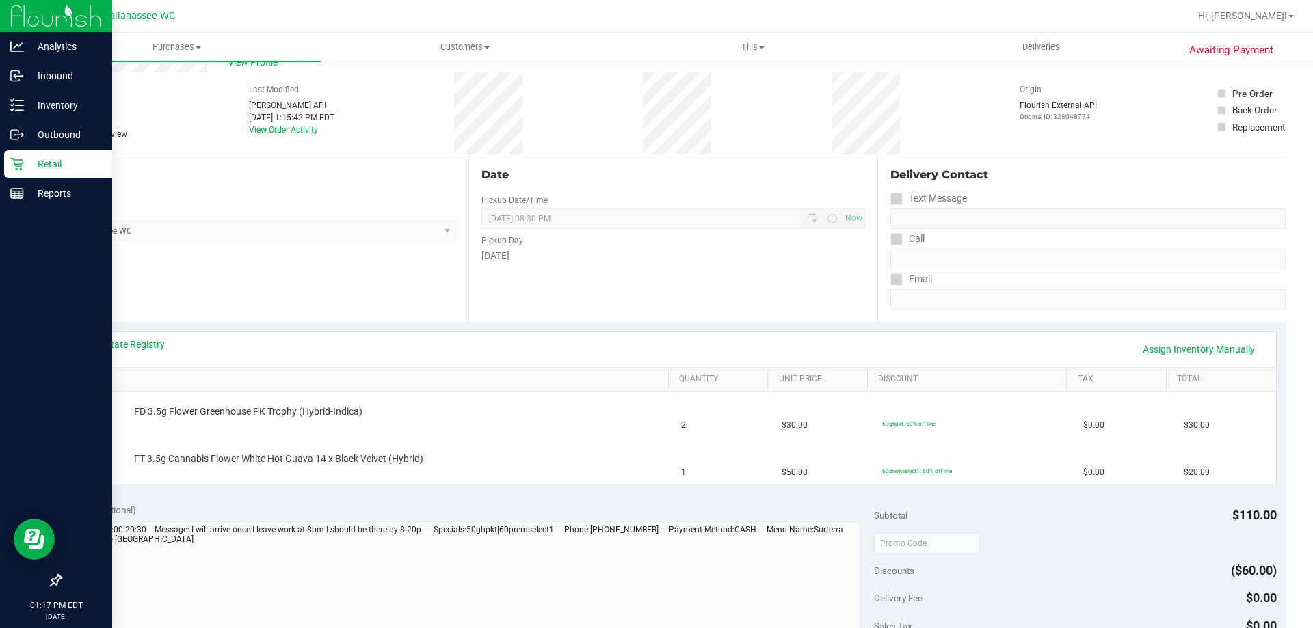
scroll to position [68, 0]
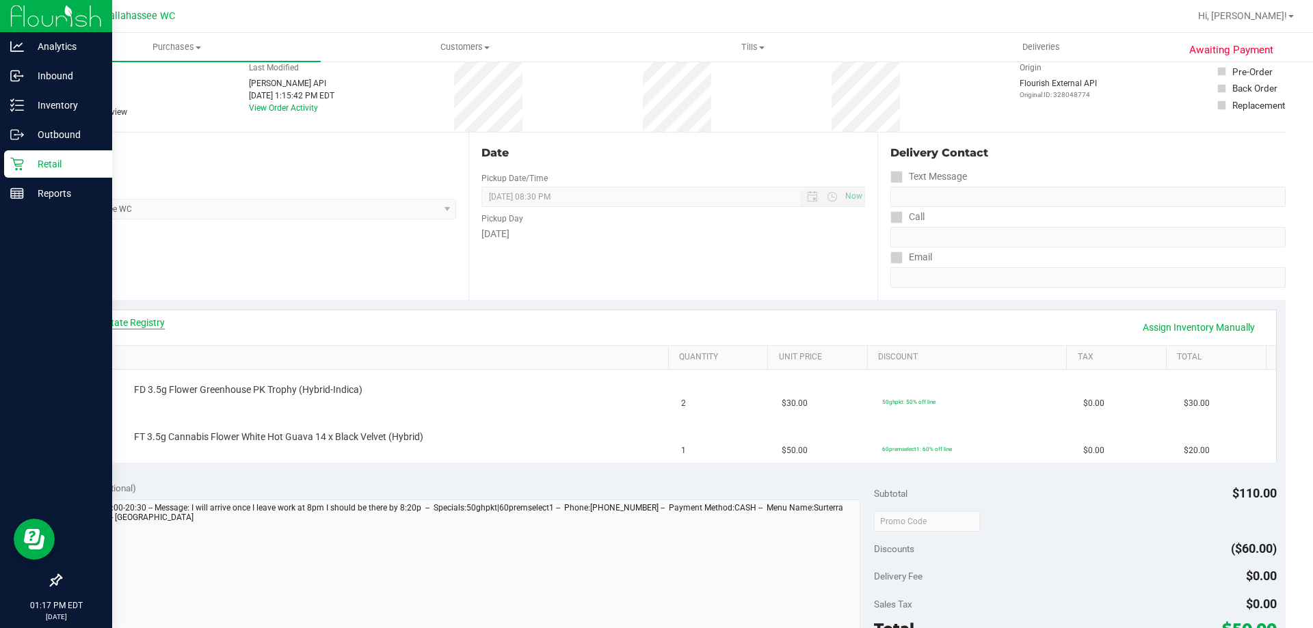
click at [152, 328] on link "View State Registry" at bounding box center [124, 323] width 82 height 14
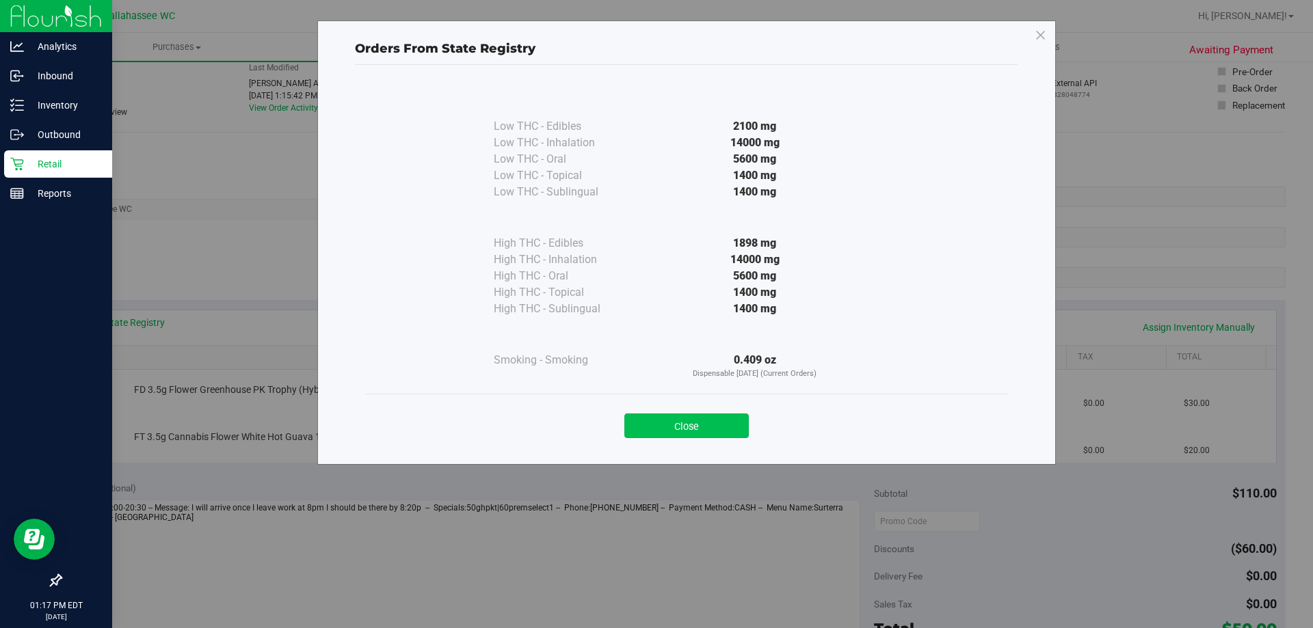
click at [719, 435] on button "Close" at bounding box center [686, 426] width 124 height 25
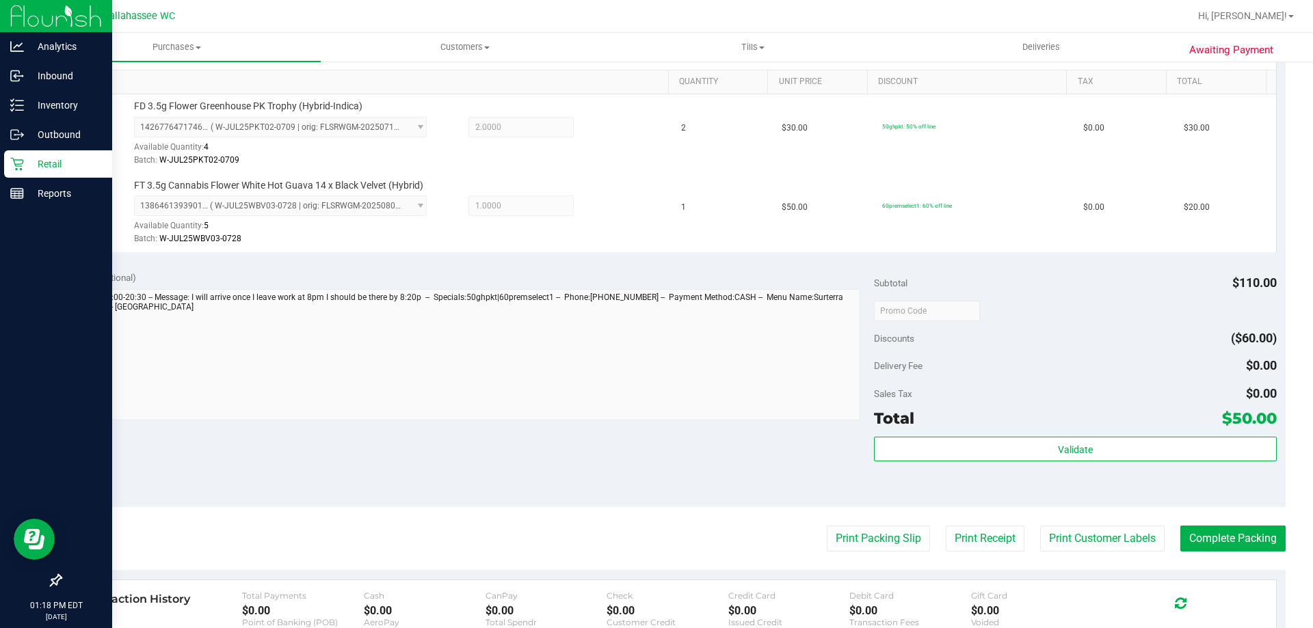
scroll to position [410, 0]
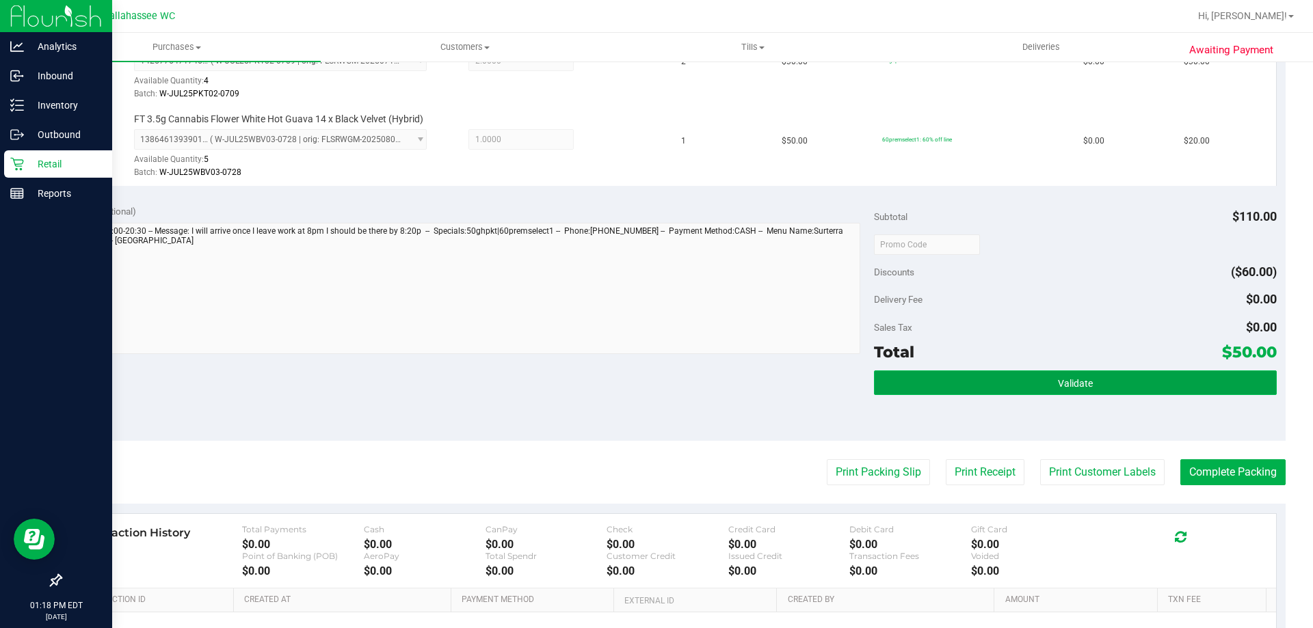
click at [1098, 386] on button "Validate" at bounding box center [1075, 383] width 402 height 25
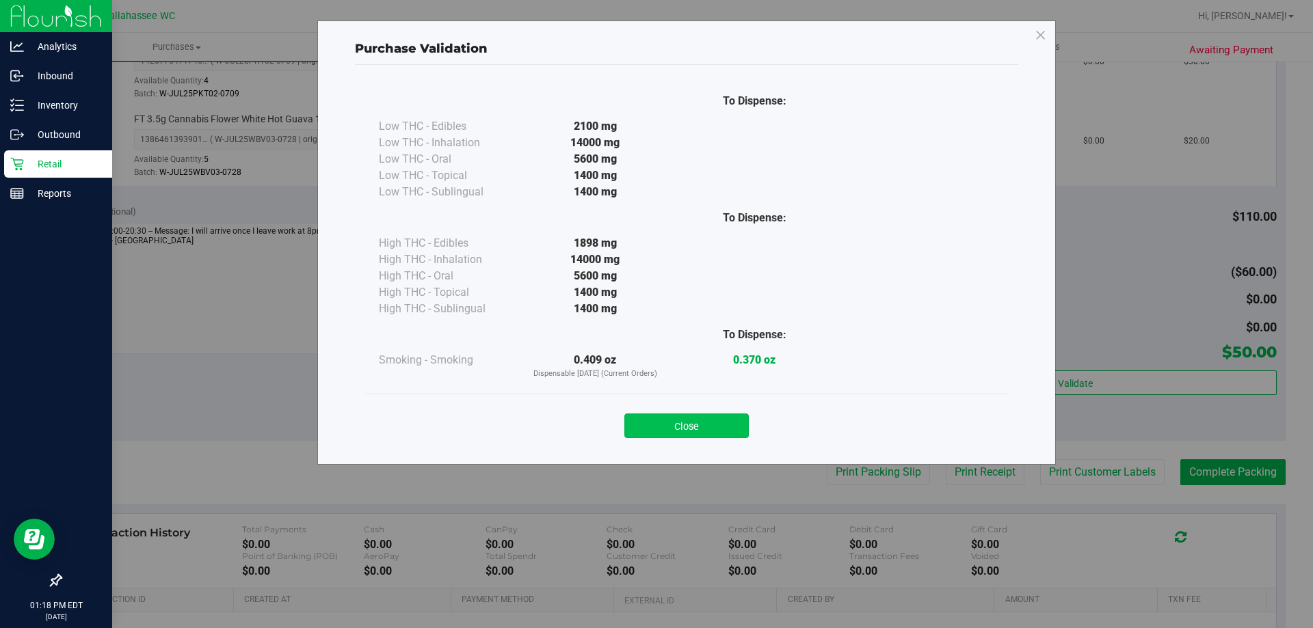
click at [693, 431] on button "Close" at bounding box center [686, 426] width 124 height 25
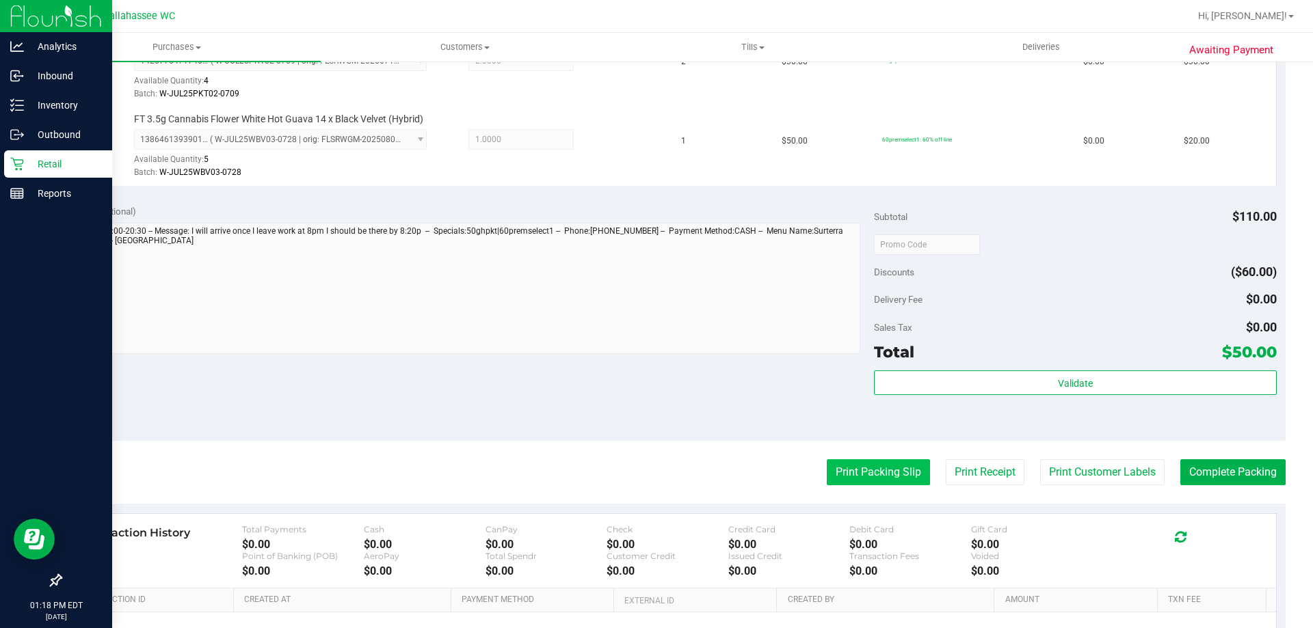
click at [844, 464] on button "Print Packing Slip" at bounding box center [878, 472] width 103 height 26
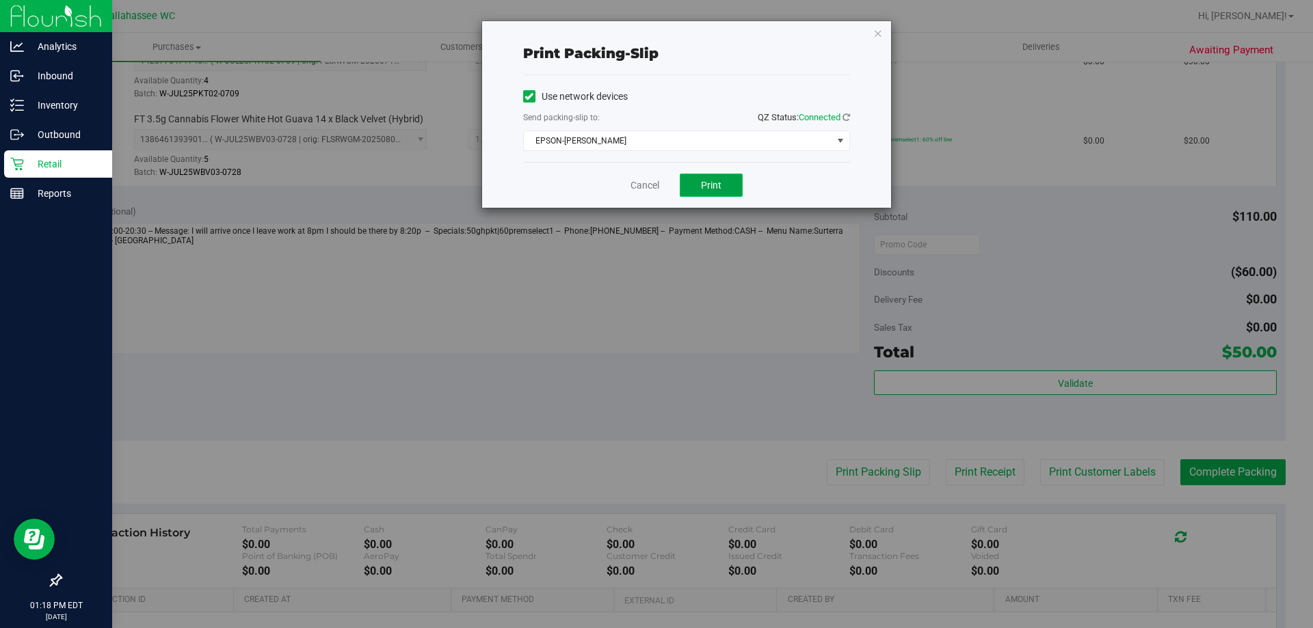
click at [711, 182] on span "Print" at bounding box center [711, 185] width 21 height 11
click at [877, 28] on icon "button" at bounding box center [878, 33] width 10 height 16
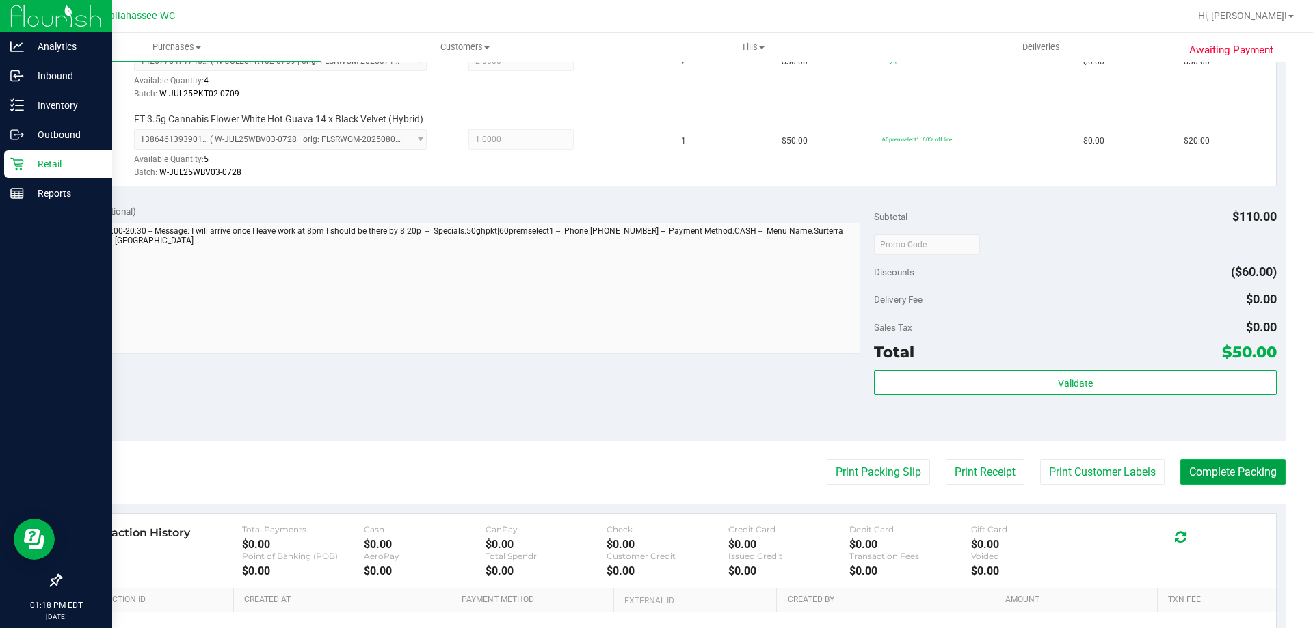
click at [1236, 472] on button "Complete Packing" at bounding box center [1232, 472] width 105 height 26
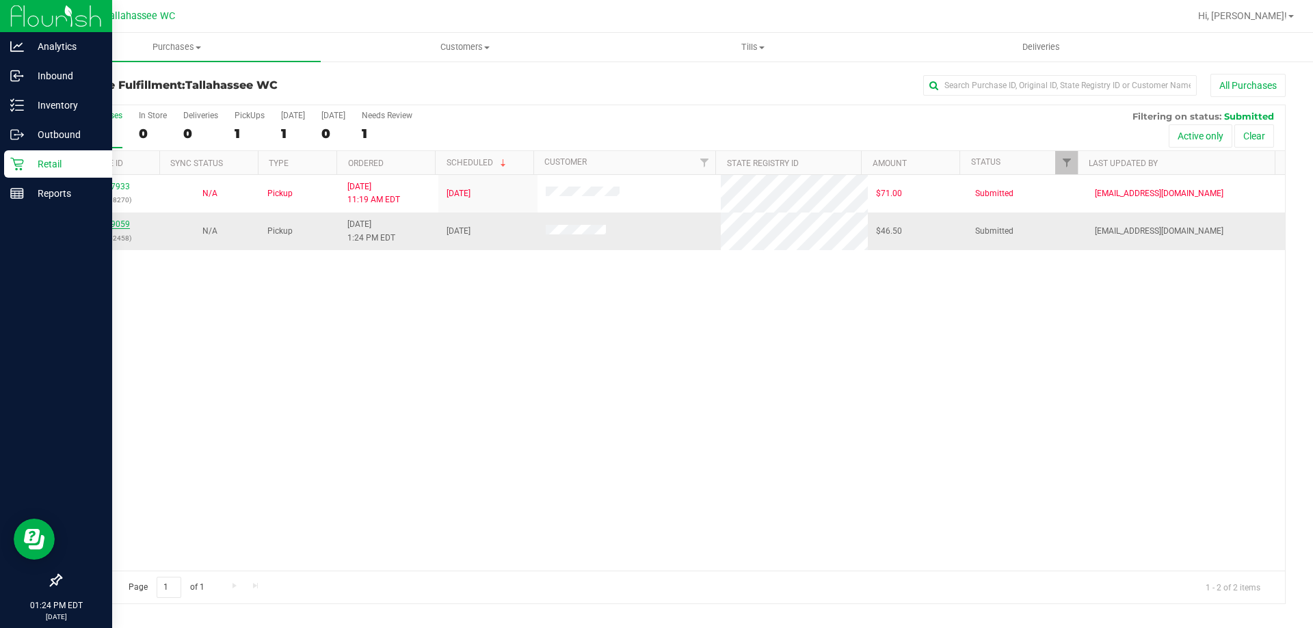
click at [109, 224] on link "12009059" at bounding box center [111, 224] width 38 height 10
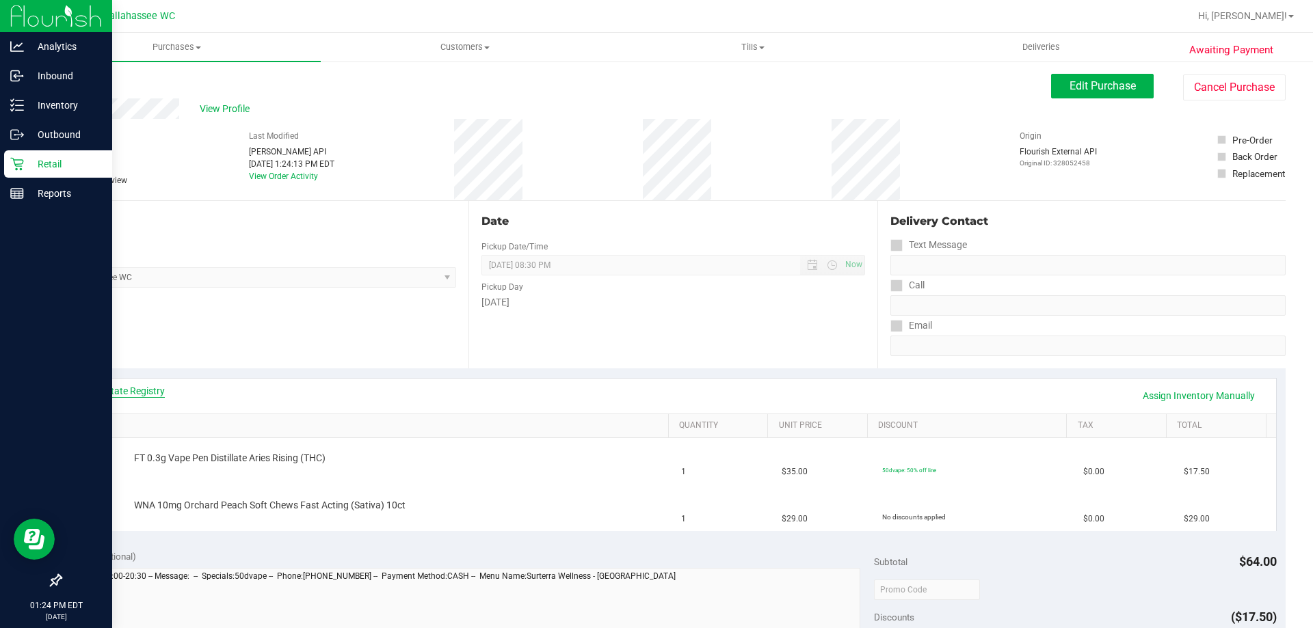
click at [140, 395] on link "View State Registry" at bounding box center [124, 391] width 82 height 14
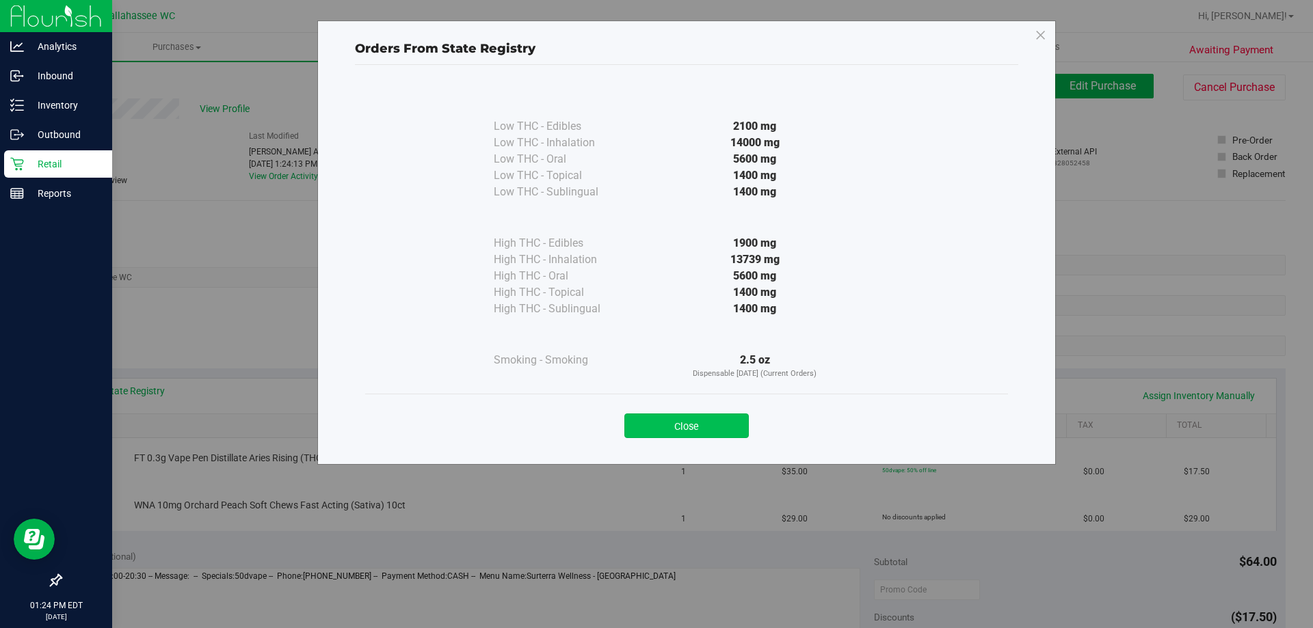
click at [721, 427] on button "Close" at bounding box center [686, 426] width 124 height 25
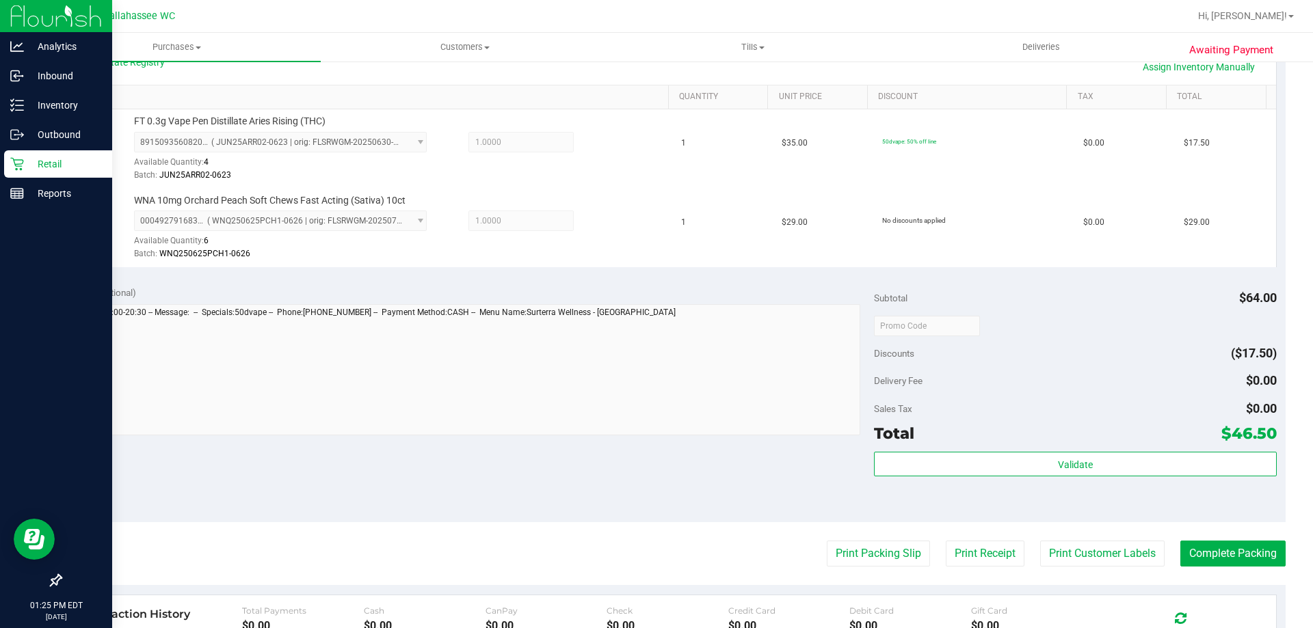
scroll to position [547, 0]
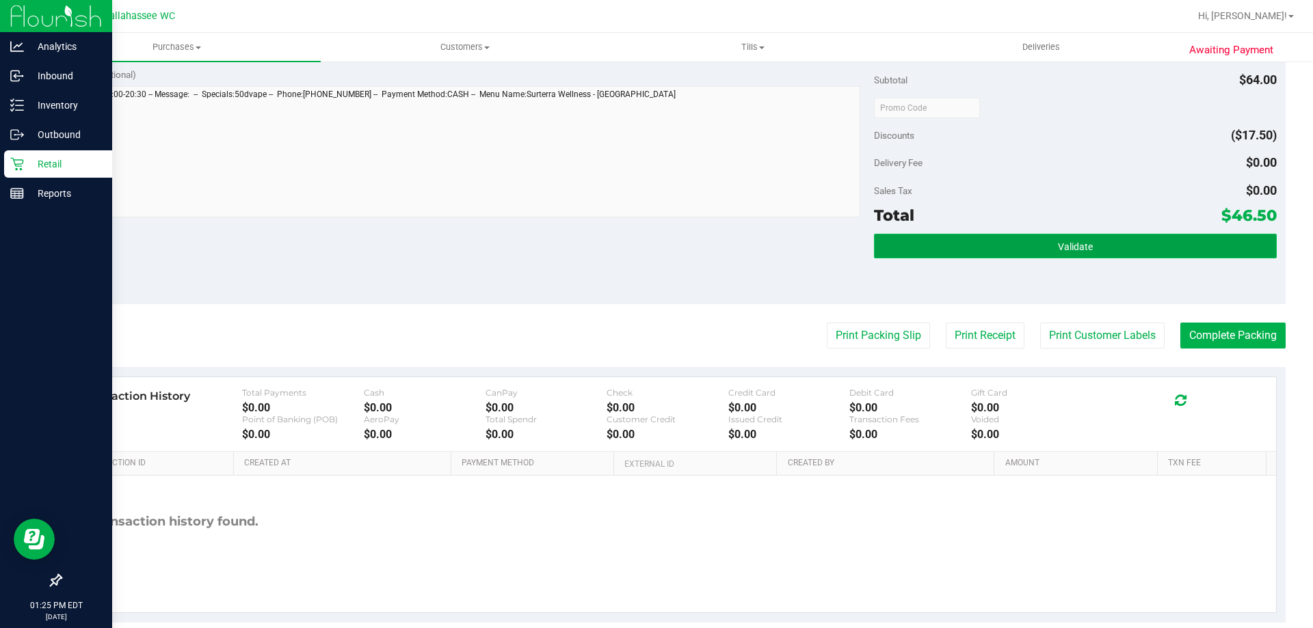
click at [1043, 241] on button "Validate" at bounding box center [1075, 246] width 402 height 25
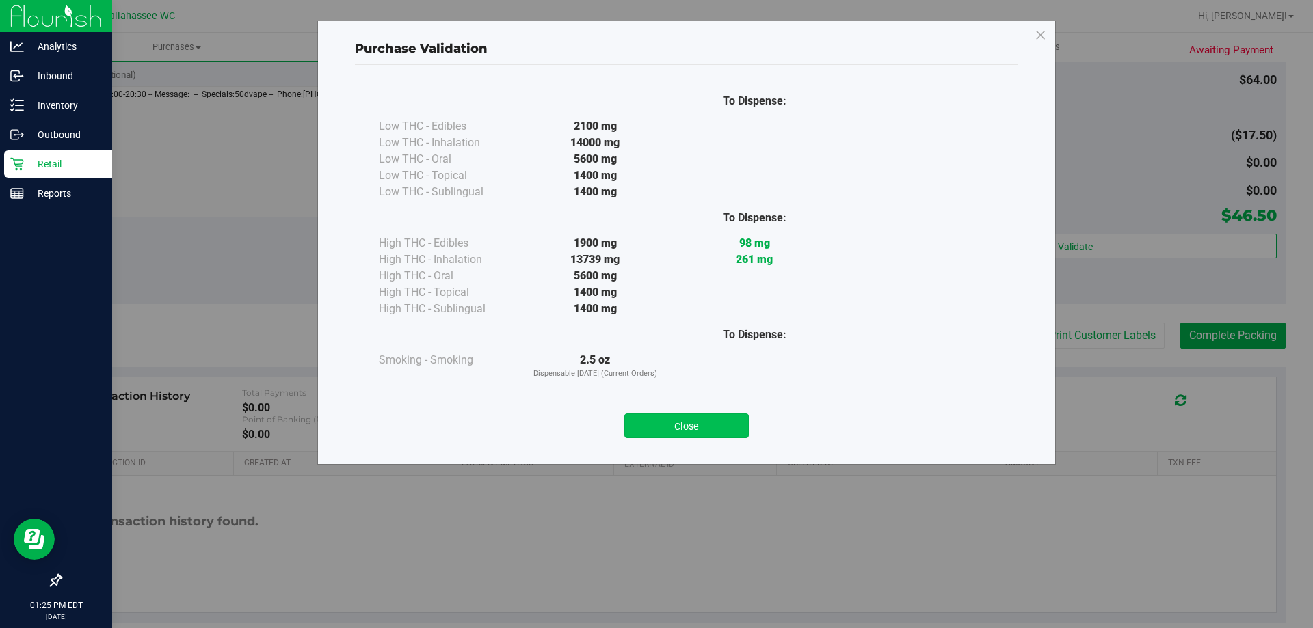
click at [689, 420] on button "Close" at bounding box center [686, 426] width 124 height 25
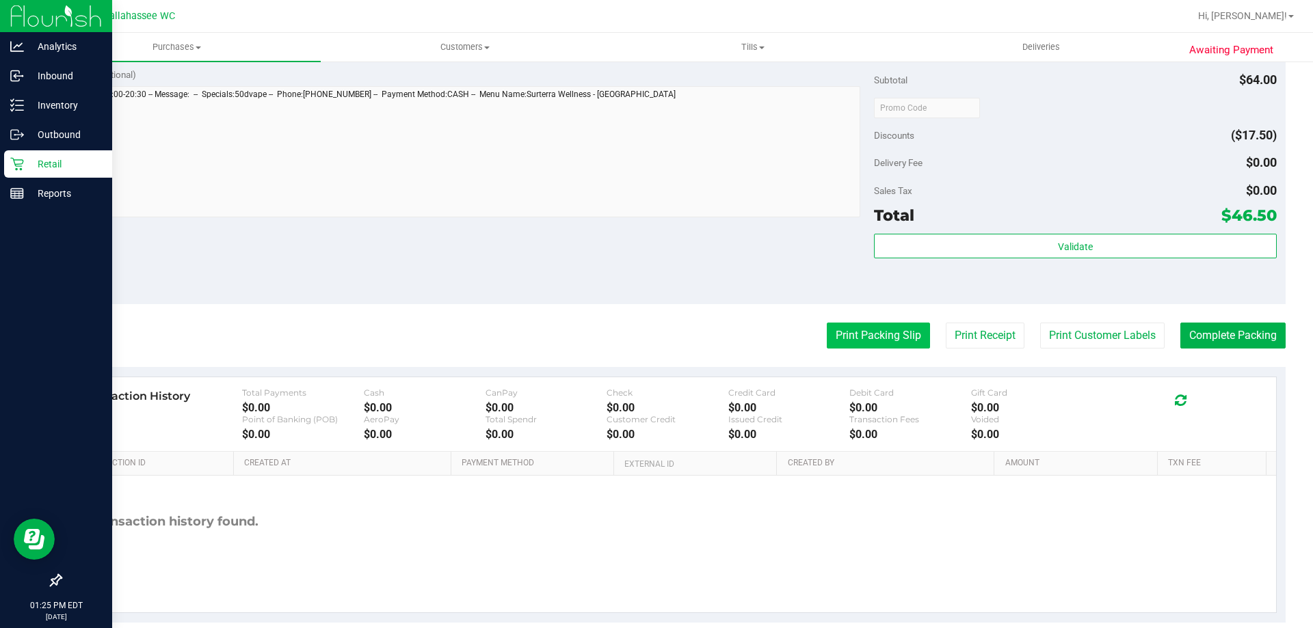
click at [897, 344] on button "Print Packing Slip" at bounding box center [878, 336] width 103 height 26
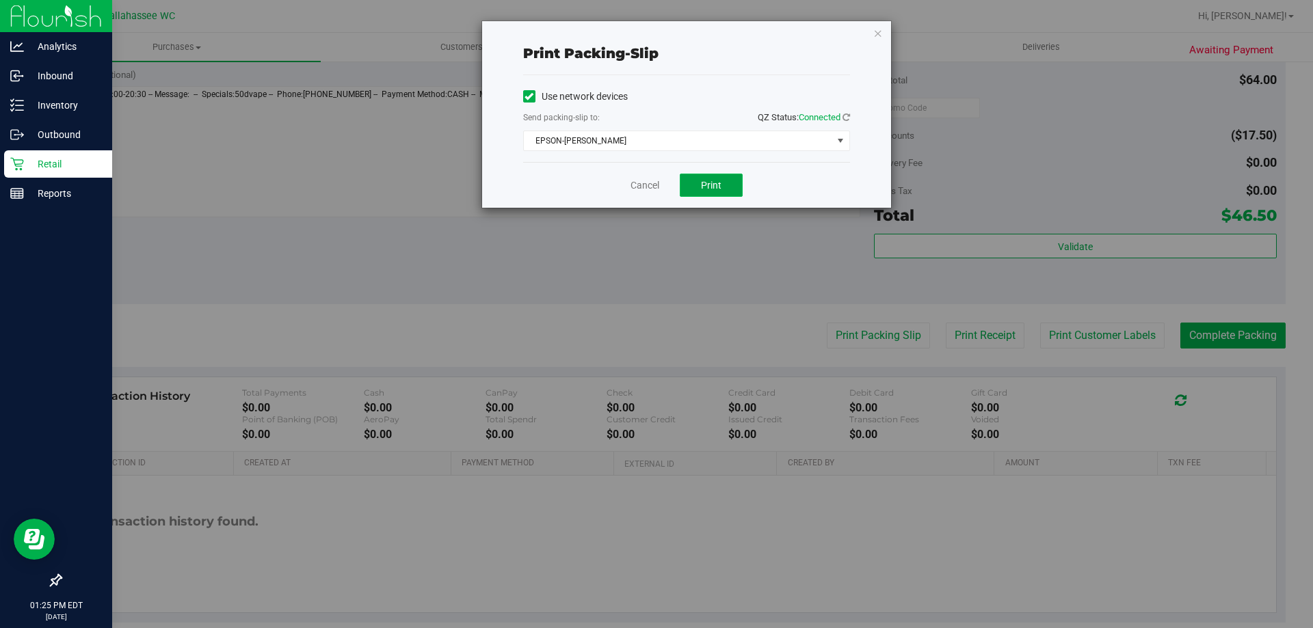
click at [712, 191] on button "Print" at bounding box center [711, 185] width 63 height 23
click at [883, 31] on div "Print packing-slip Use network devices Send packing-slip to: QZ Status: Connect…" at bounding box center [686, 114] width 409 height 187
click at [878, 34] on icon "button" at bounding box center [878, 33] width 10 height 16
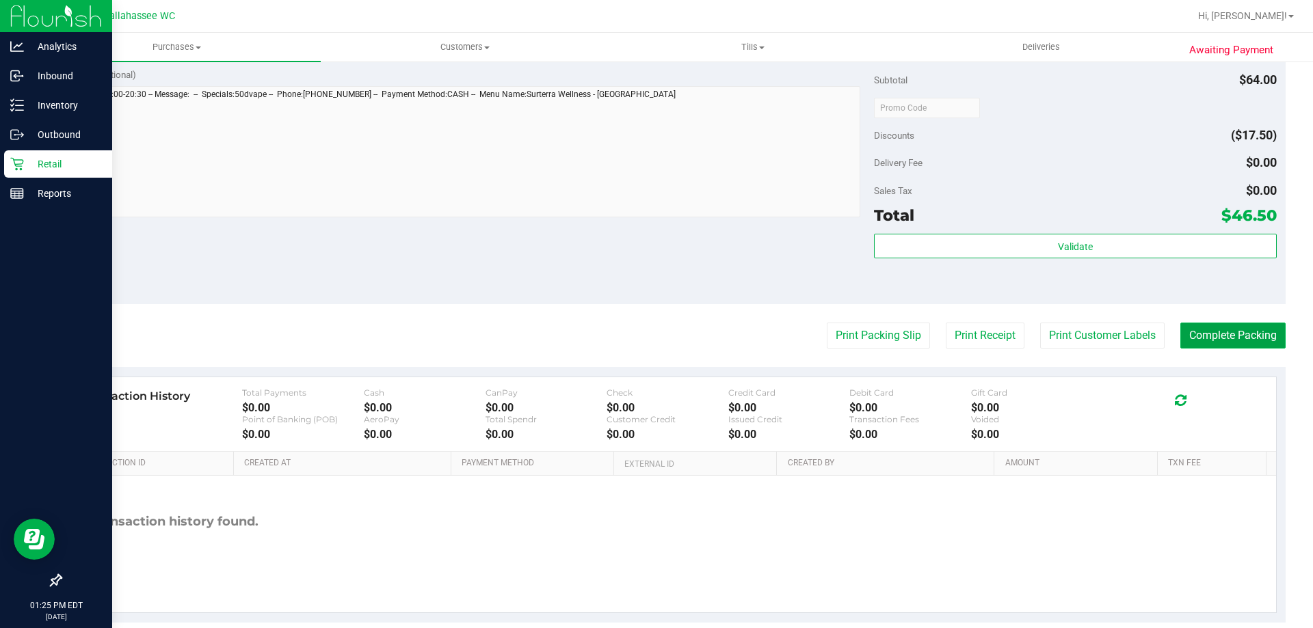
click at [1204, 335] on button "Complete Packing" at bounding box center [1232, 336] width 105 height 26
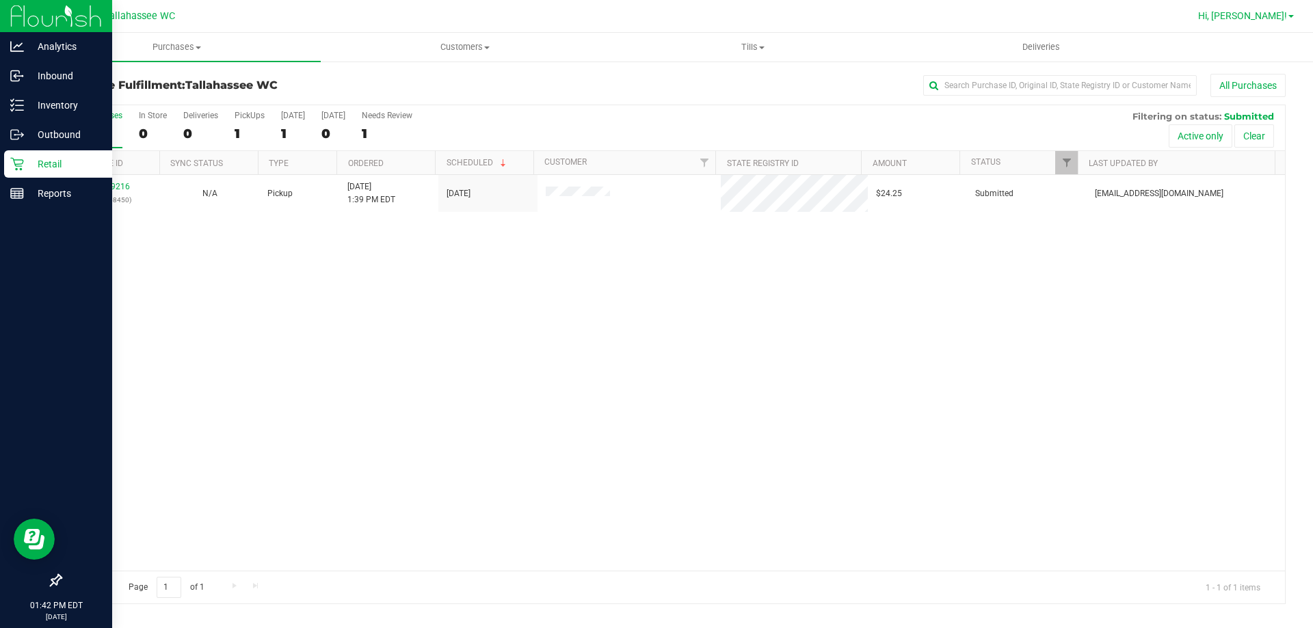
click at [1259, 12] on span "Hi, [PERSON_NAME]!" at bounding box center [1242, 15] width 89 height 11
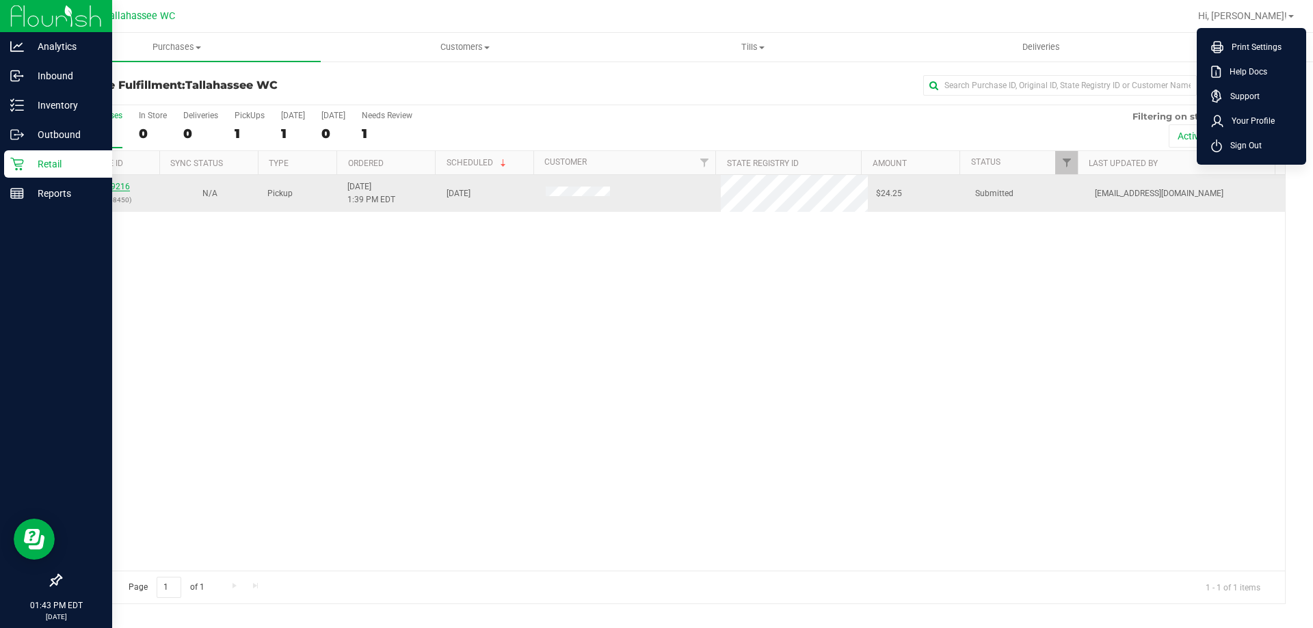
click at [94, 184] on link "12009216" at bounding box center [111, 187] width 38 height 10
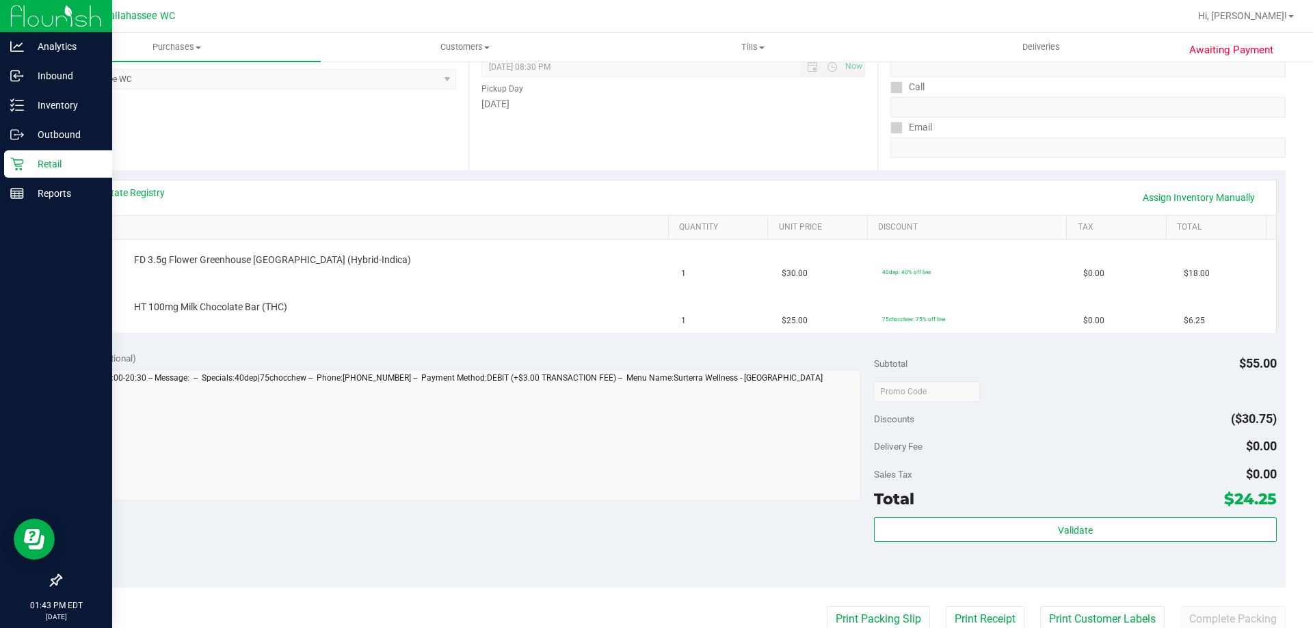
scroll to position [205, 0]
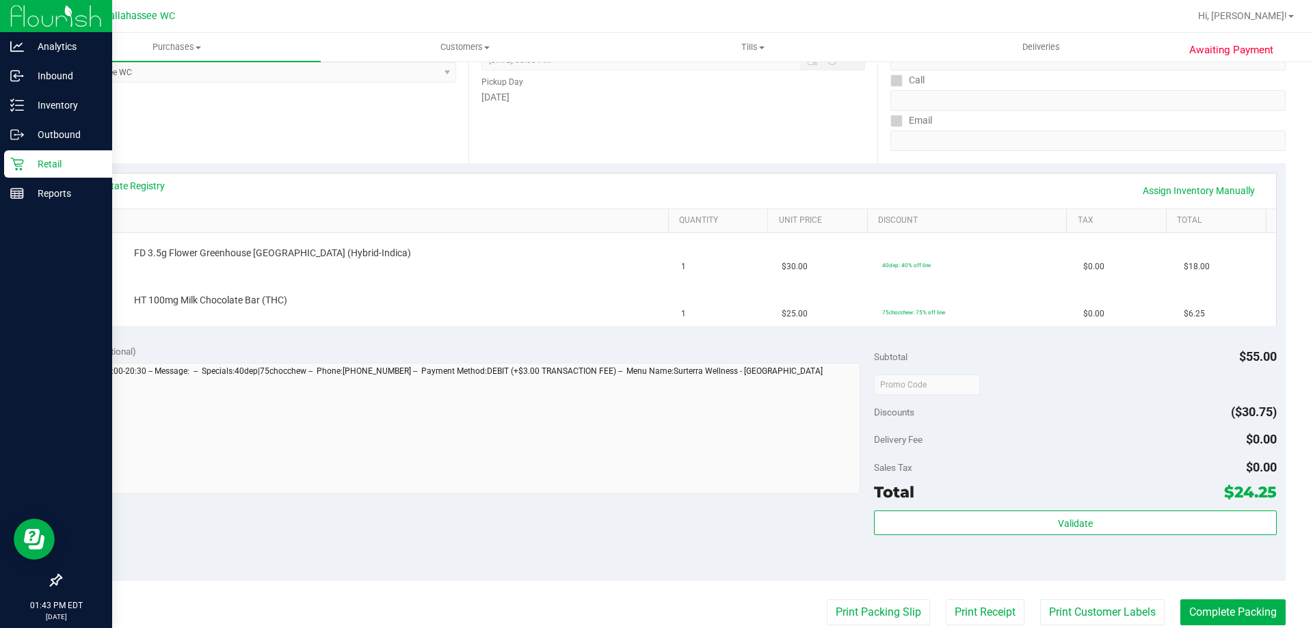
click at [144, 194] on div "View State Registry Assign Inventory Manually" at bounding box center [673, 190] width 1181 height 23
click at [147, 187] on link "View State Registry" at bounding box center [124, 186] width 82 height 14
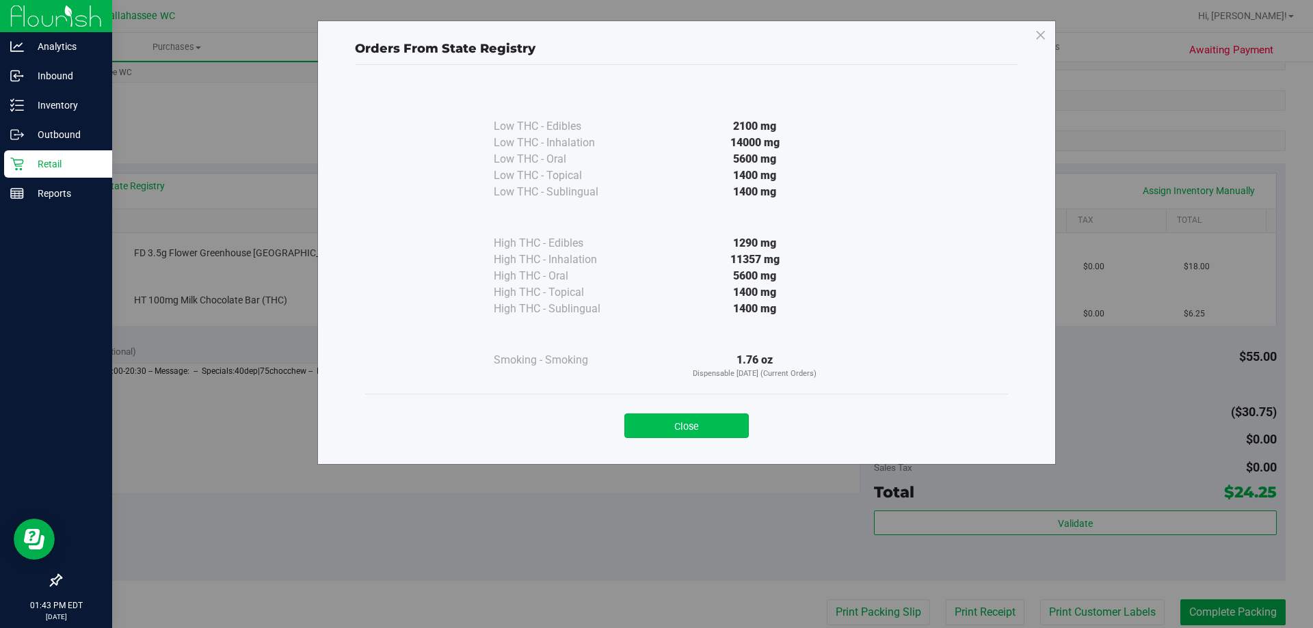
click at [732, 418] on button "Close" at bounding box center [686, 426] width 124 height 25
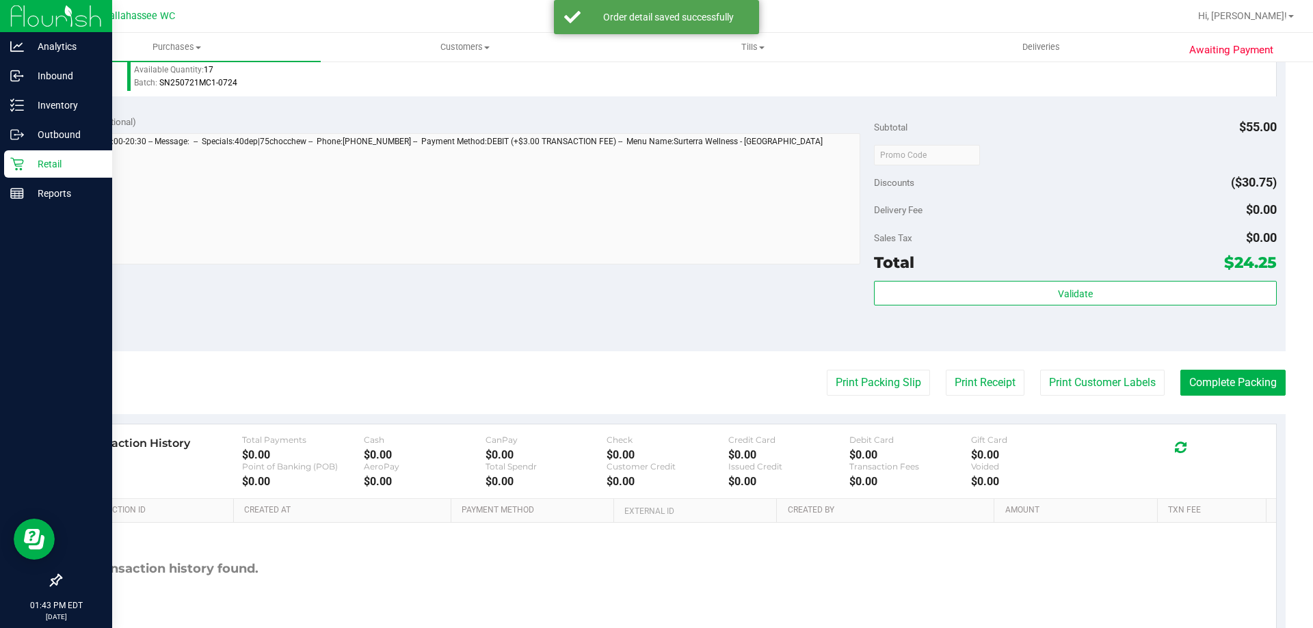
scroll to position [569, 0]
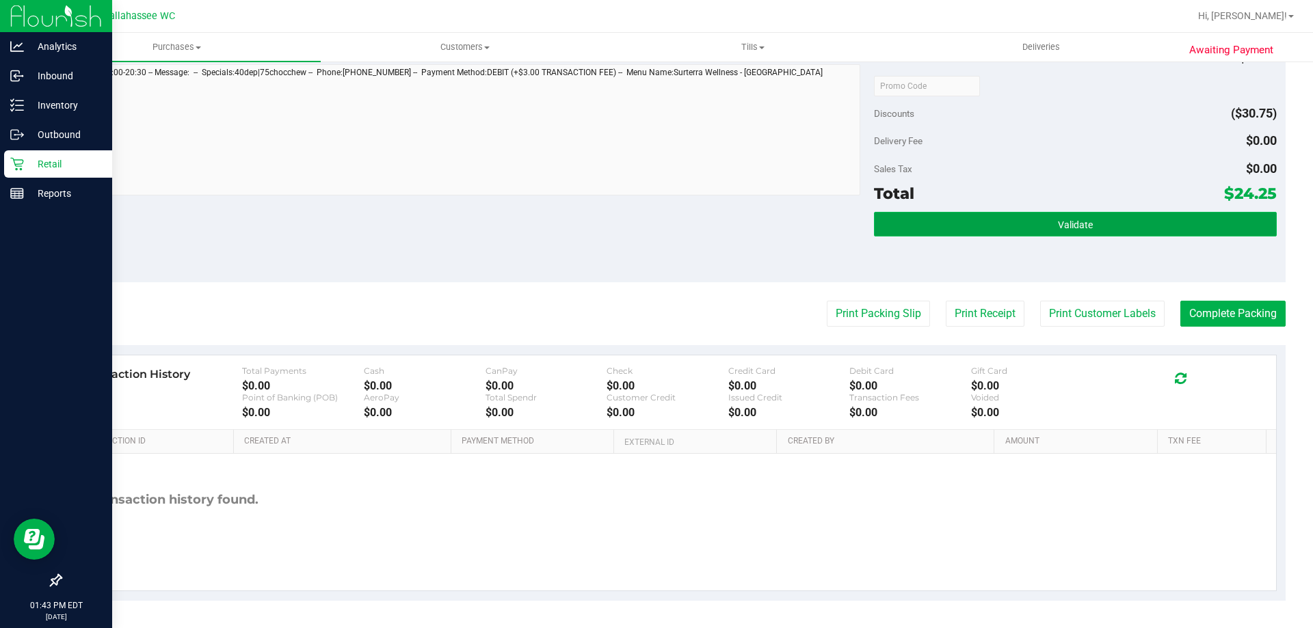
click at [1043, 235] on button "Validate" at bounding box center [1075, 224] width 402 height 25
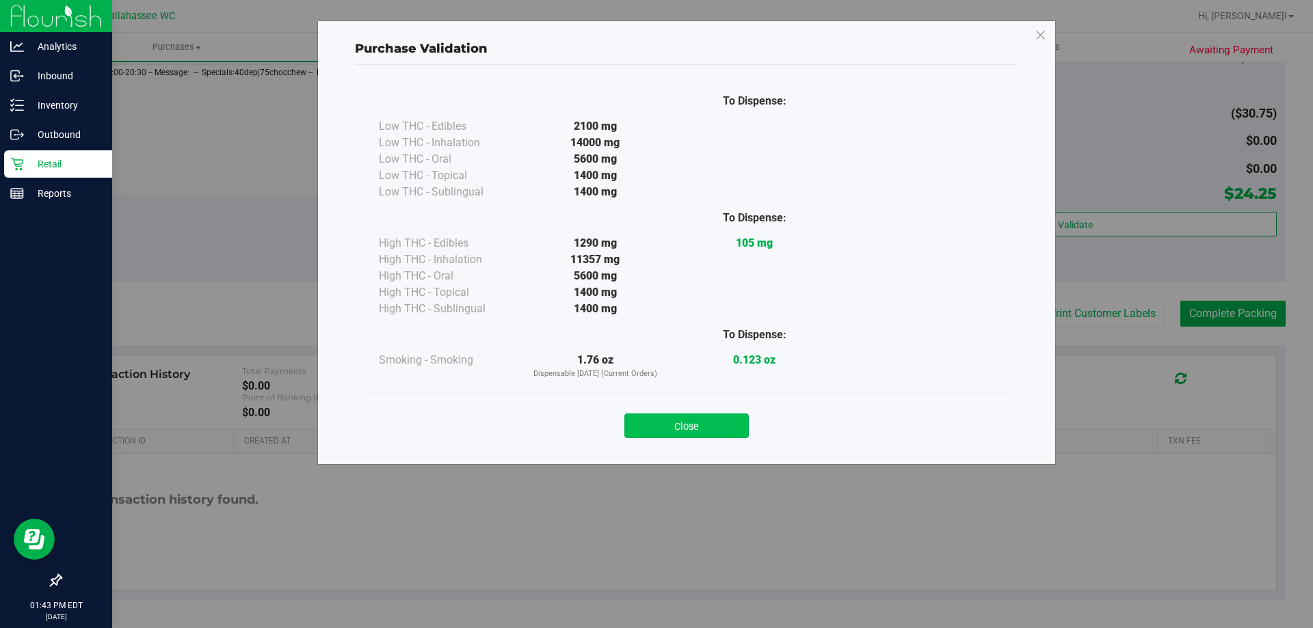
click at [680, 430] on button "Close" at bounding box center [686, 426] width 124 height 25
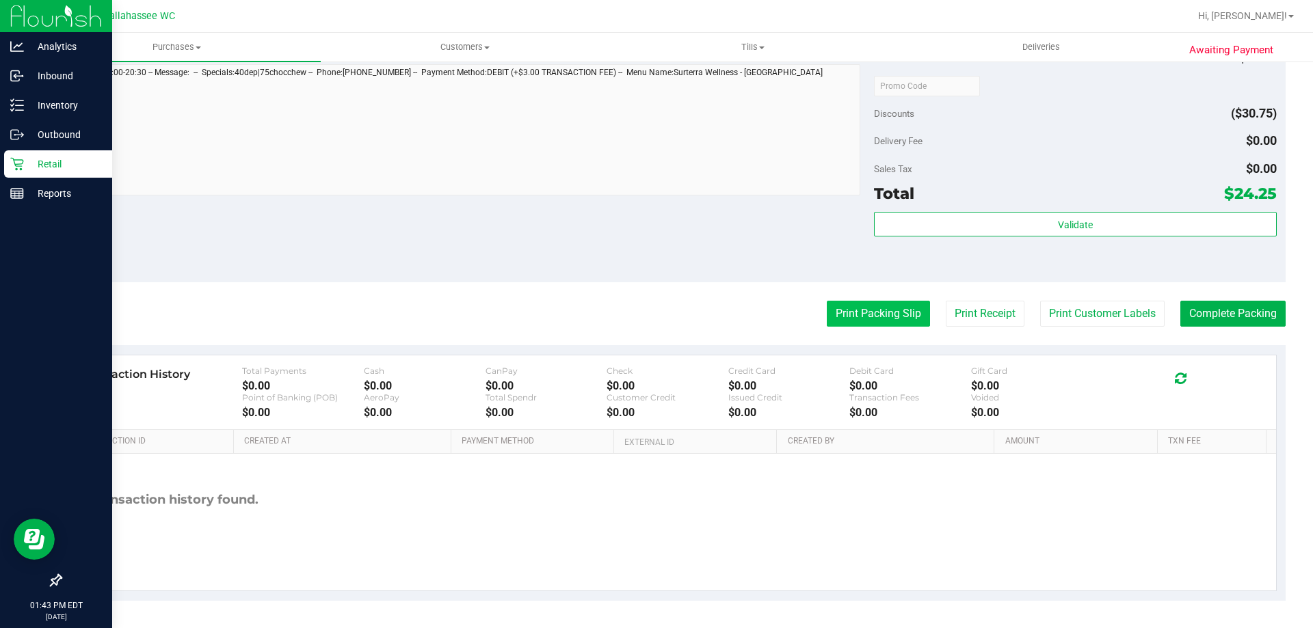
click at [842, 317] on button "Print Packing Slip" at bounding box center [878, 314] width 103 height 26
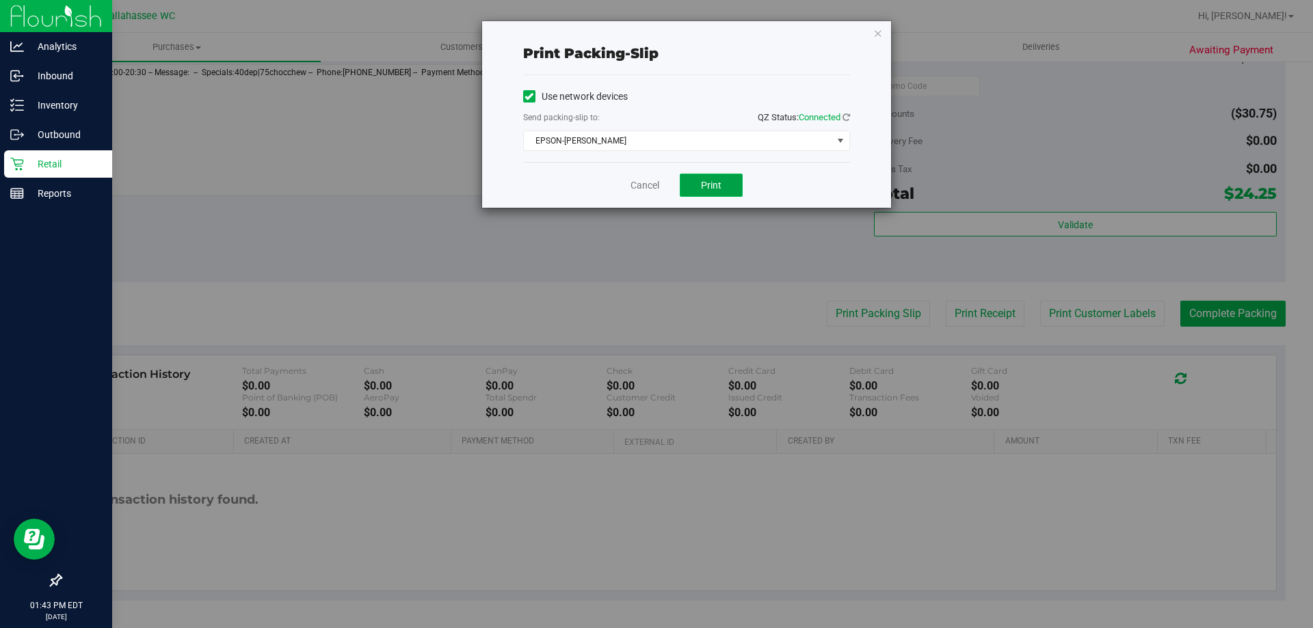
click at [699, 182] on button "Print" at bounding box center [711, 185] width 63 height 23
click at [880, 31] on icon "button" at bounding box center [878, 33] width 10 height 16
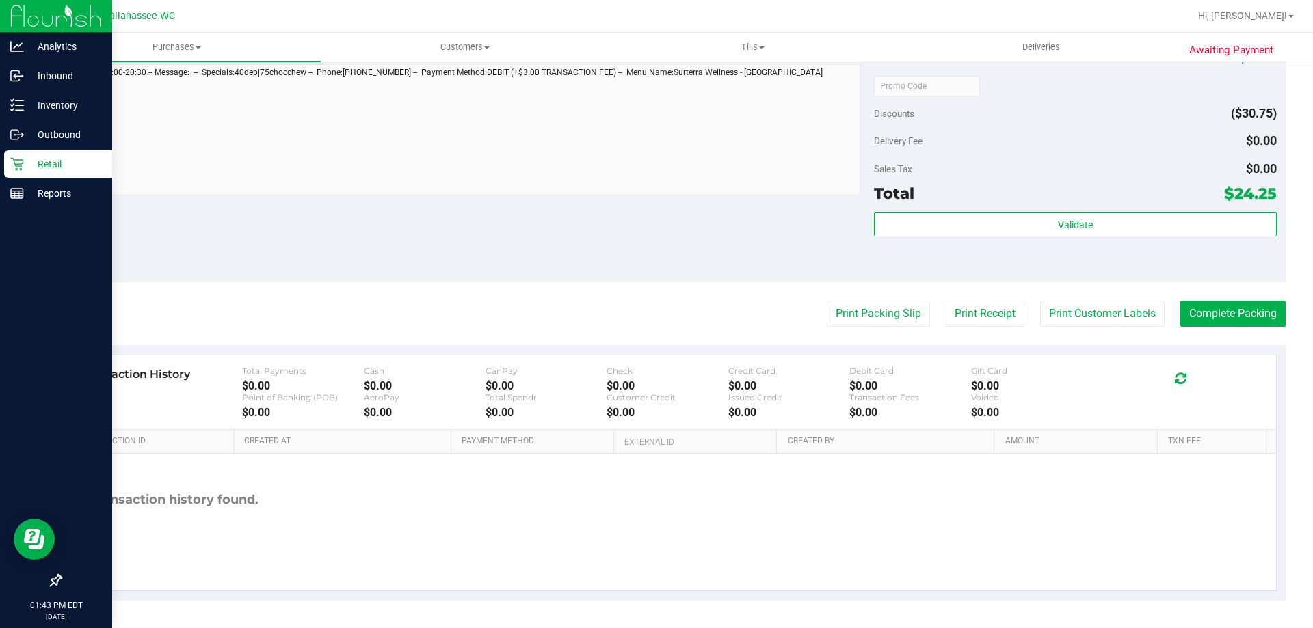
click at [1168, 304] on div "Print Packing Slip Print Receipt Print Customer Labels Complete Packing" at bounding box center [672, 314] width 1225 height 26
click at [1180, 308] on button "Complete Packing" at bounding box center [1232, 314] width 105 height 26
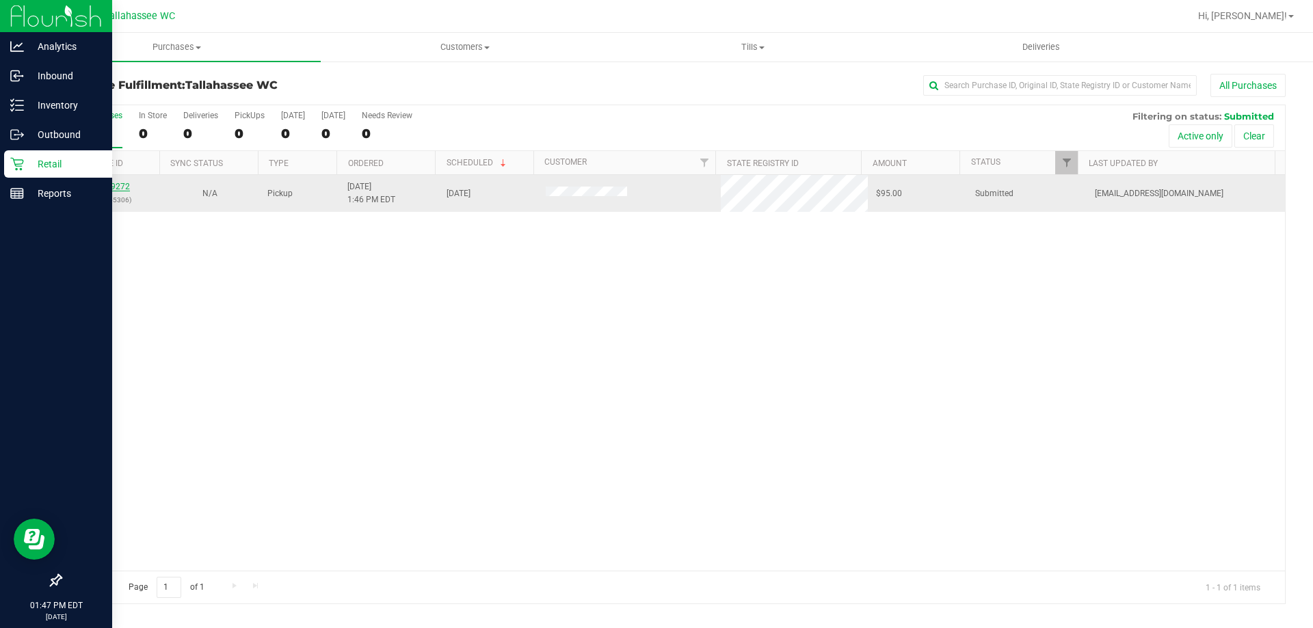
click at [101, 189] on link "12009272" at bounding box center [111, 187] width 38 height 10
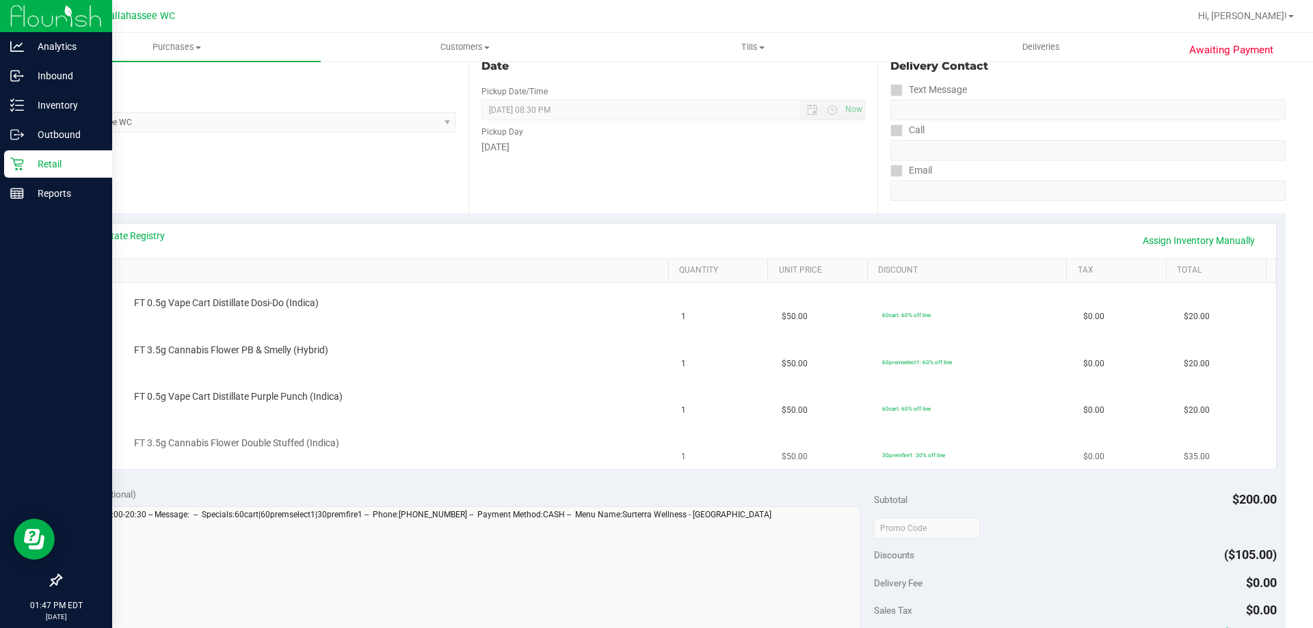
scroll to position [205, 0]
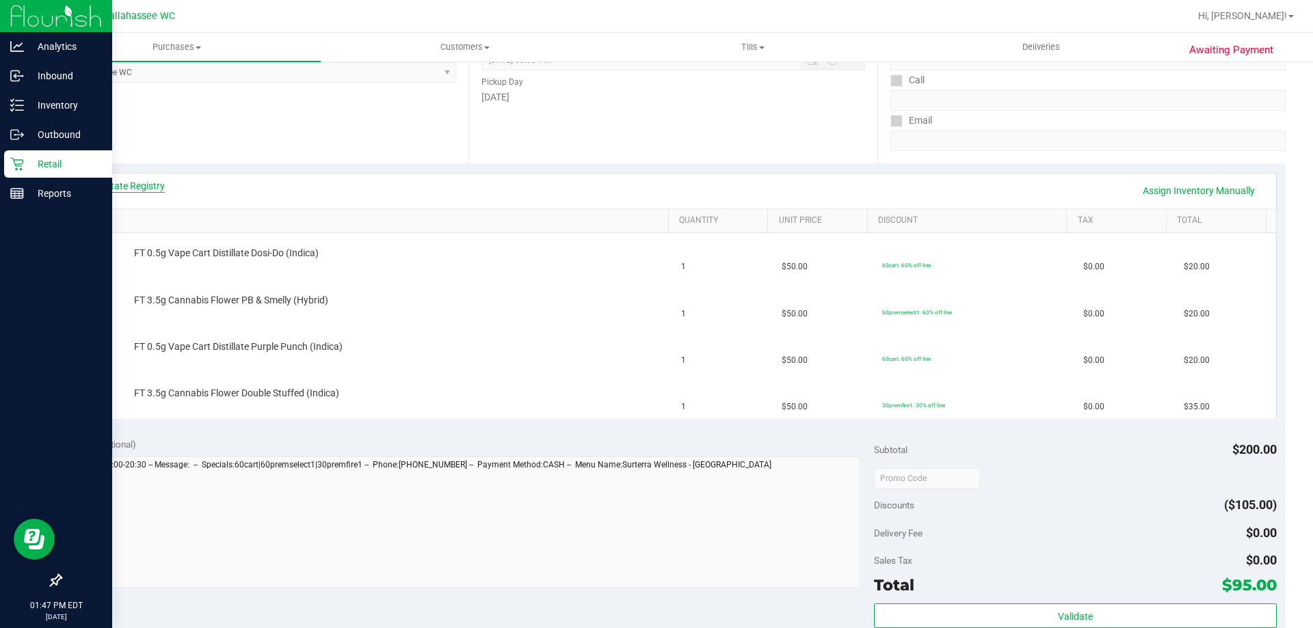
click at [140, 186] on link "View State Registry" at bounding box center [124, 186] width 82 height 14
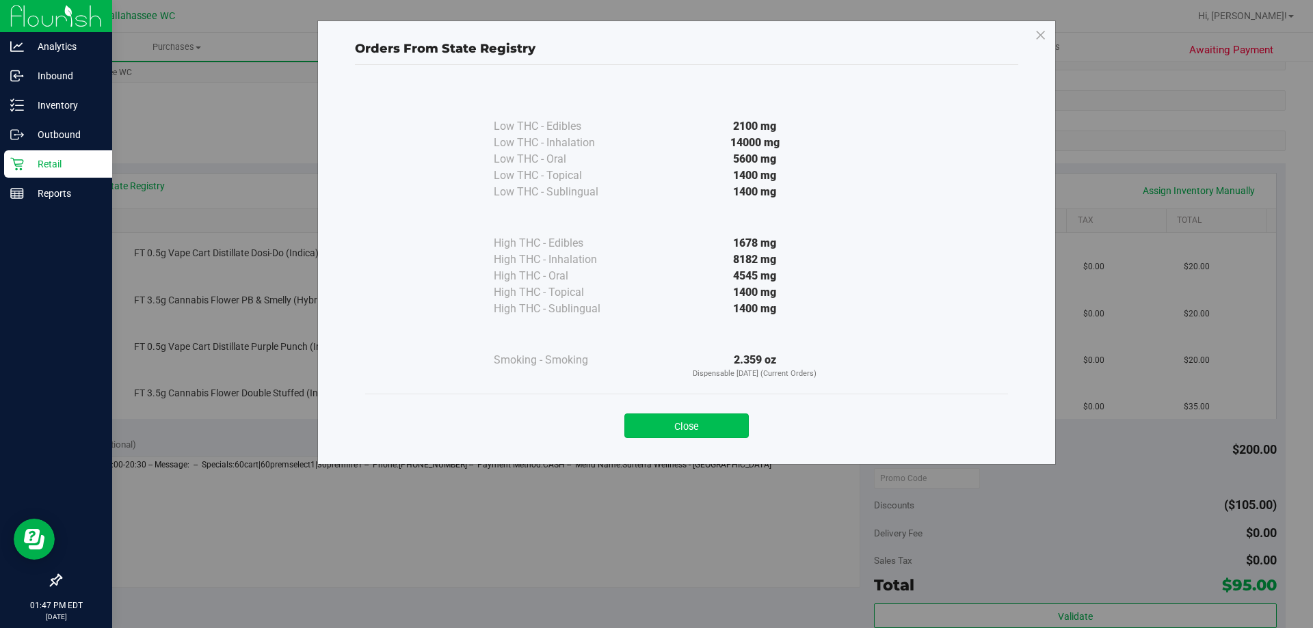
click at [741, 417] on button "Close" at bounding box center [686, 426] width 124 height 25
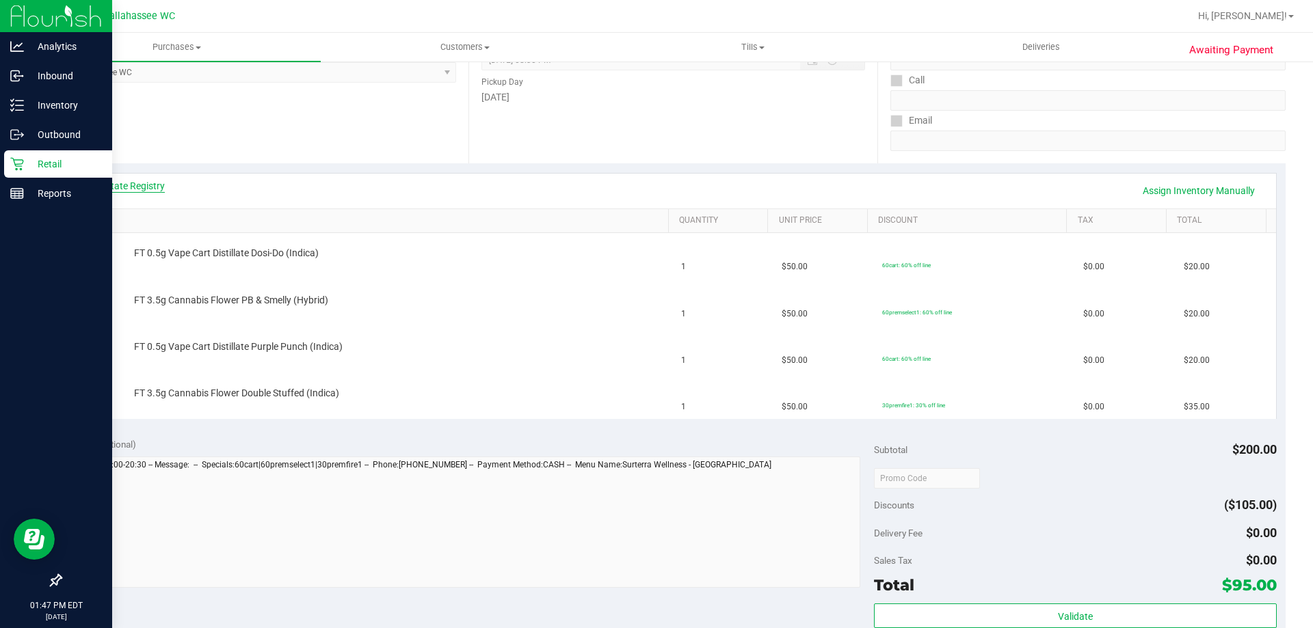
click at [144, 188] on link "View State Registry" at bounding box center [124, 186] width 82 height 14
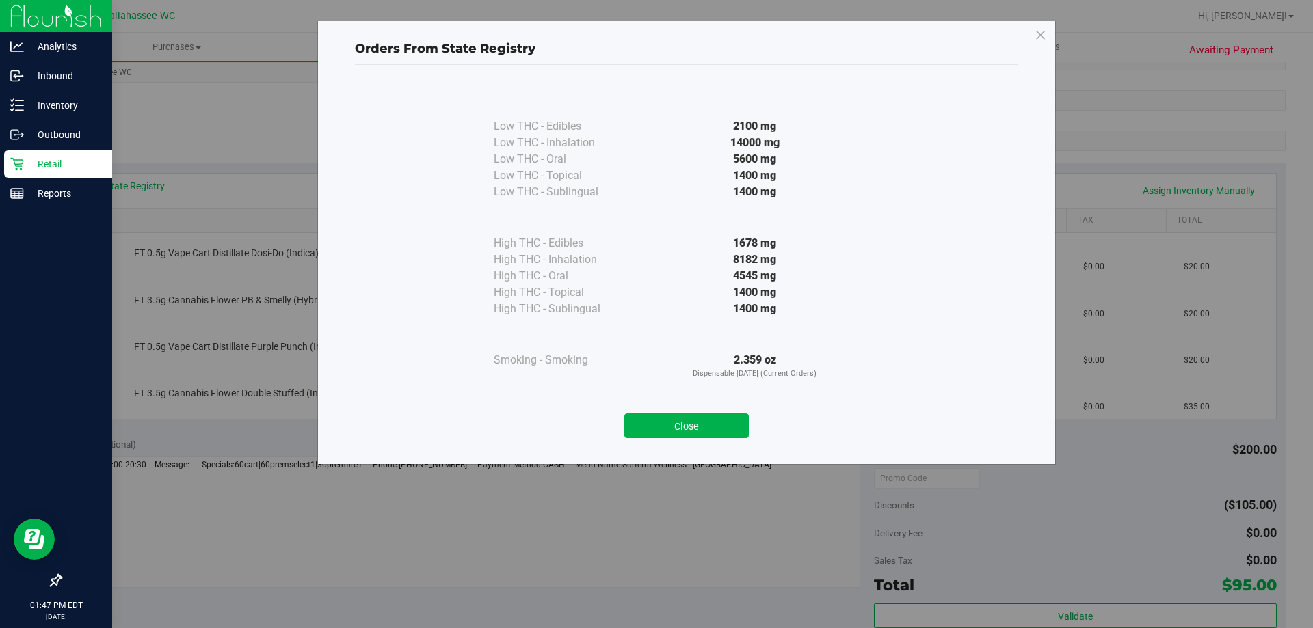
click at [676, 429] on button "Close" at bounding box center [686, 426] width 124 height 25
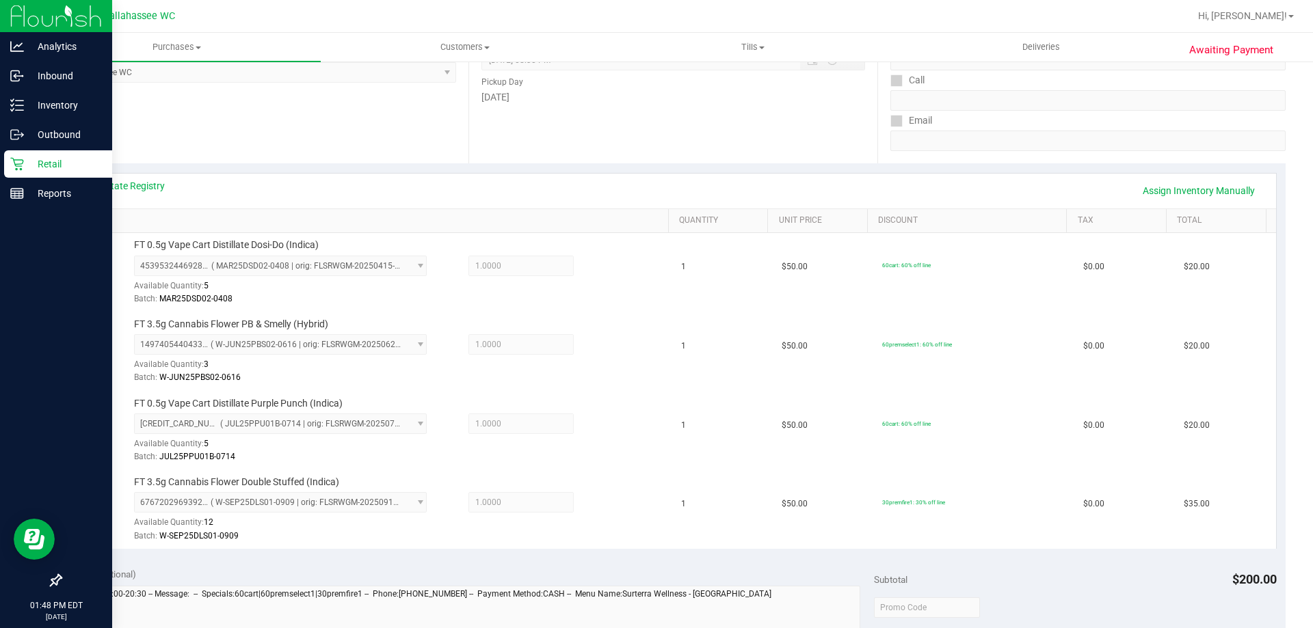
scroll to position [615, 0]
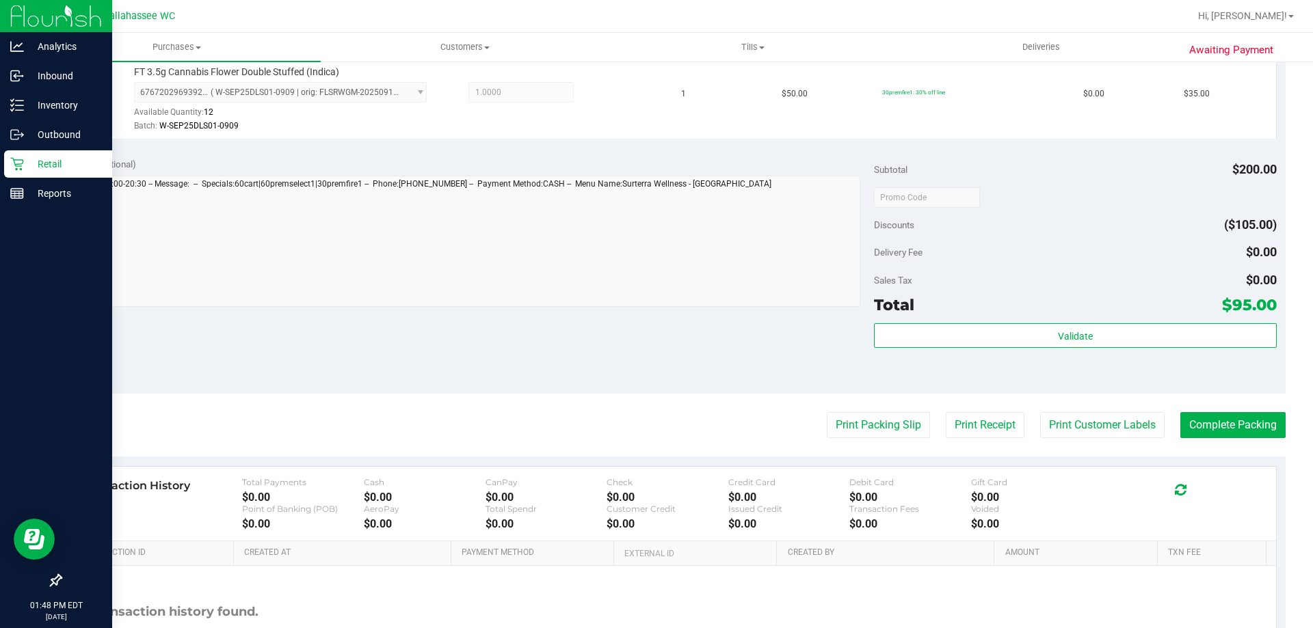
click at [1021, 356] on div "Validate" at bounding box center [1075, 354] width 402 height 62
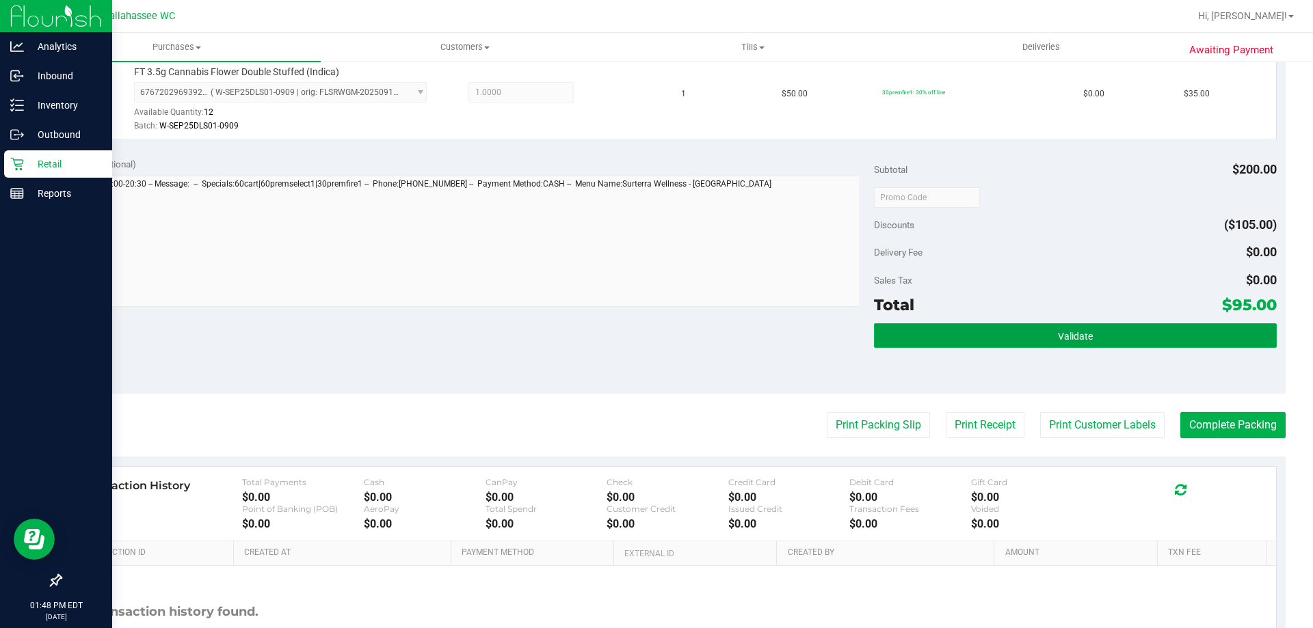
click at [1021, 347] on button "Validate" at bounding box center [1075, 335] width 402 height 25
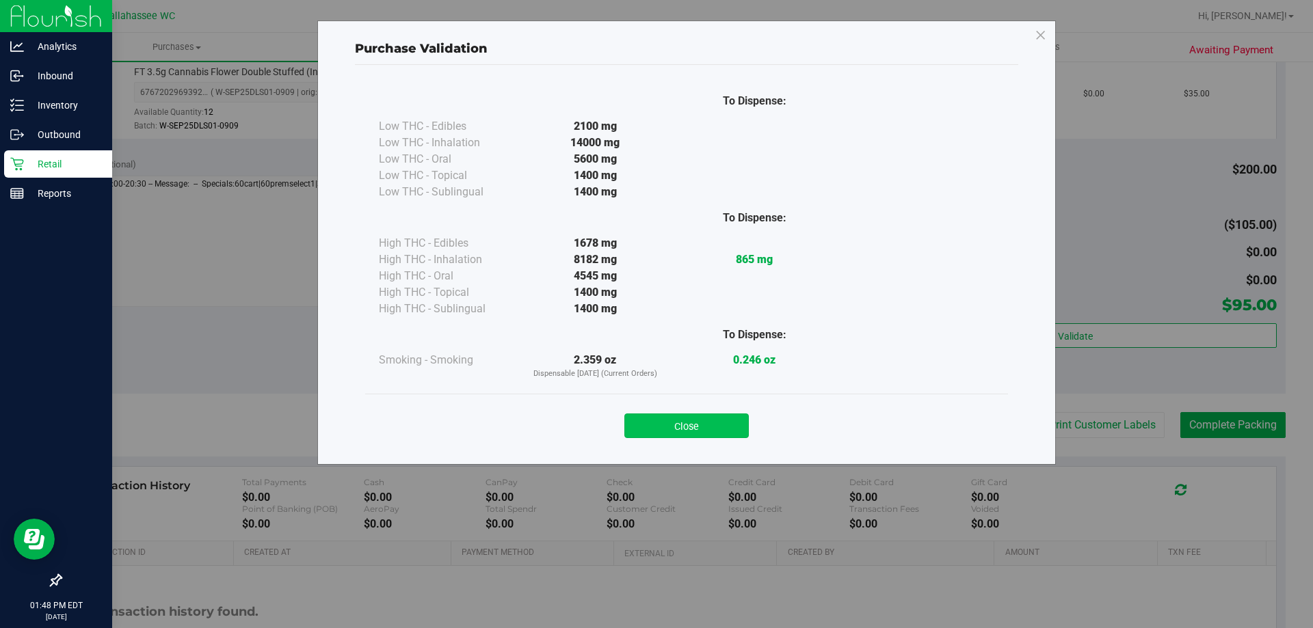
click at [715, 422] on button "Close" at bounding box center [686, 426] width 124 height 25
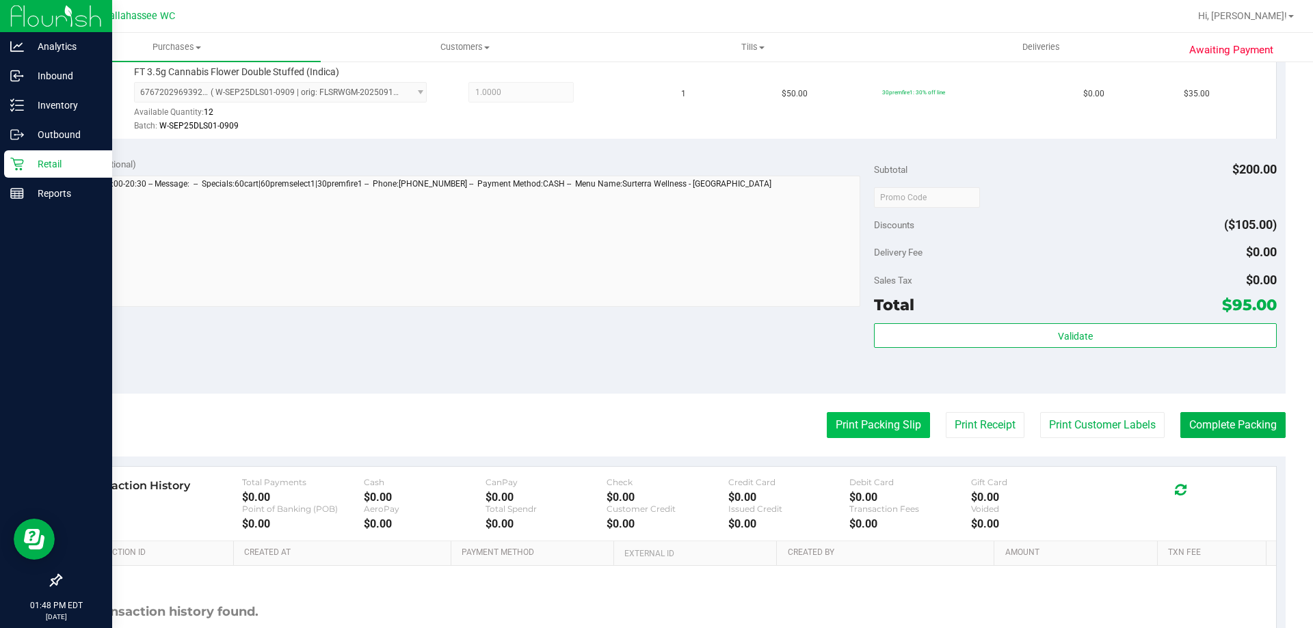
click at [872, 419] on button "Print Packing Slip" at bounding box center [878, 425] width 103 height 26
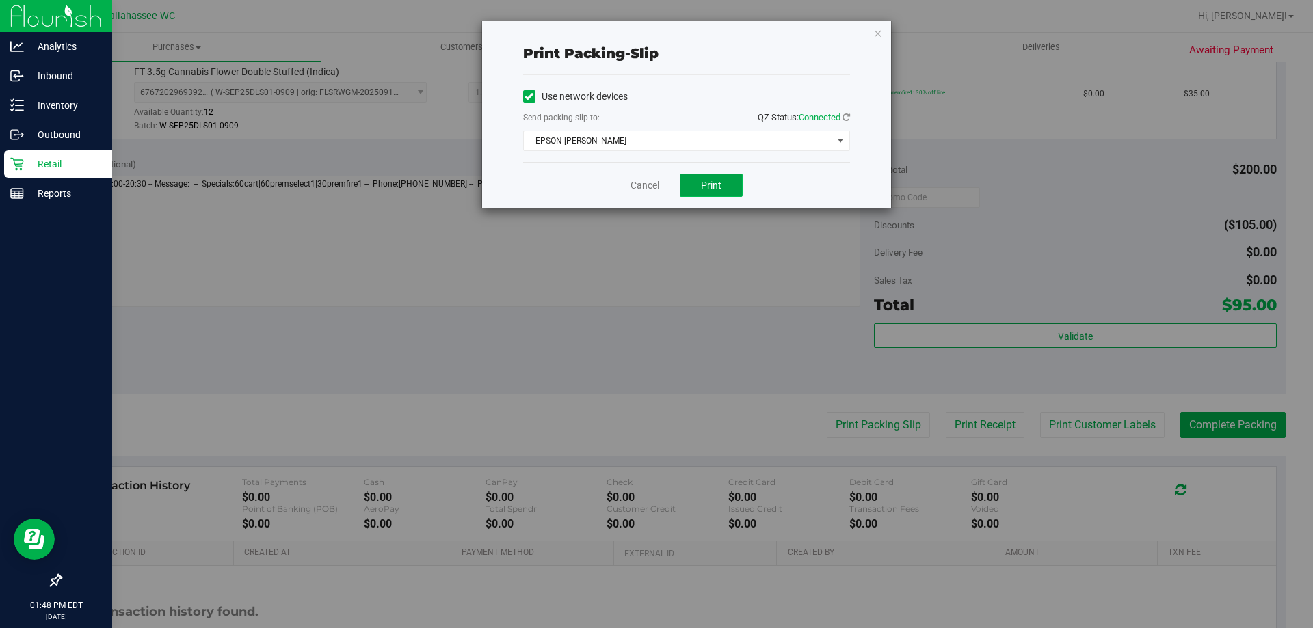
click at [704, 187] on span "Print" at bounding box center [711, 185] width 21 height 11
click at [879, 30] on icon "button" at bounding box center [878, 33] width 10 height 16
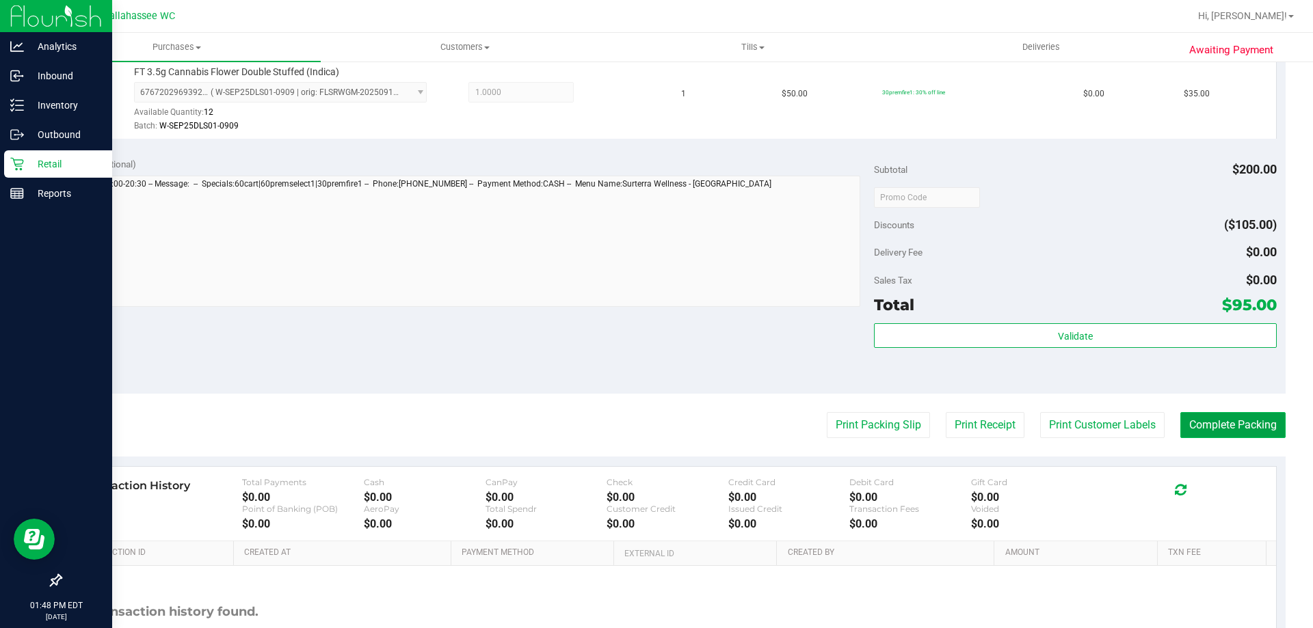
click at [1229, 430] on button "Complete Packing" at bounding box center [1232, 425] width 105 height 26
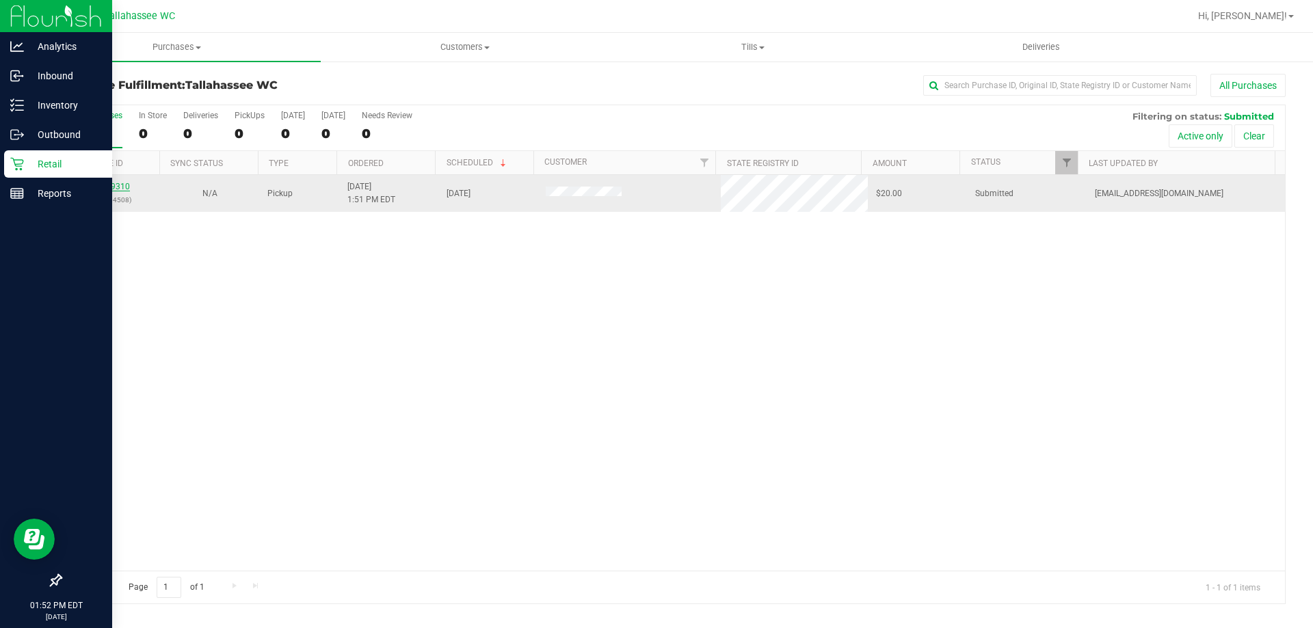
click at [120, 189] on link "12009310" at bounding box center [111, 187] width 38 height 10
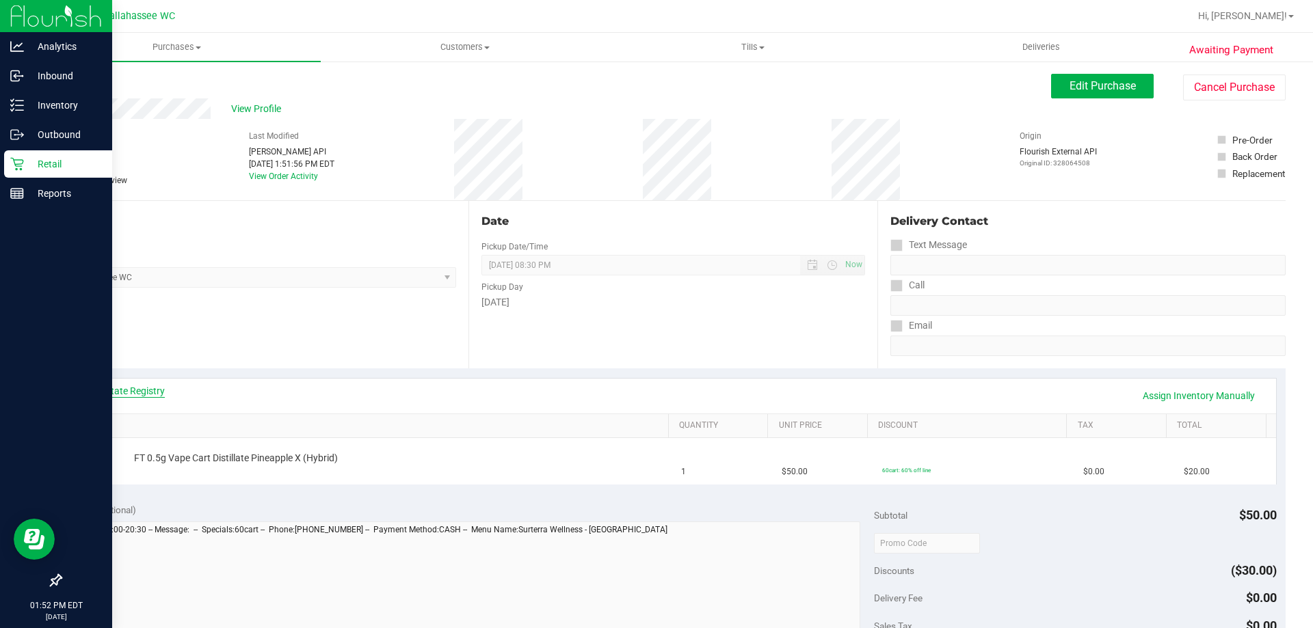
click at [122, 393] on link "View State Registry" at bounding box center [124, 391] width 82 height 14
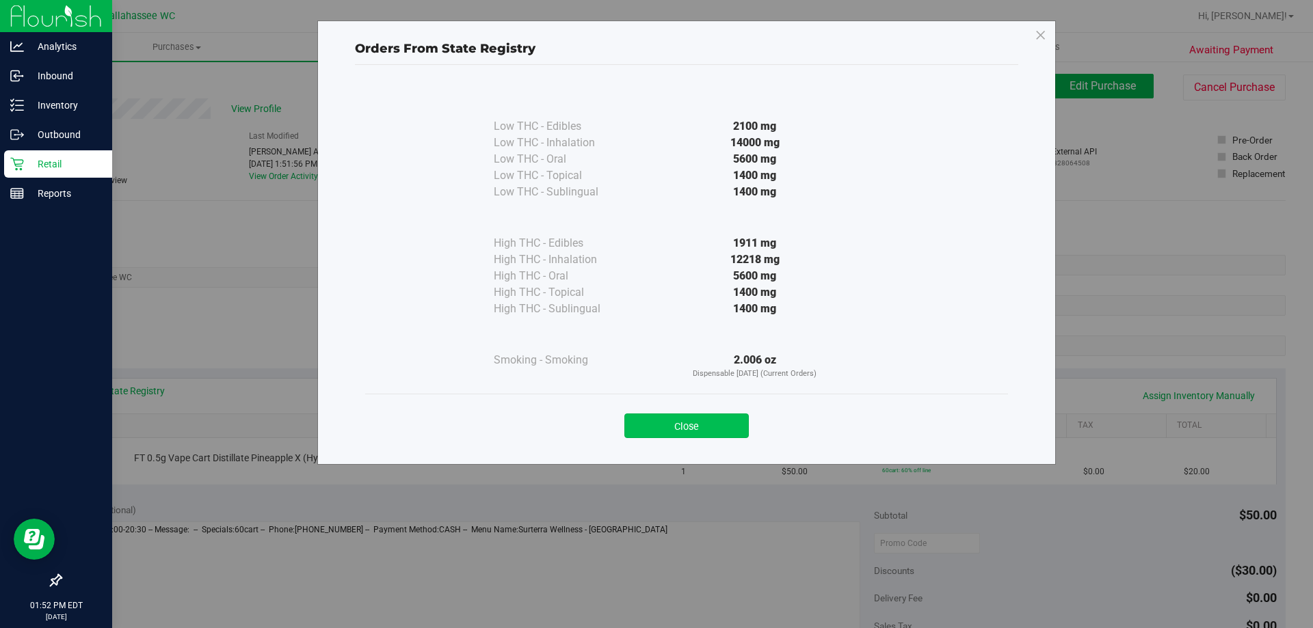
click at [742, 420] on button "Close" at bounding box center [686, 426] width 124 height 25
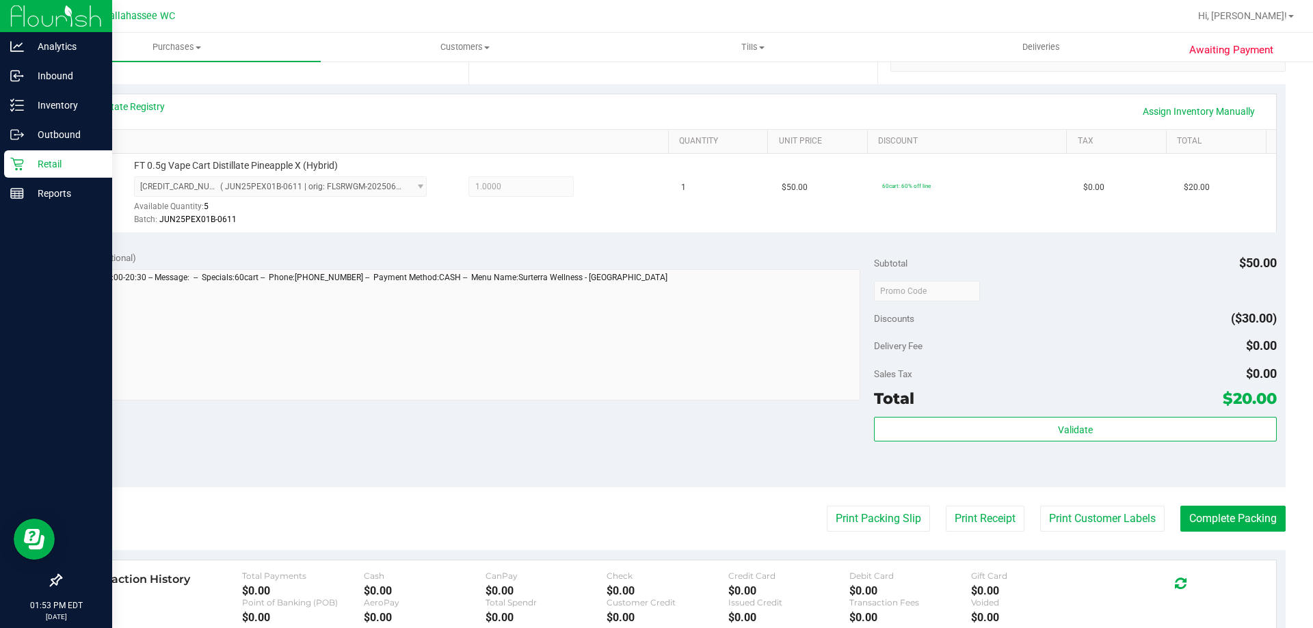
scroll to position [490, 0]
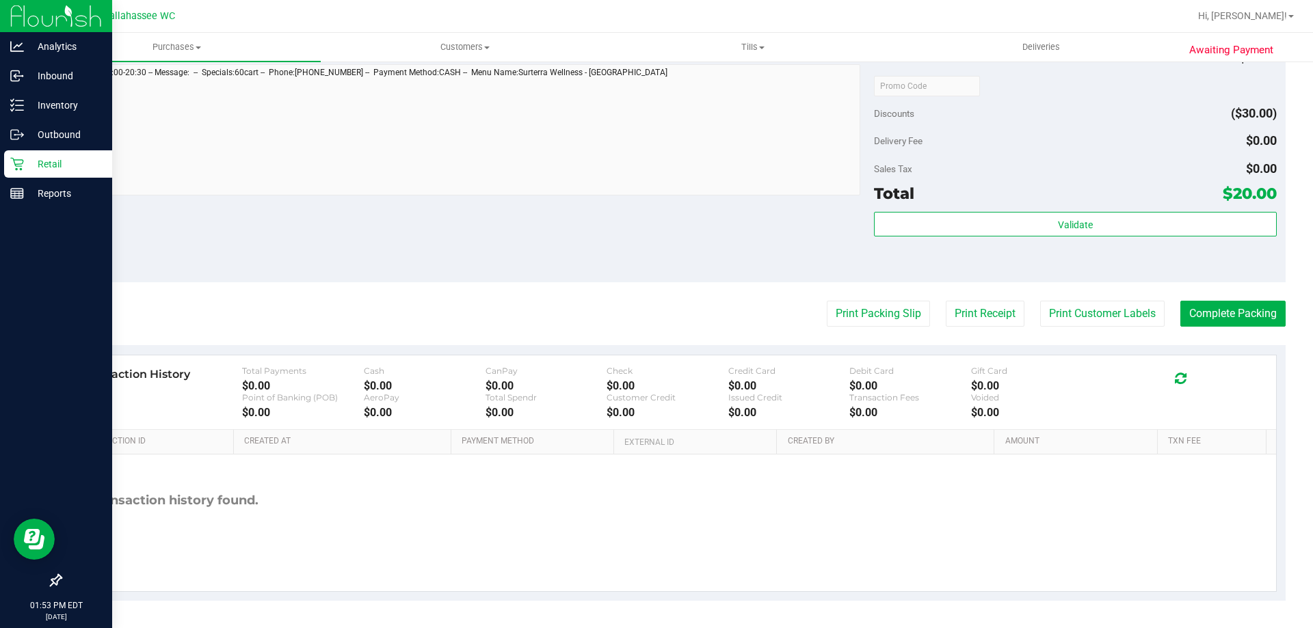
click at [1039, 210] on div "Subtotal $50.00 Discounts ($30.00) Delivery Fee $0.00 Sales Tax $0.00 Total $20…" at bounding box center [1075, 160] width 402 height 228
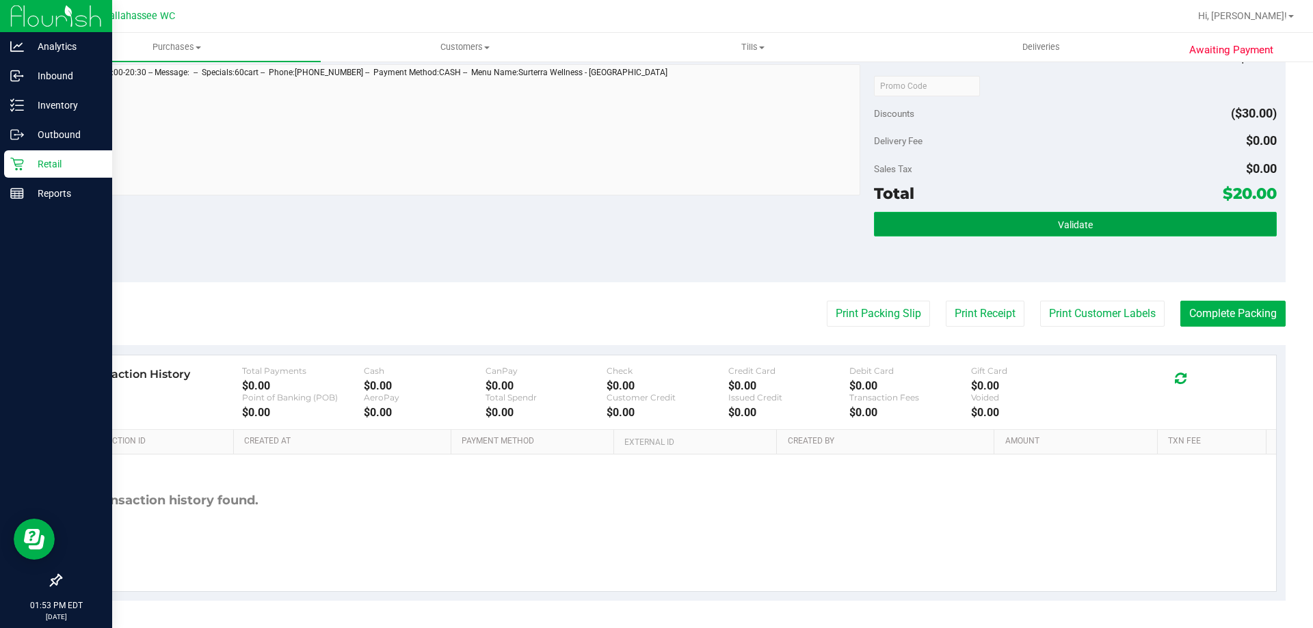
click at [1052, 217] on button "Validate" at bounding box center [1075, 224] width 402 height 25
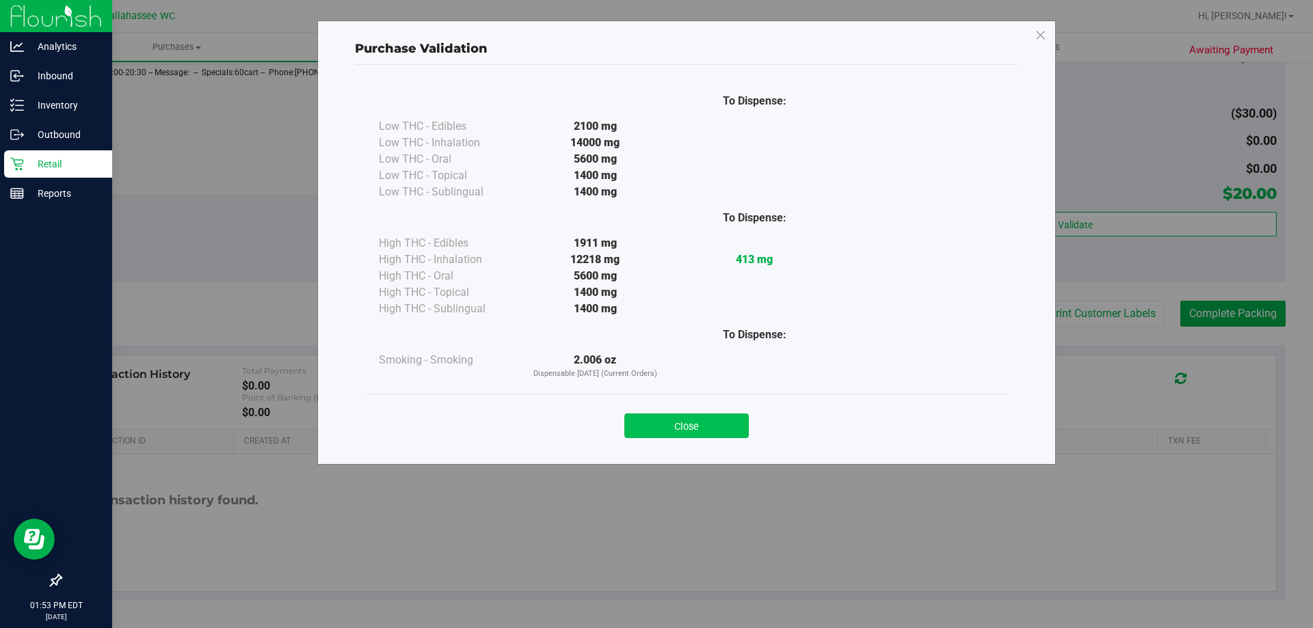
click at [657, 431] on button "Close" at bounding box center [686, 426] width 124 height 25
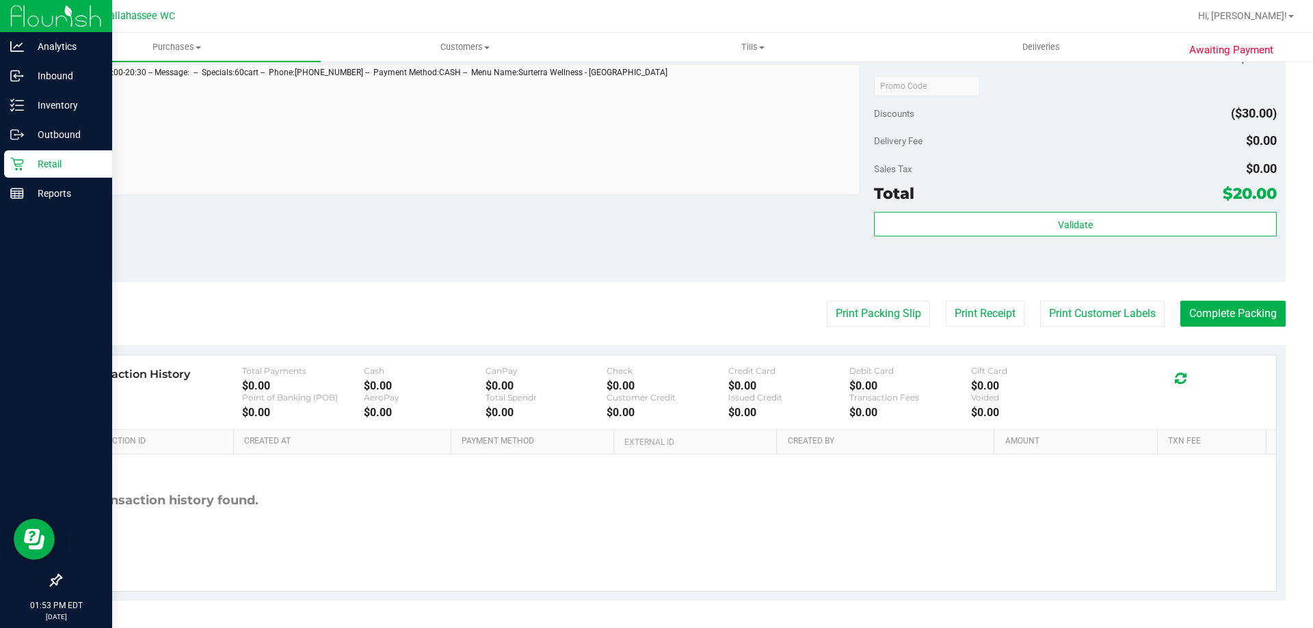
click at [859, 334] on purchase-details "Back Edit Purchase Cancel Purchase View Profile # 12009310 BioTrack ID: - Submi…" at bounding box center [672, 92] width 1225 height 1017
click at [859, 319] on button "Print Packing Slip" at bounding box center [878, 314] width 103 height 26
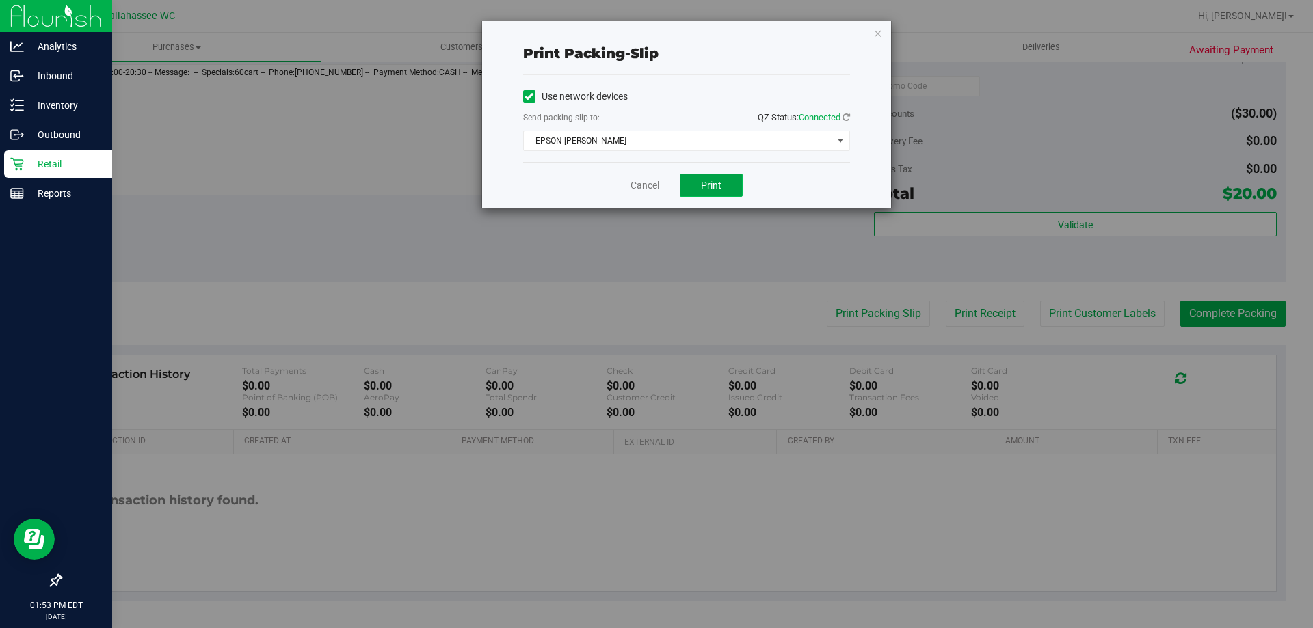
click at [719, 183] on span "Print" at bounding box center [711, 185] width 21 height 11
click at [879, 34] on icon "button" at bounding box center [878, 33] width 10 height 16
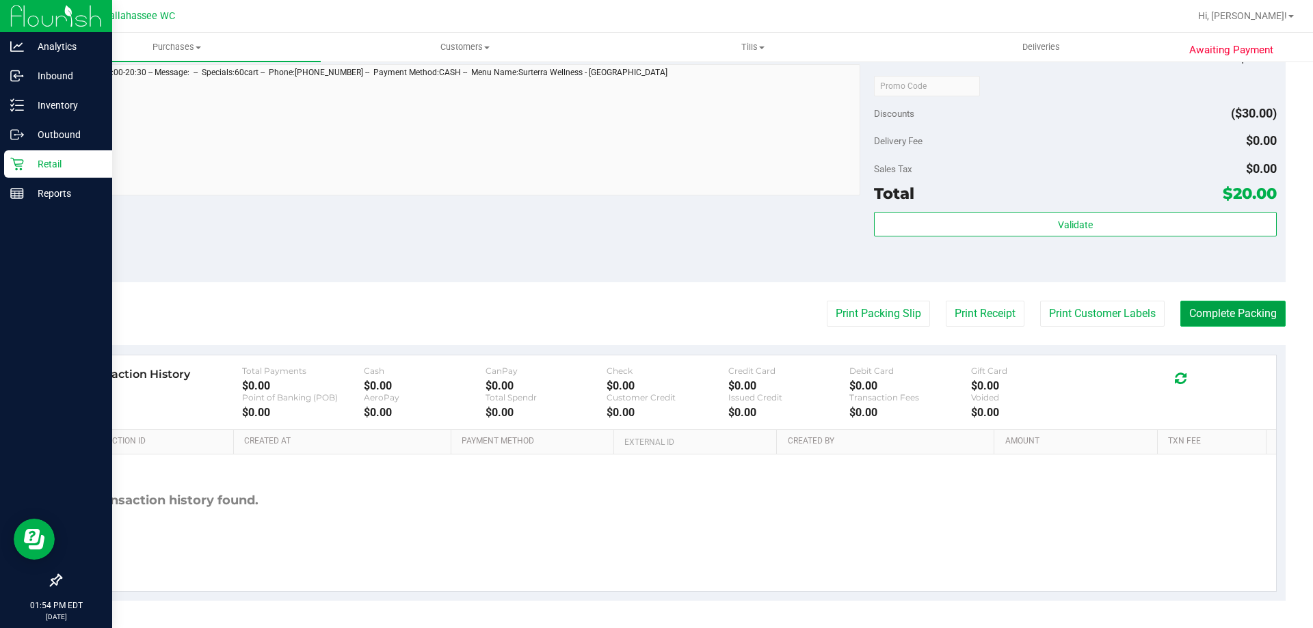
click at [1244, 316] on button "Complete Packing" at bounding box center [1232, 314] width 105 height 26
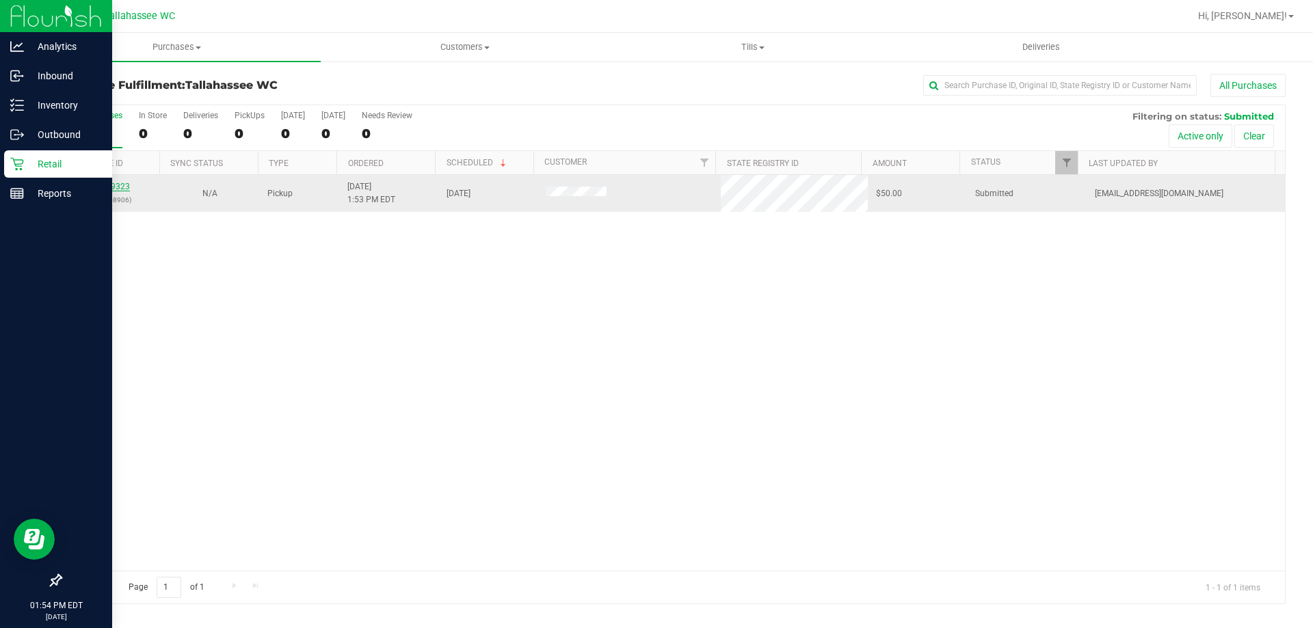
click at [114, 185] on link "12009323" at bounding box center [111, 187] width 38 height 10
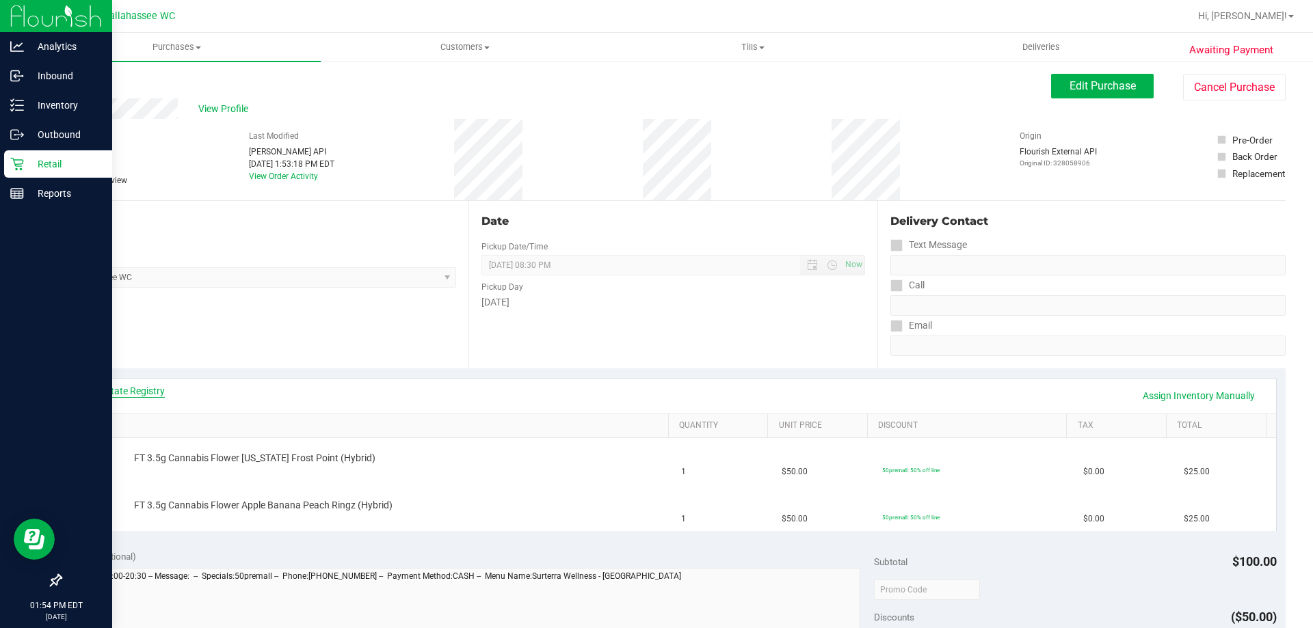
click at [148, 389] on link "View State Registry" at bounding box center [124, 391] width 82 height 14
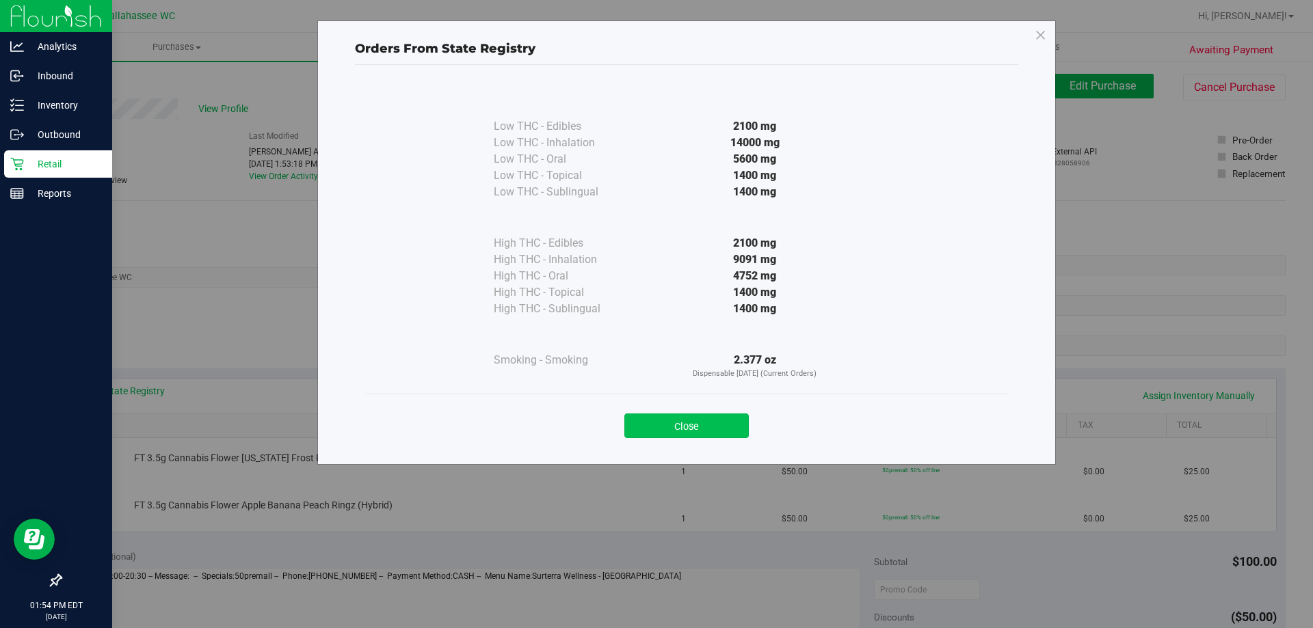
click at [733, 426] on button "Close" at bounding box center [686, 426] width 124 height 25
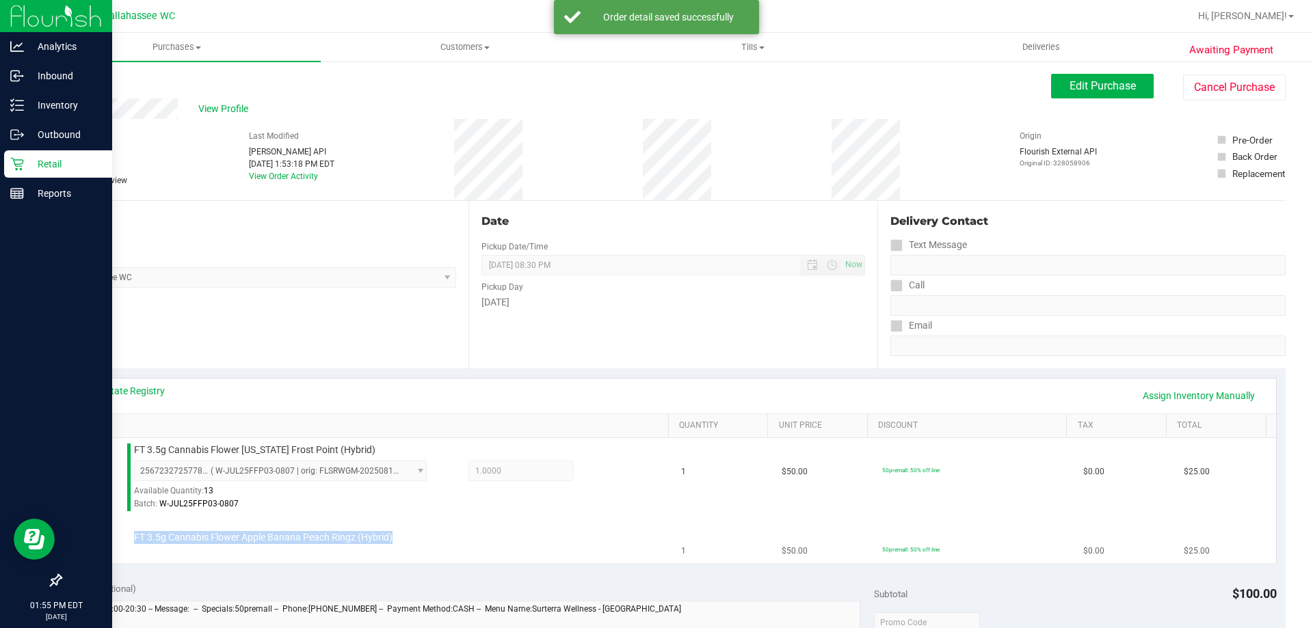
drag, startPoint x: 131, startPoint y: 535, endPoint x: 358, endPoint y: 557, distance: 228.7
click at [358, 557] on td "FT 3.5g Cannabis Flower Apple Banana Peach Ringz (Hybrid)" at bounding box center [371, 541] width 603 height 46
copy div "FT 3.5g Cannabis Flower Apple Banana Peach Ringz (Hybrid)"
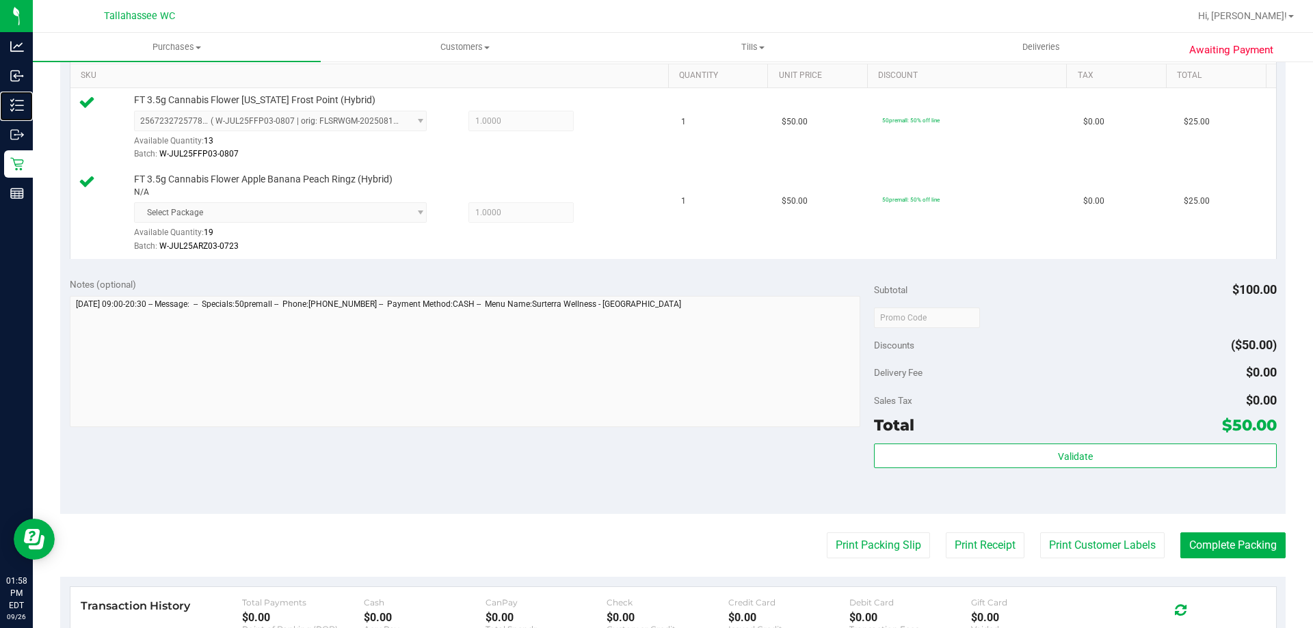
scroll to position [410, 0]
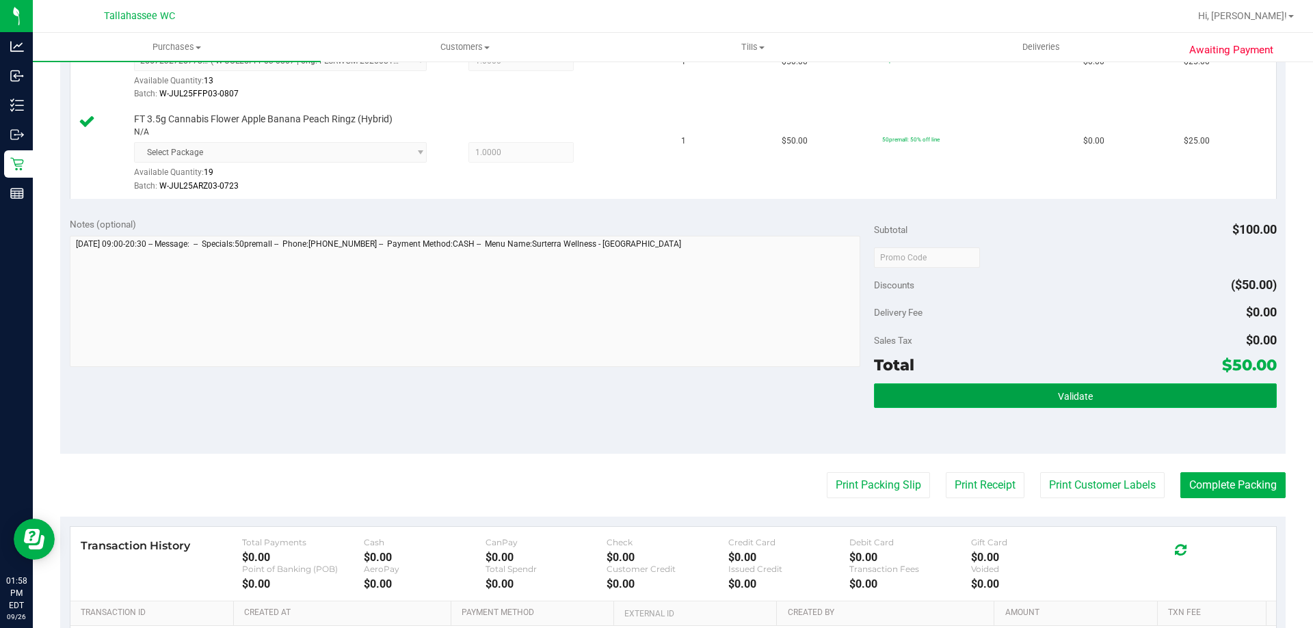
click at [1058, 392] on span "Validate" at bounding box center [1075, 396] width 35 height 11
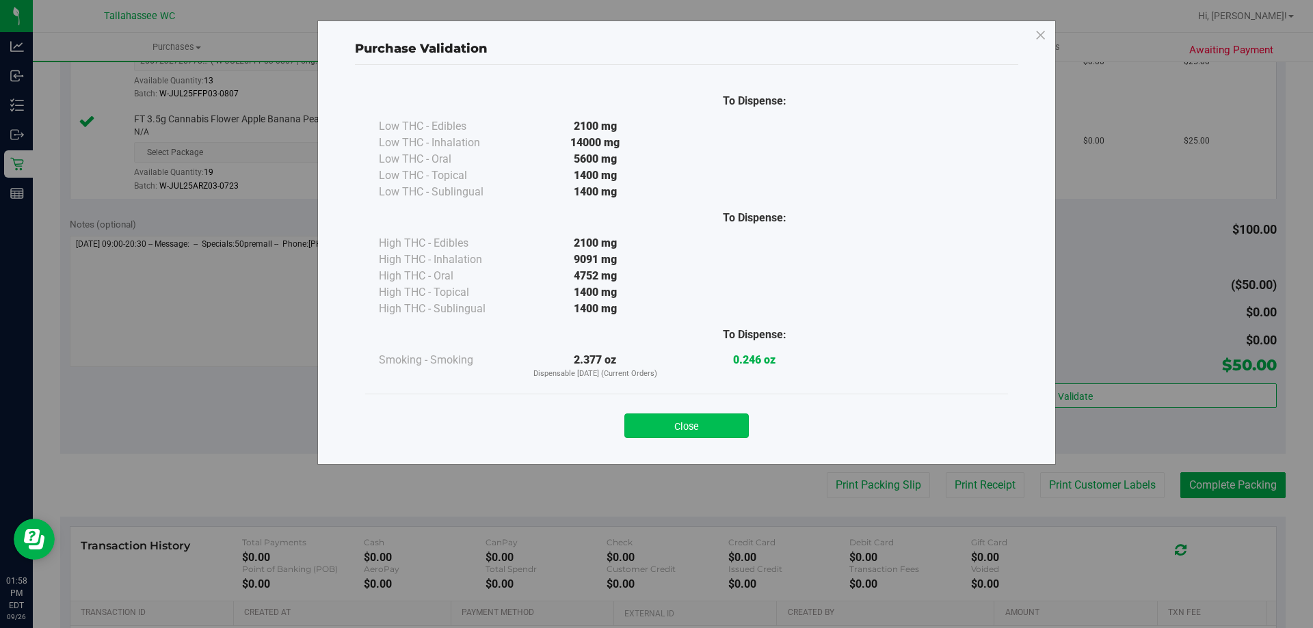
click at [739, 420] on button "Close" at bounding box center [686, 426] width 124 height 25
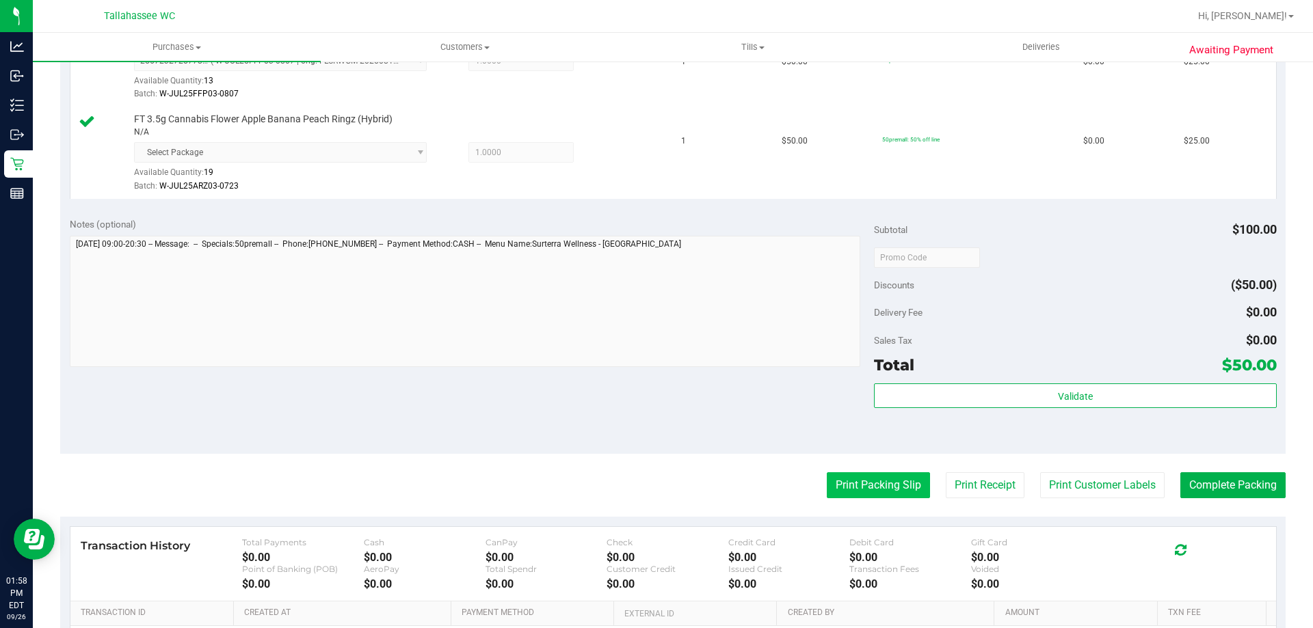
click at [891, 503] on purchase-details "Back Edit Purchase Cancel Purchase View Profile # 12009323 BioTrack ID: - Submi…" at bounding box center [672, 218] width 1225 height 1109
click at [885, 487] on button "Print Packing Slip" at bounding box center [878, 485] width 103 height 26
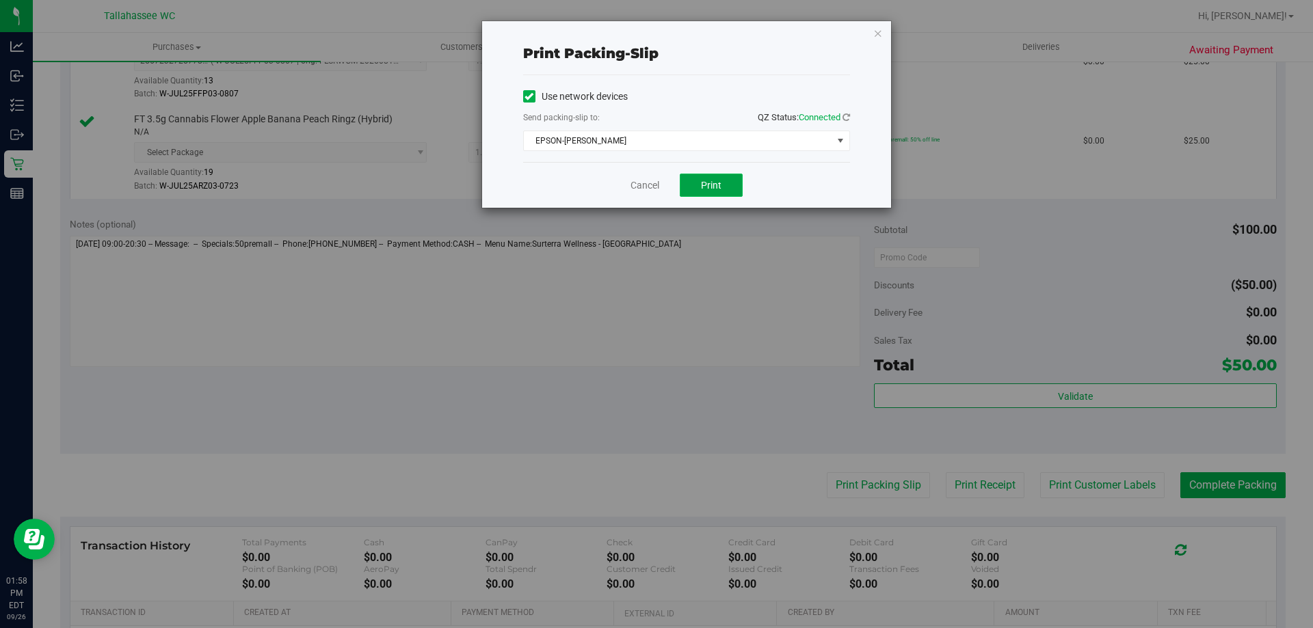
click at [712, 183] on span "Print" at bounding box center [711, 185] width 21 height 11
click at [877, 29] on icon "button" at bounding box center [878, 33] width 10 height 16
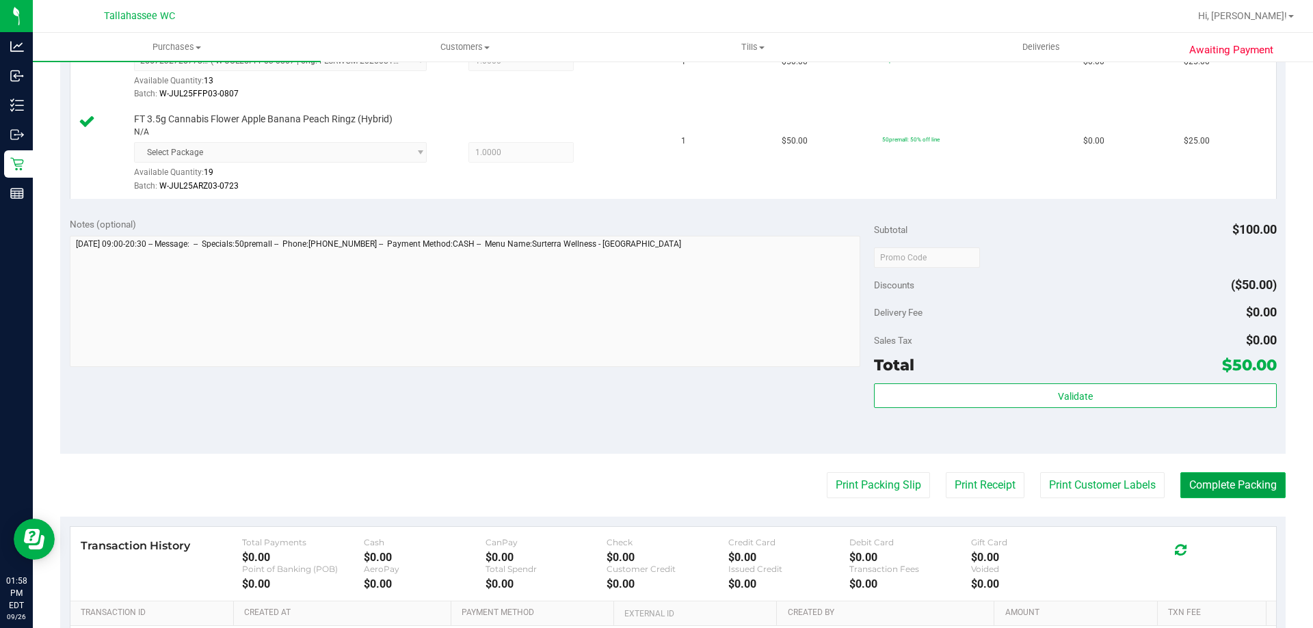
click at [1193, 481] on button "Complete Packing" at bounding box center [1232, 485] width 105 height 26
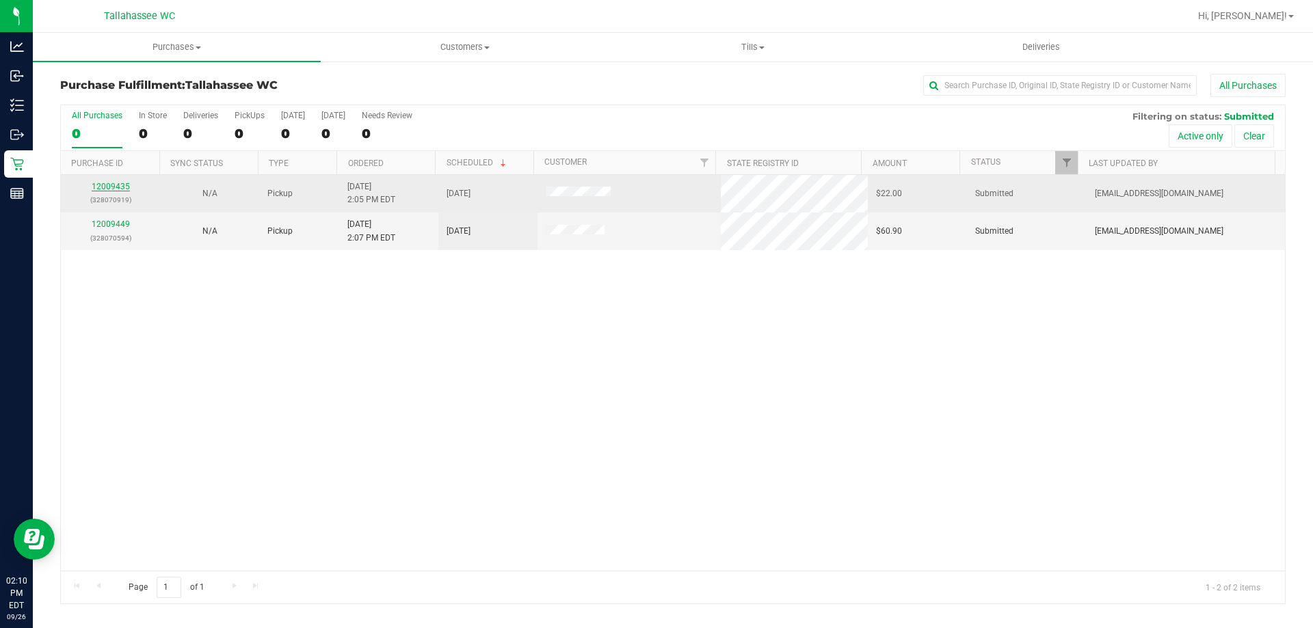
click at [120, 188] on link "12009435" at bounding box center [111, 187] width 38 height 10
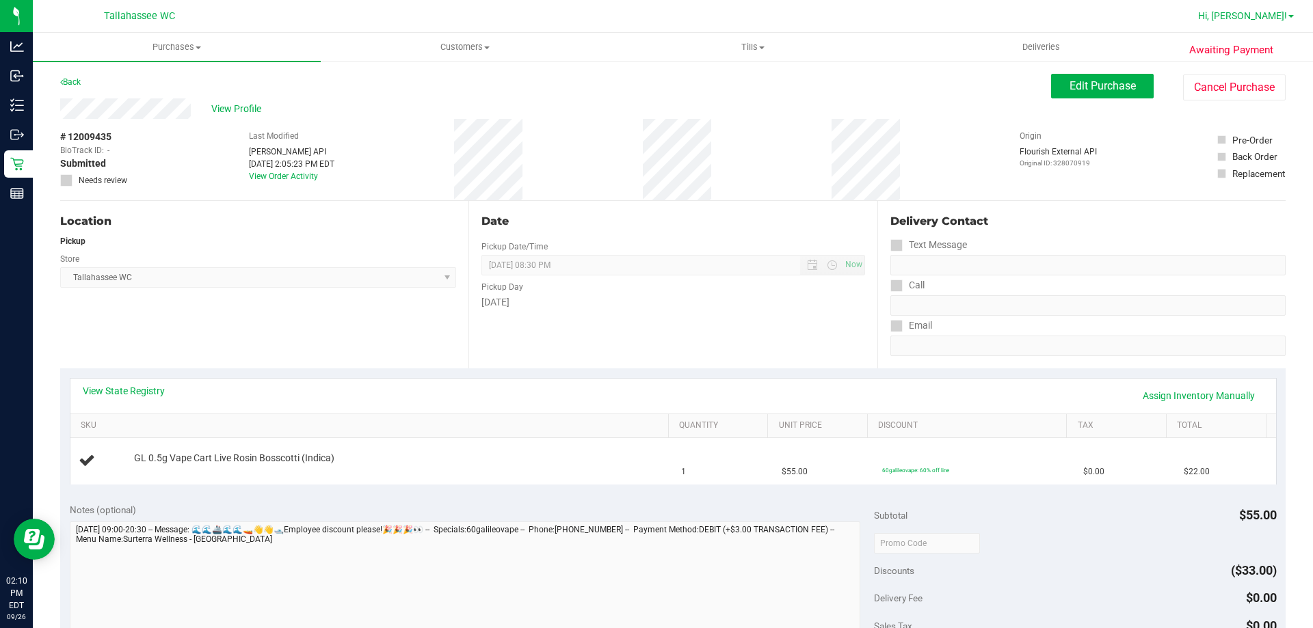
click at [1272, 11] on span "Hi, [PERSON_NAME]!" at bounding box center [1242, 15] width 89 height 11
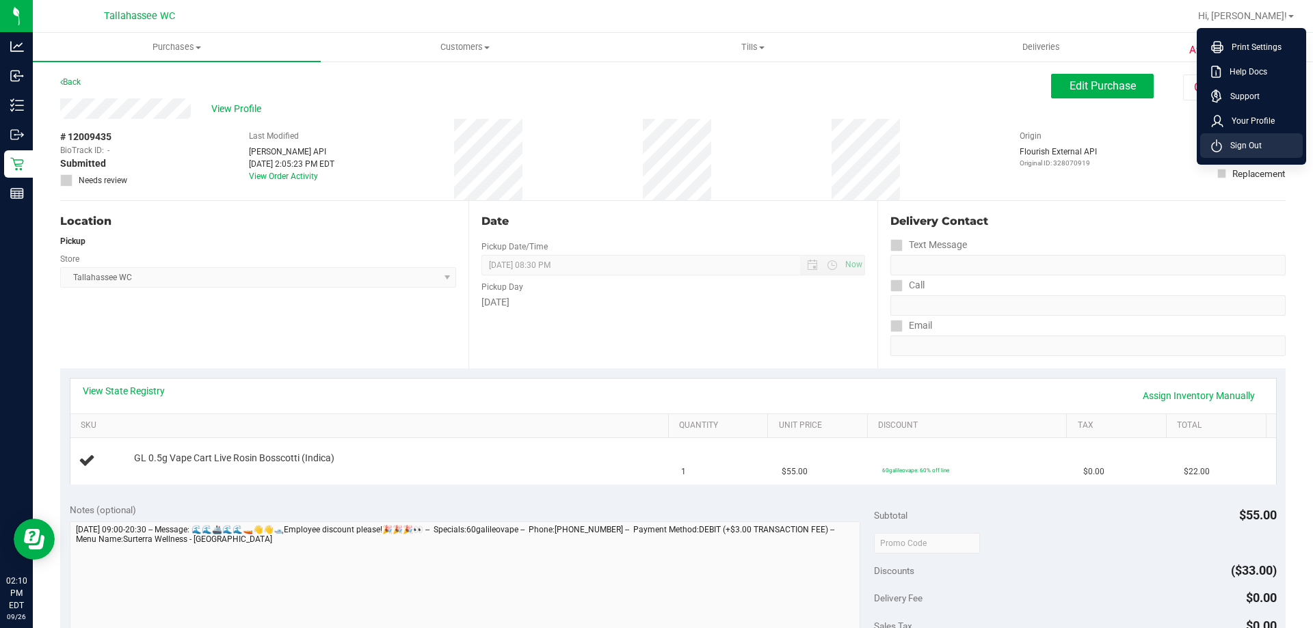
click at [1251, 144] on span "Sign Out" at bounding box center [1242, 146] width 40 height 14
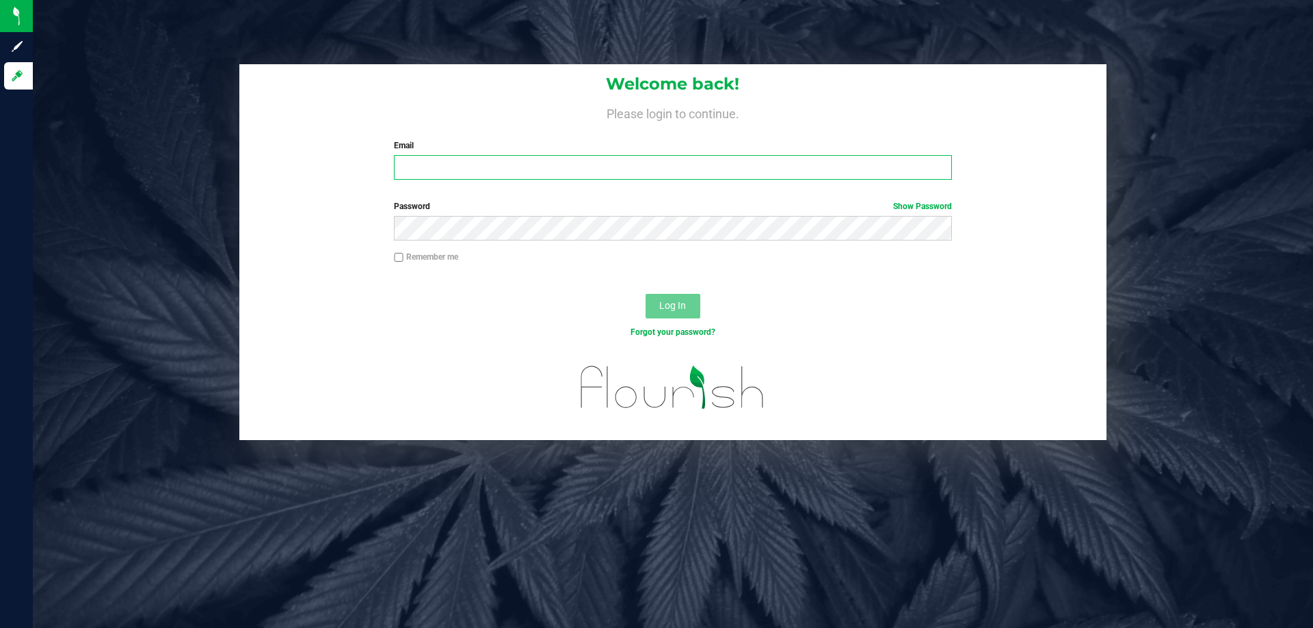
click at [606, 163] on input "Email" at bounding box center [672, 167] width 557 height 25
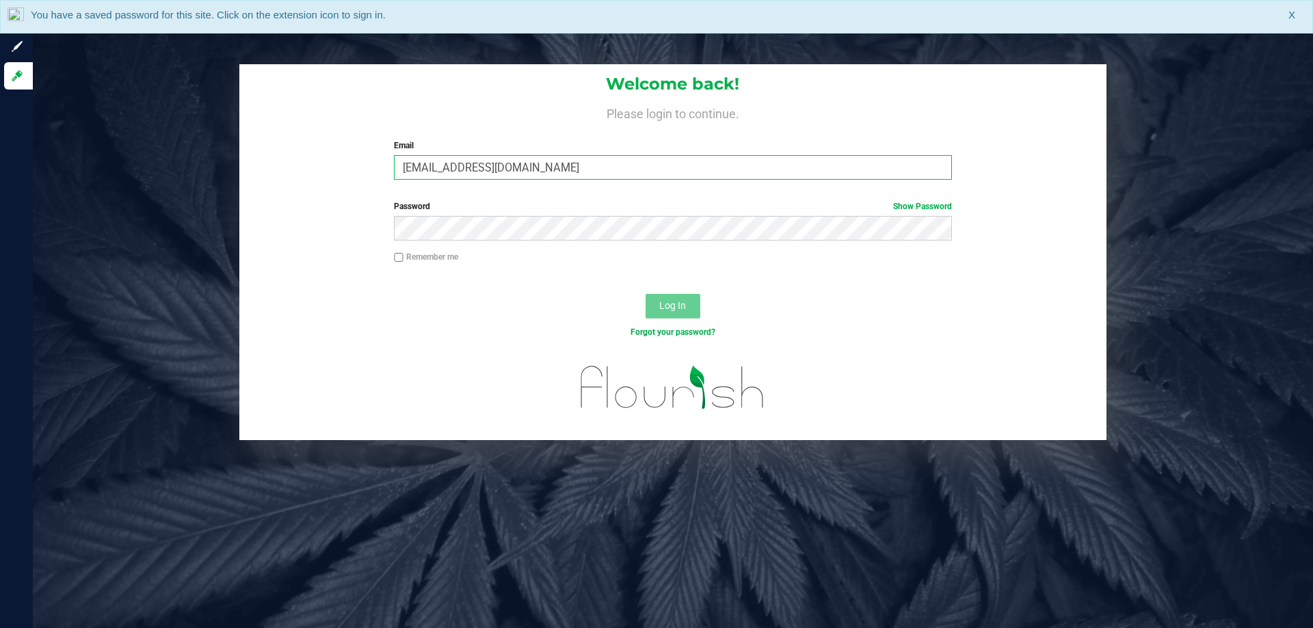
type input "imata@liveparallel.com"
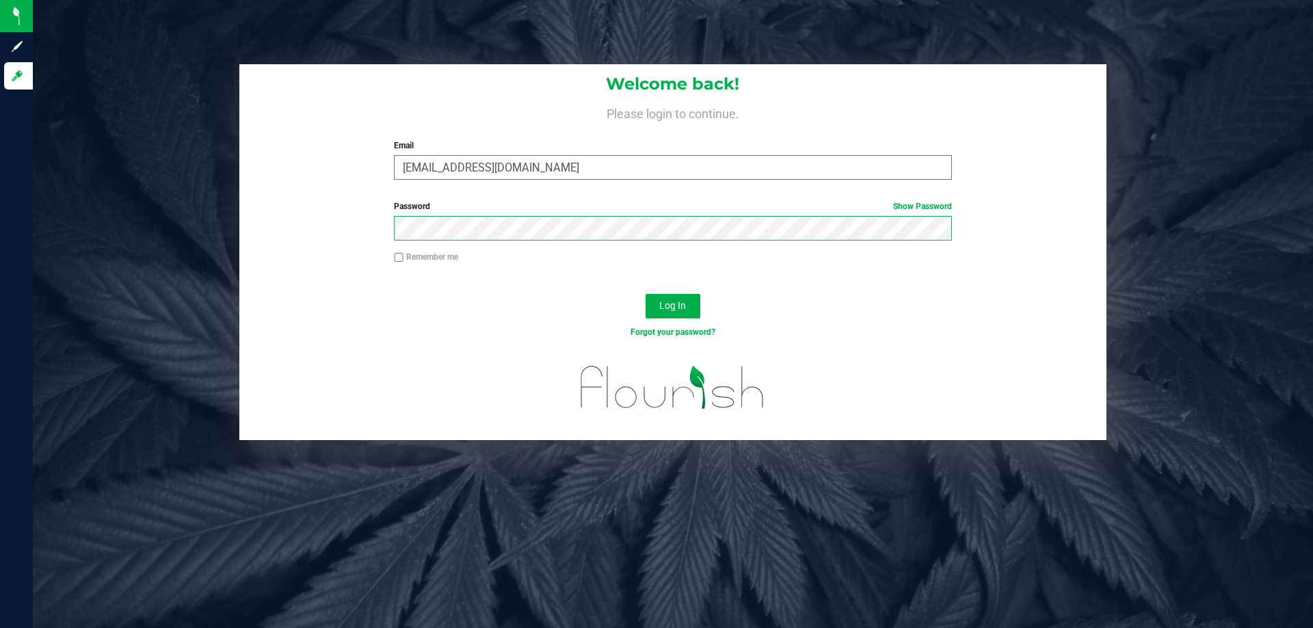
click at [645, 294] on button "Log In" at bounding box center [672, 306] width 55 height 25
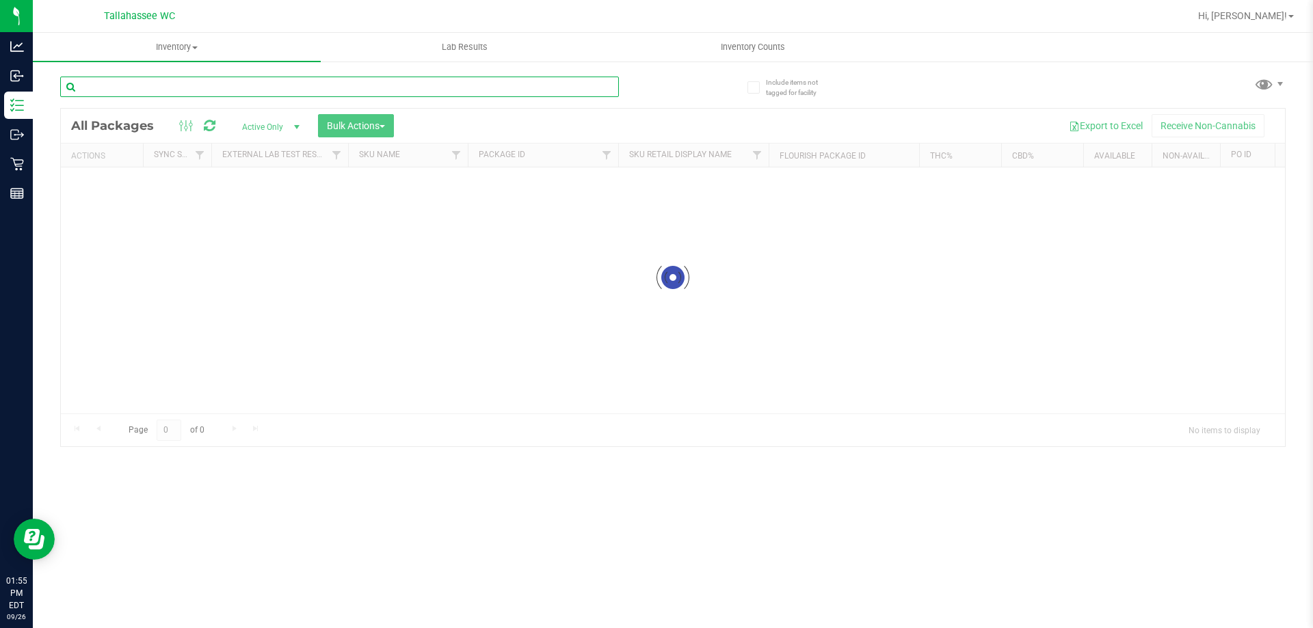
click at [278, 86] on input "text" at bounding box center [339, 87] width 559 height 21
paste input "FT 3.5g Cannabis Flower Apple Banana Peach Ringz (Hybrid)"
type input "FT 3.5g Cannabis Flower Apple Banana Peach Ringz (Hybrid)"
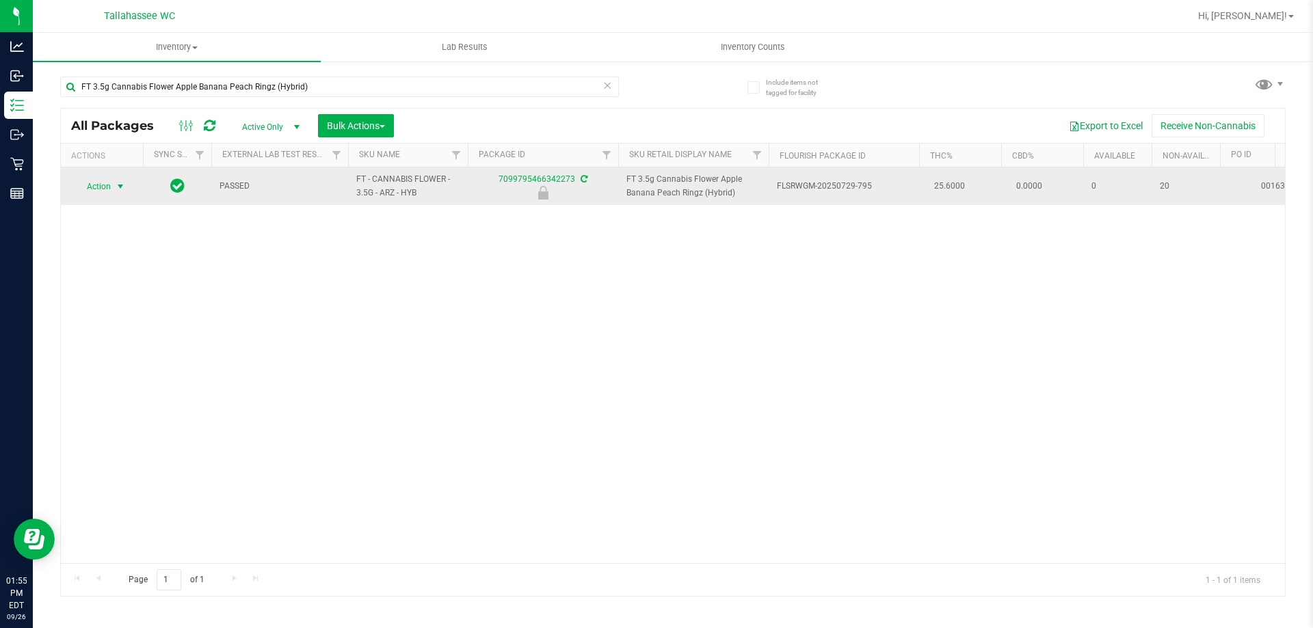
click at [114, 189] on span "select" at bounding box center [120, 186] width 17 height 19
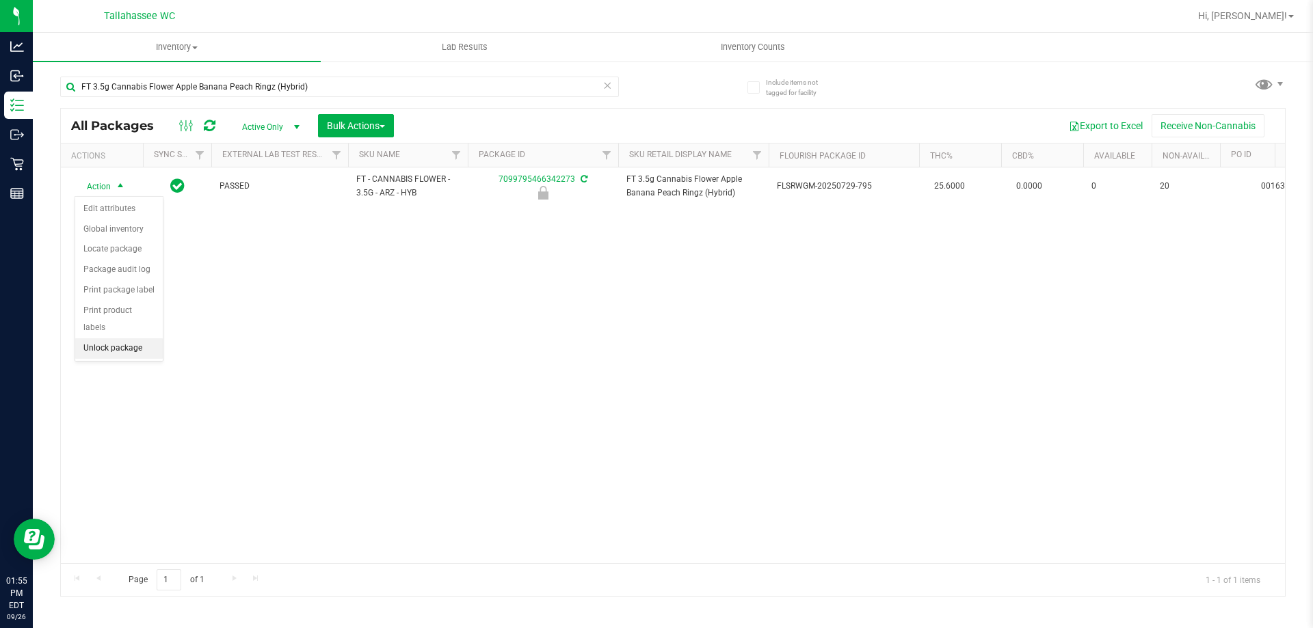
click at [110, 338] on li "Unlock package" at bounding box center [119, 348] width 88 height 21
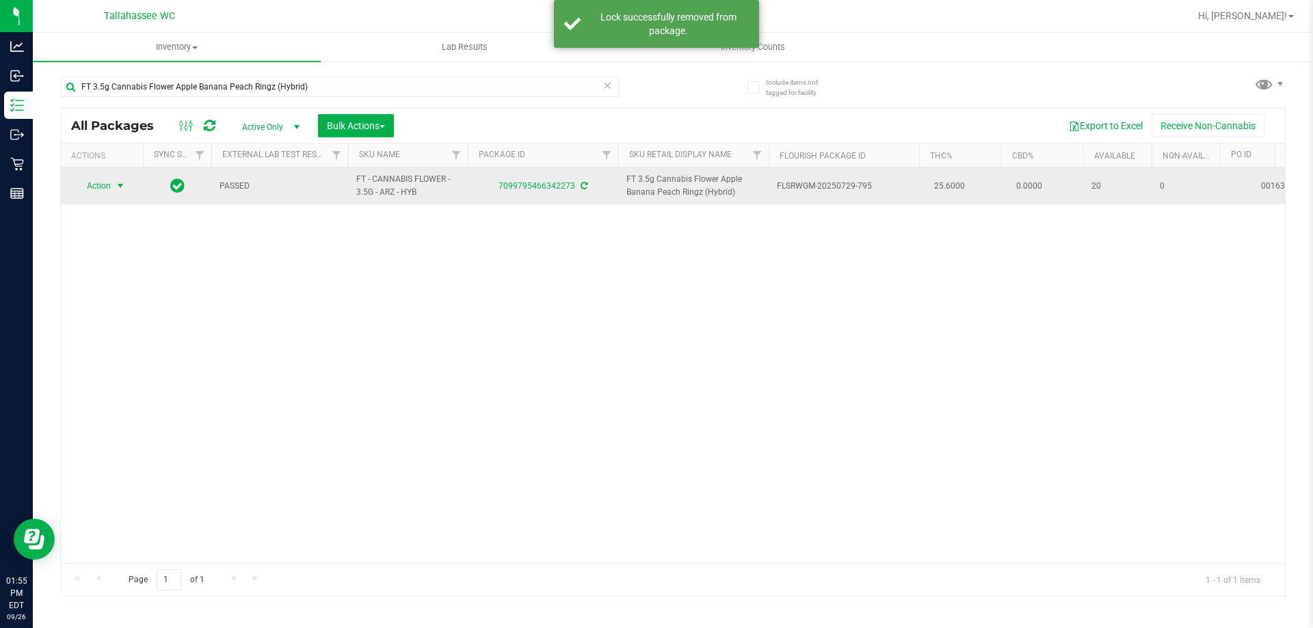
click at [110, 187] on span "Action" at bounding box center [93, 185] width 37 height 19
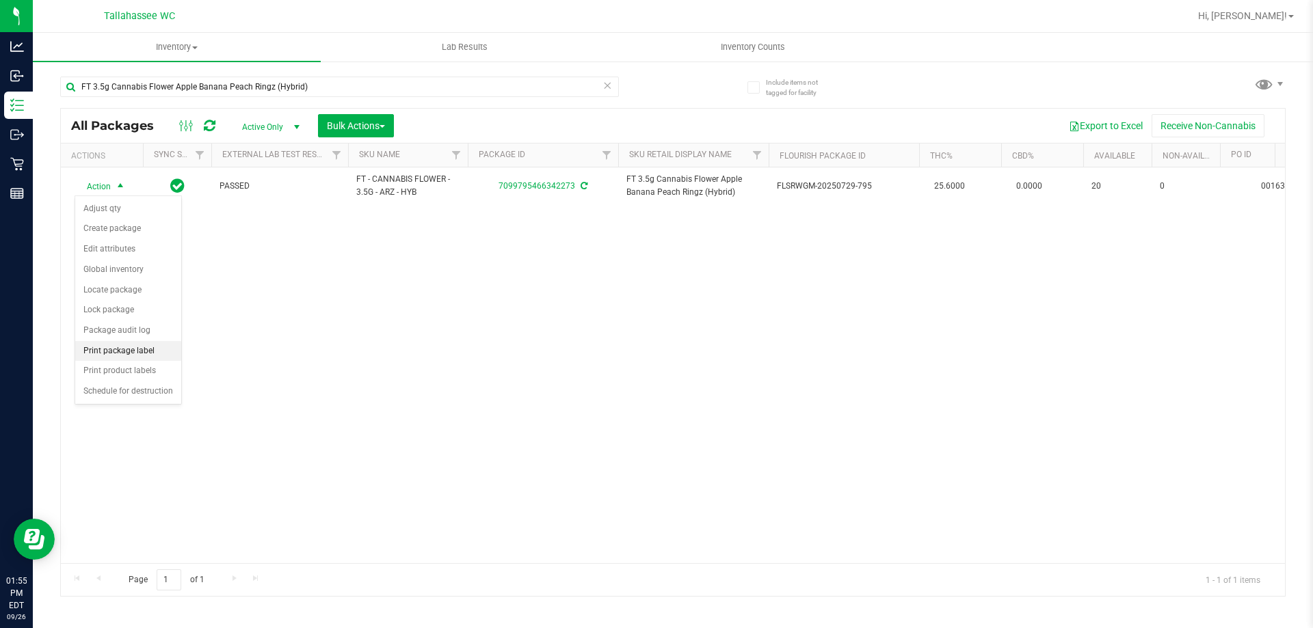
click at [144, 354] on li "Print package label" at bounding box center [128, 351] width 106 height 21
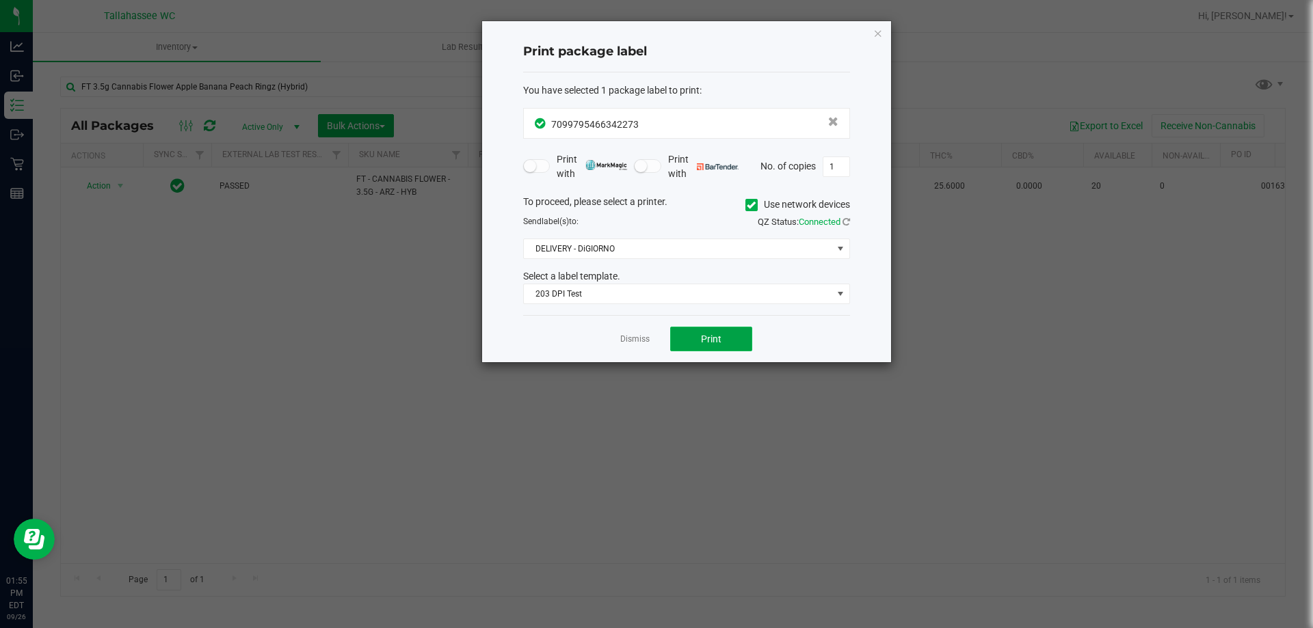
click at [711, 334] on span "Print" at bounding box center [711, 339] width 21 height 11
